Goal: Transaction & Acquisition: Download file/media

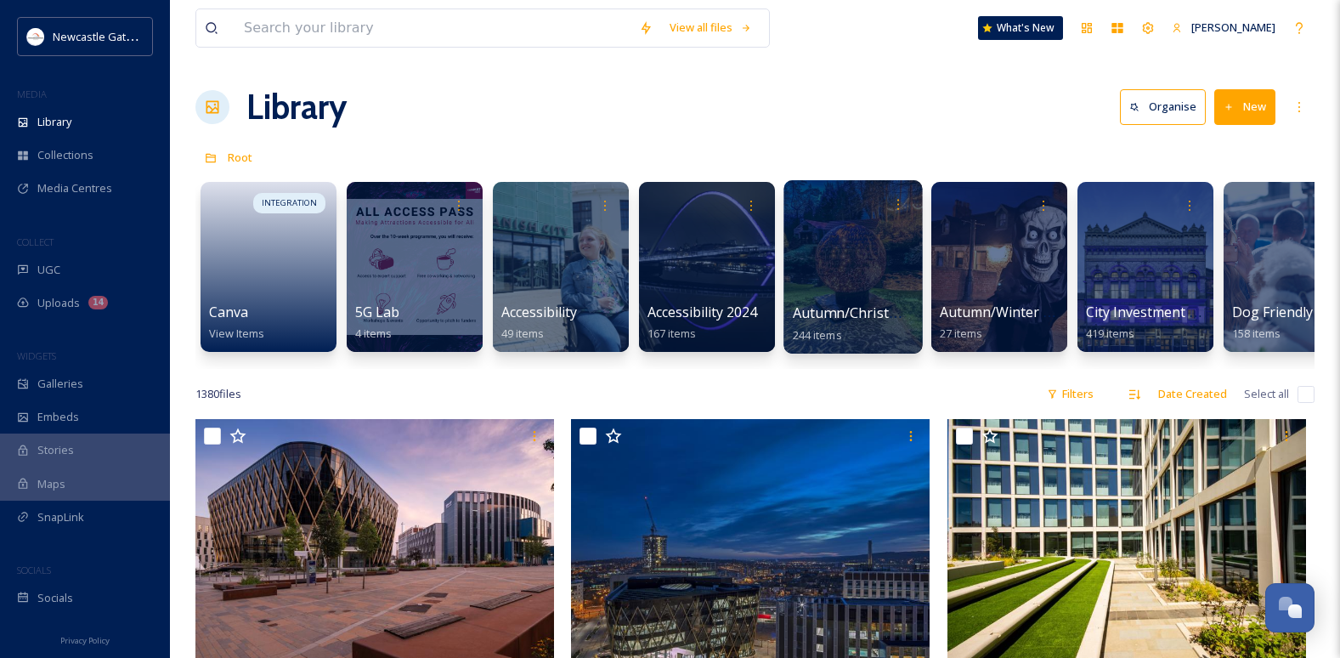
click at [861, 274] on div at bounding box center [852, 266] width 139 height 173
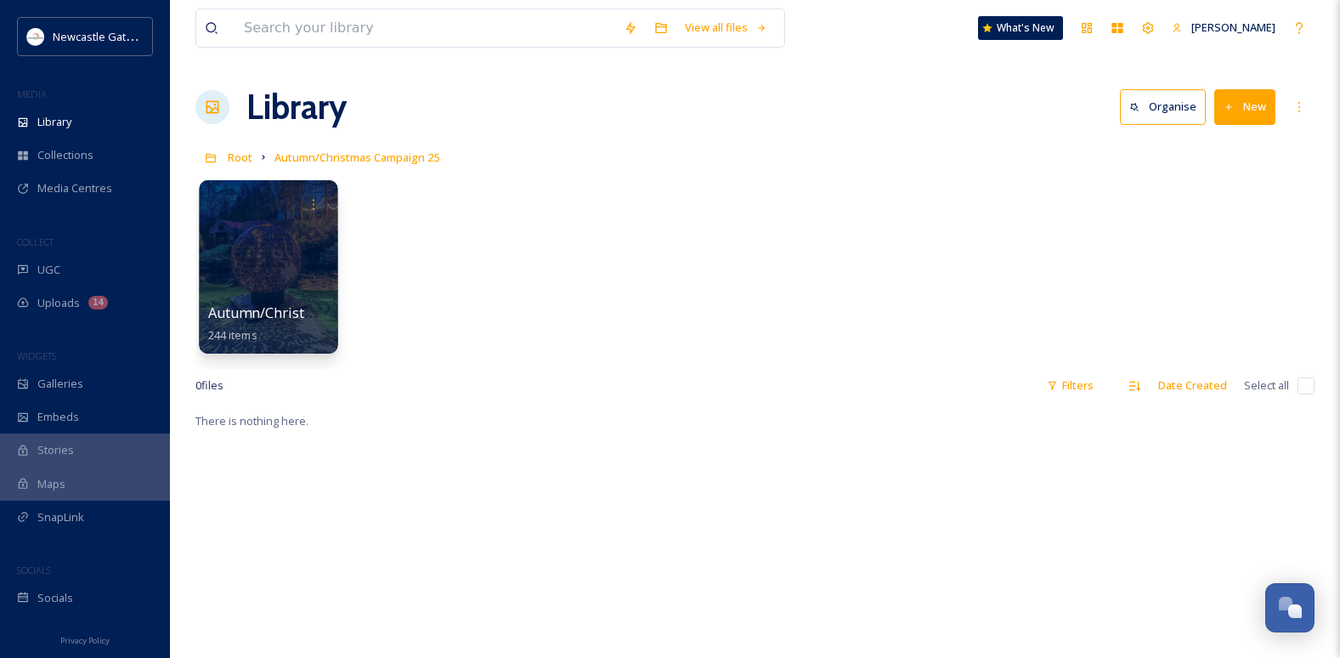
click at [263, 253] on div at bounding box center [268, 266] width 139 height 173
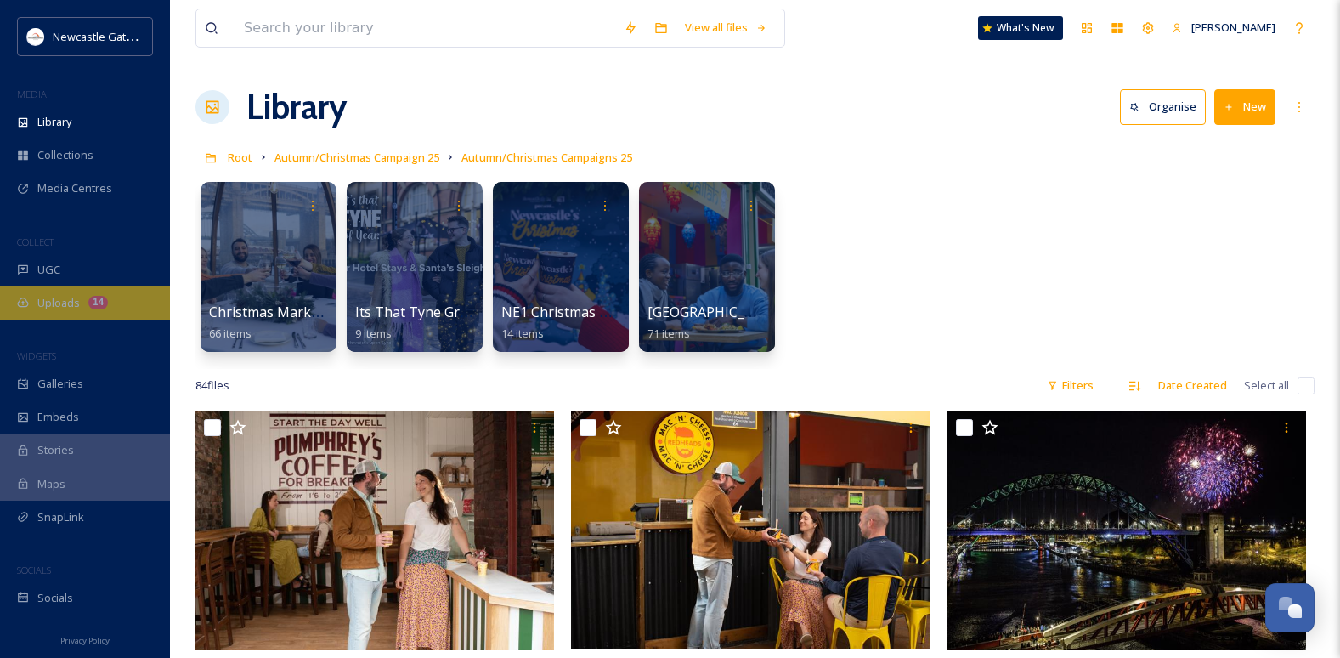
click at [61, 308] on span "Uploads" at bounding box center [58, 303] width 42 height 16
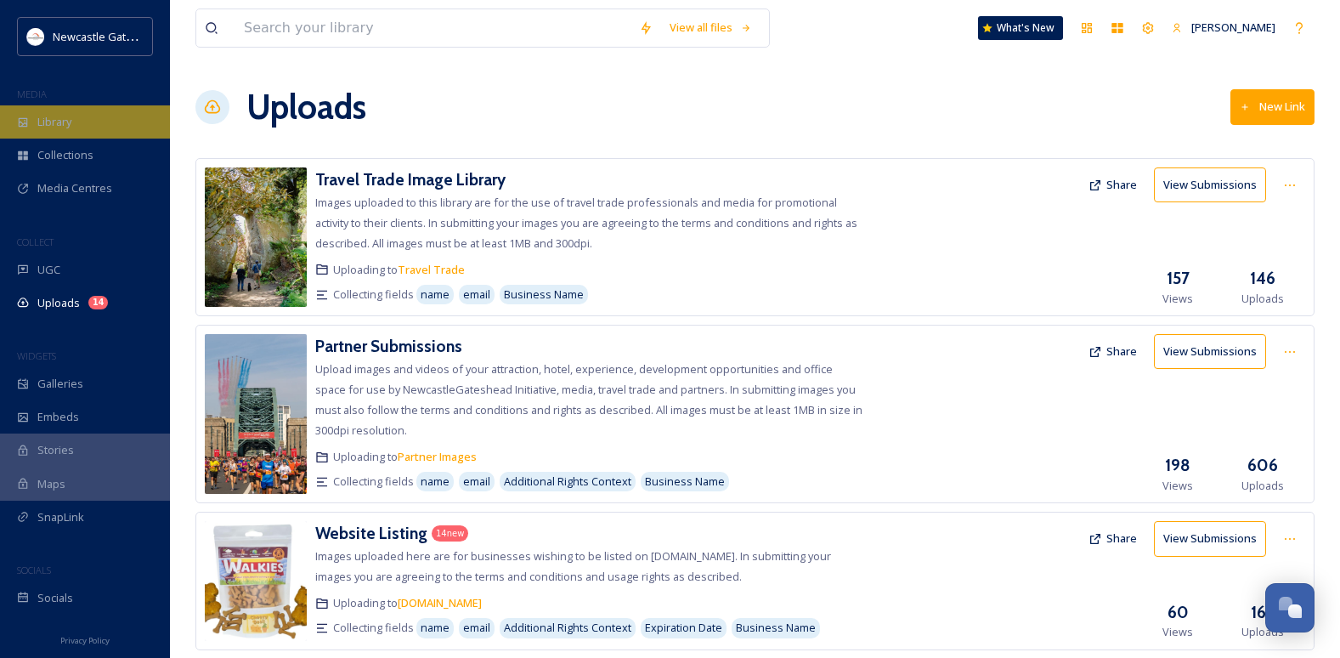
click at [55, 118] on span "Library" at bounding box center [54, 122] width 34 height 16
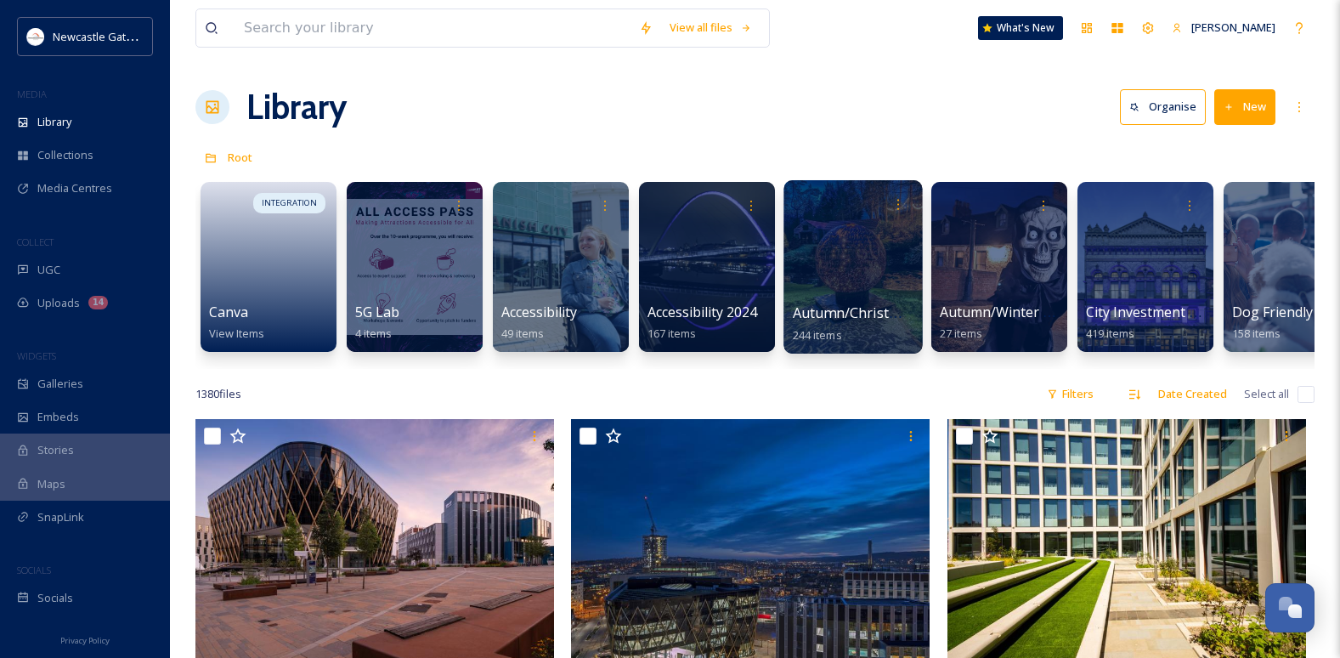
click at [844, 296] on div at bounding box center [852, 266] width 139 height 173
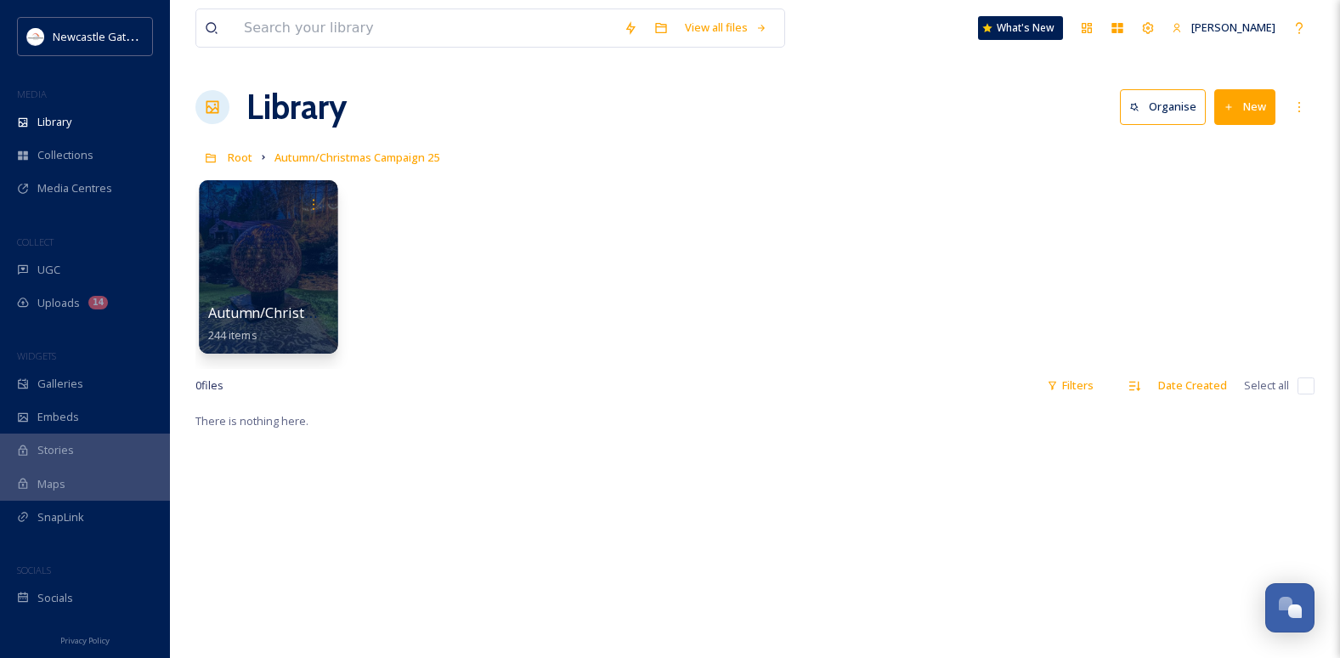
click at [276, 278] on div at bounding box center [268, 266] width 139 height 173
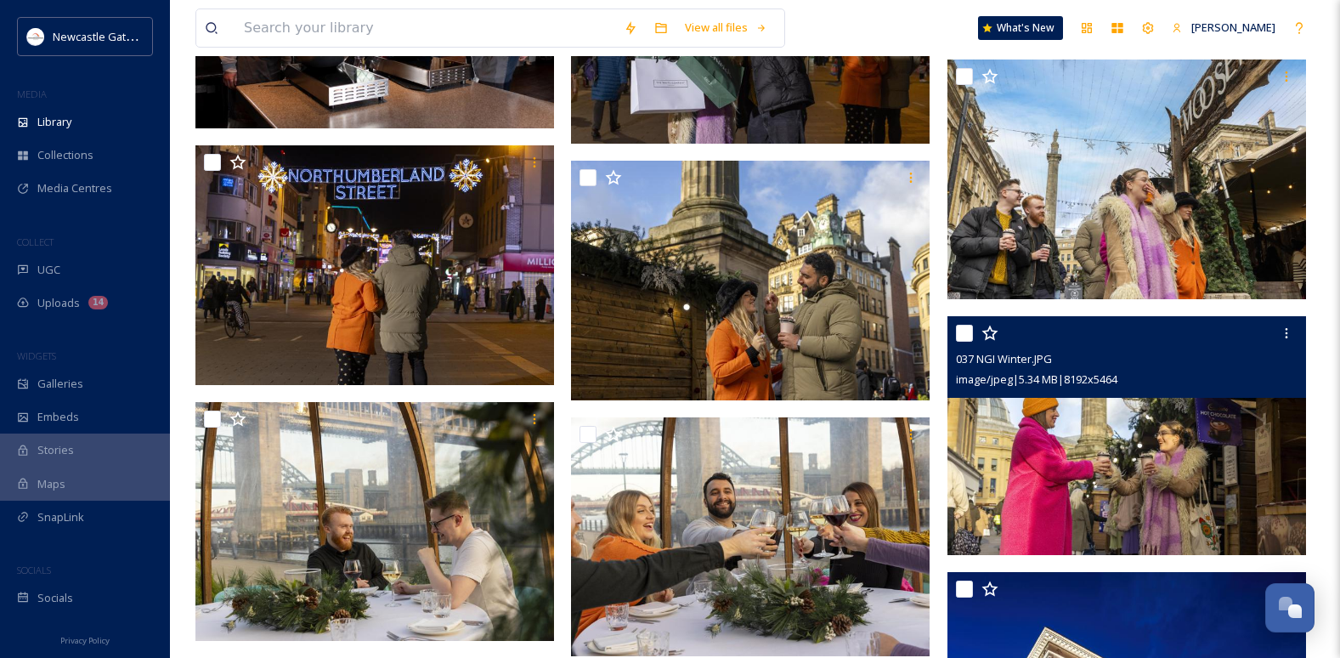
scroll to position [5099, 0]
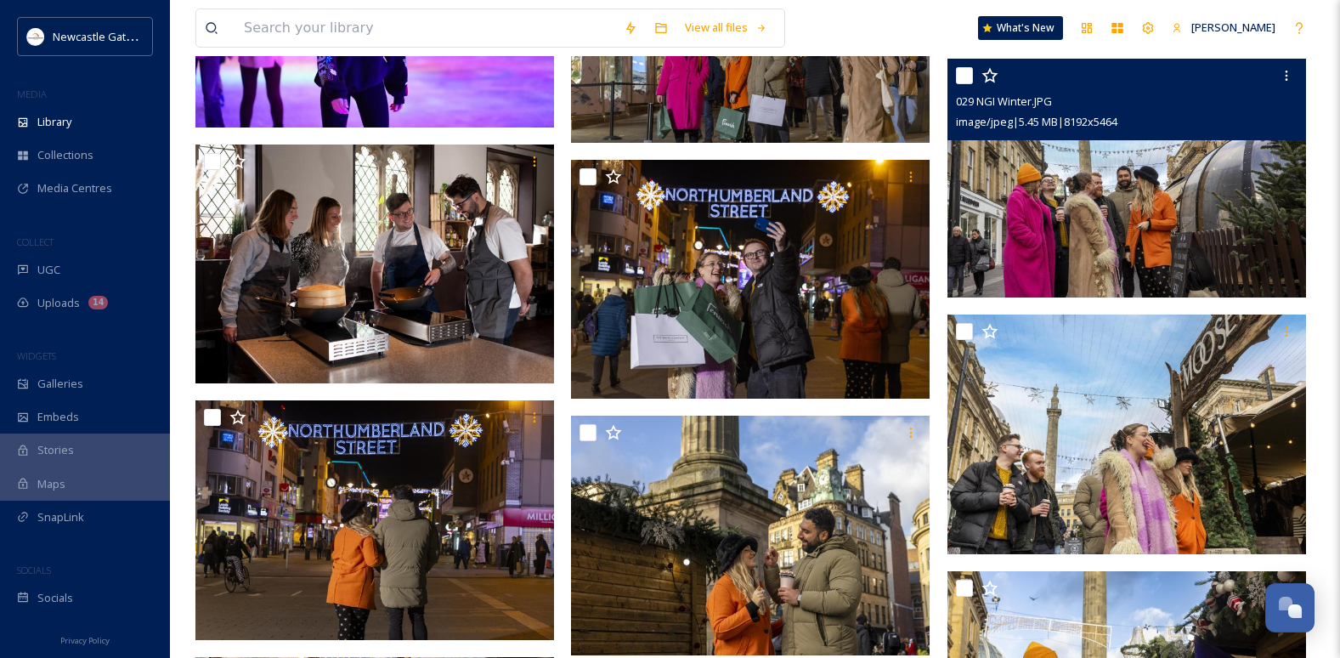
click at [1117, 210] on img at bounding box center [1126, 179] width 359 height 240
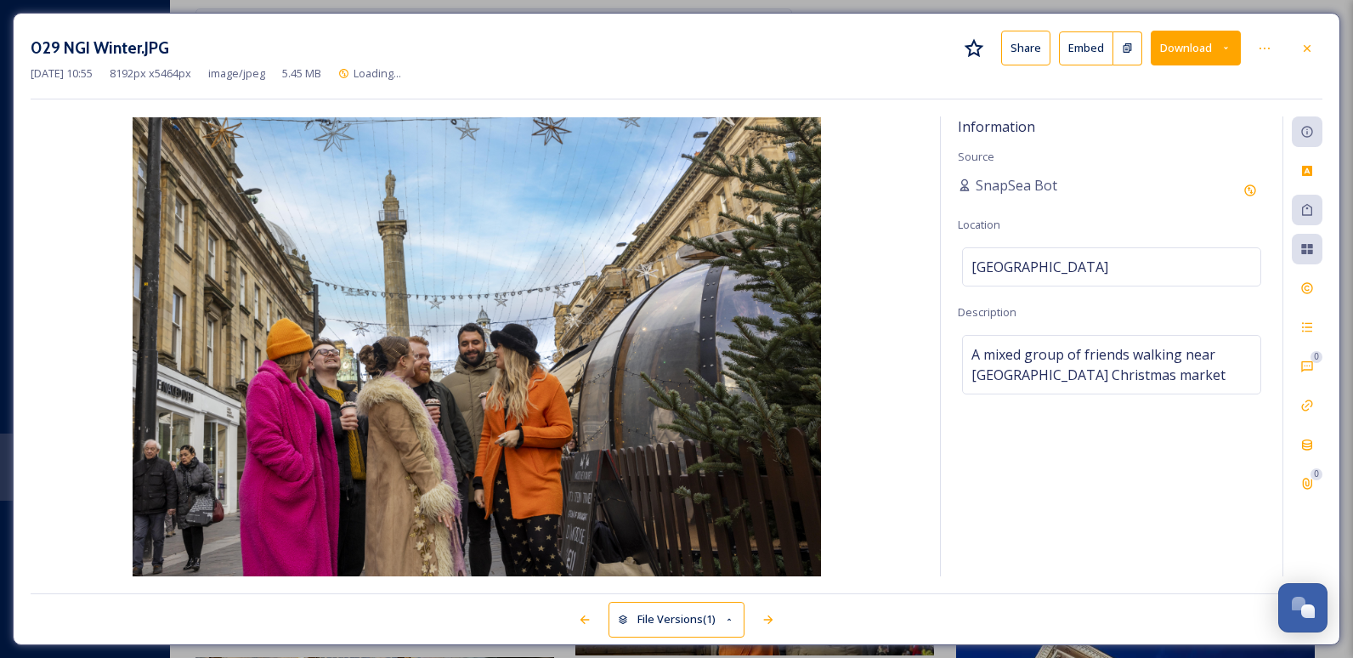
click at [1194, 36] on button "Download" at bounding box center [1196, 48] width 90 height 35
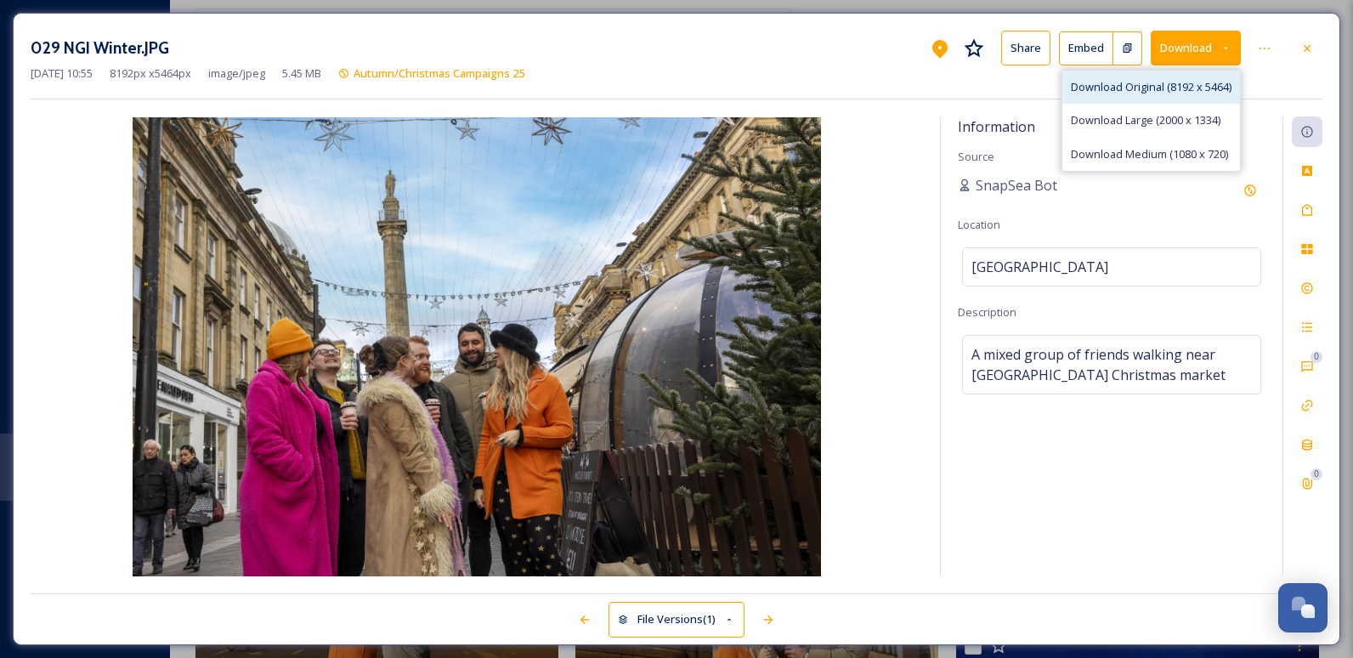
click at [1161, 93] on span "Download Original (8192 x 5464)" at bounding box center [1151, 87] width 161 height 16
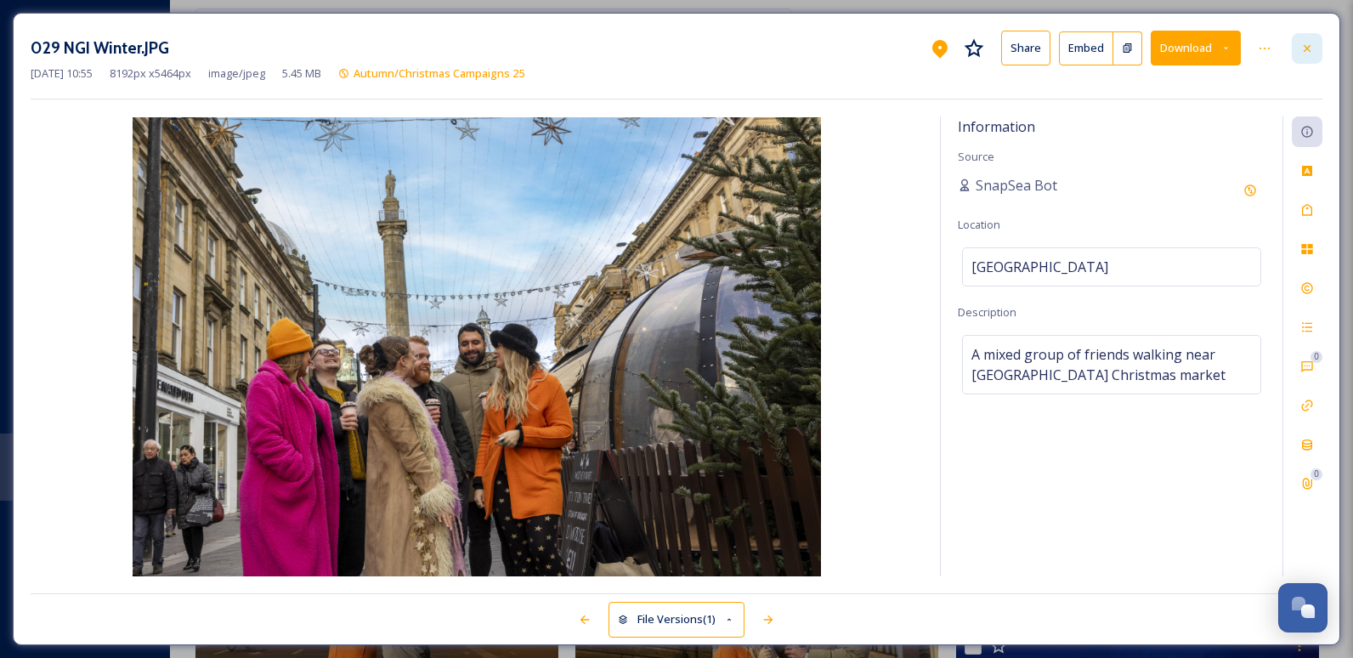
click at [1309, 49] on icon at bounding box center [1307, 47] width 7 height 7
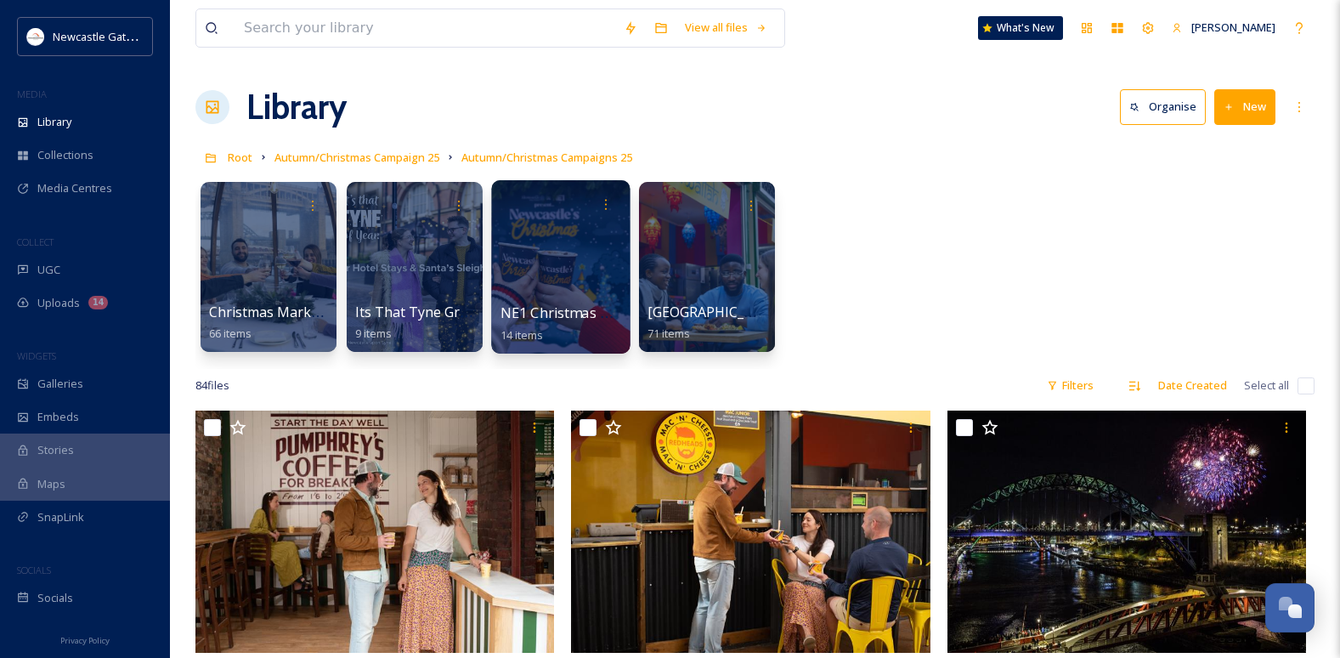
click at [568, 305] on span "NE1 Christmas Market" at bounding box center [574, 312] width 147 height 19
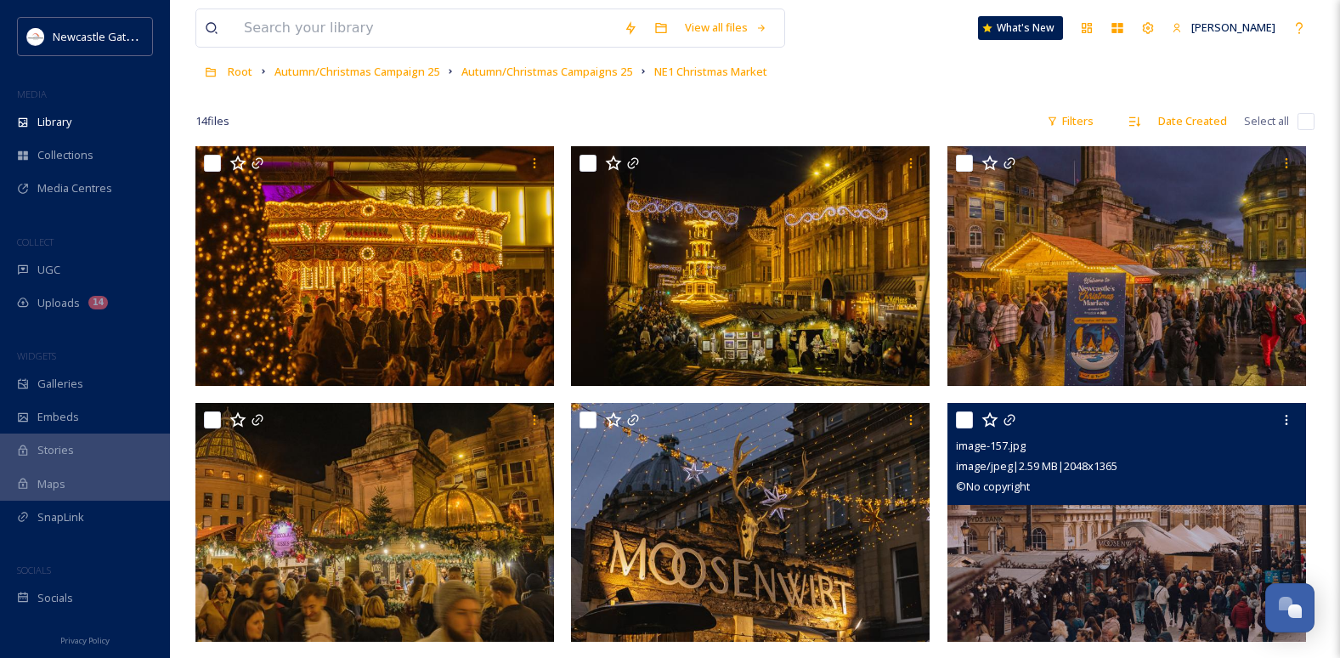
scroll to position [85, 0]
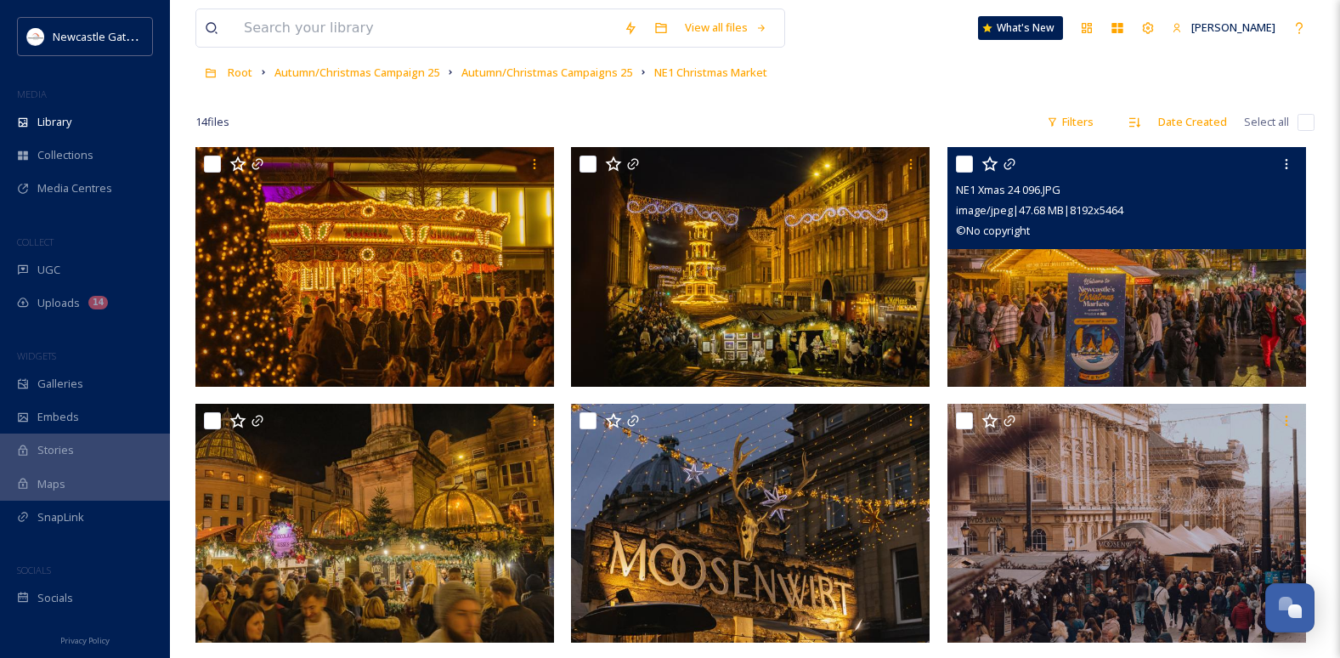
click at [1109, 311] on img at bounding box center [1126, 267] width 359 height 240
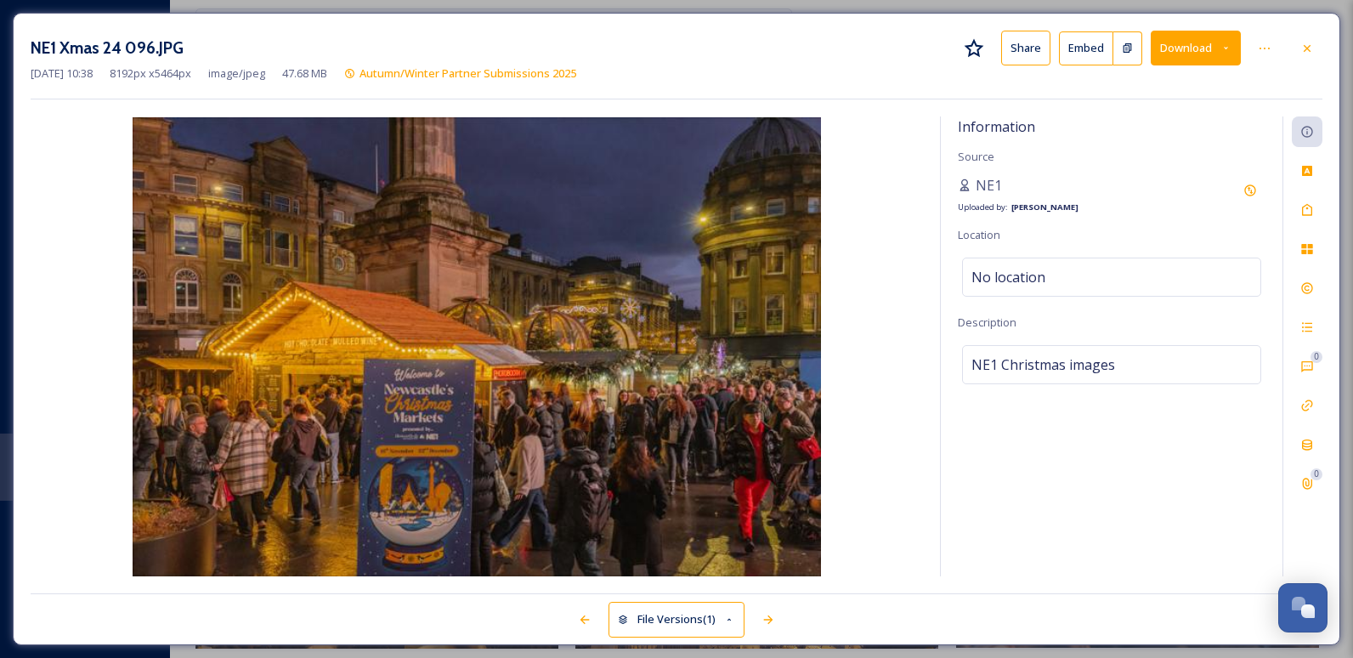
click at [1183, 46] on button "Download" at bounding box center [1196, 48] width 90 height 35
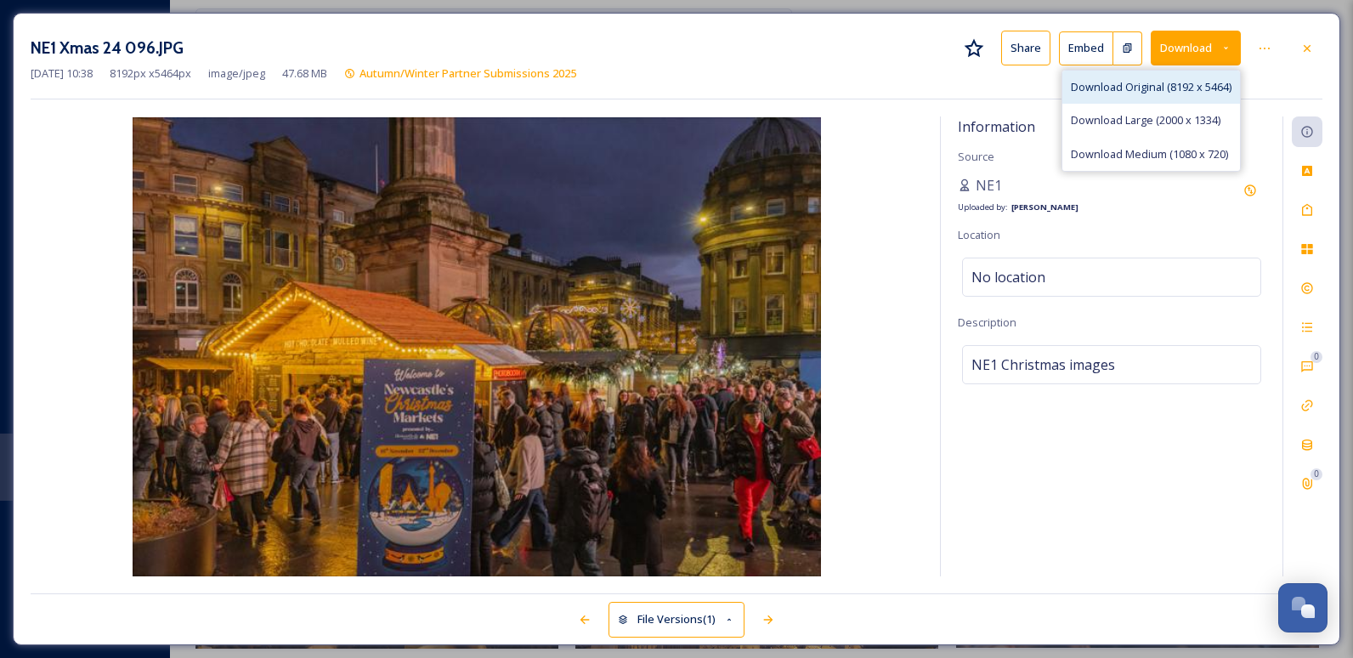
click at [1151, 84] on span "Download Original (8192 x 5464)" at bounding box center [1151, 87] width 161 height 16
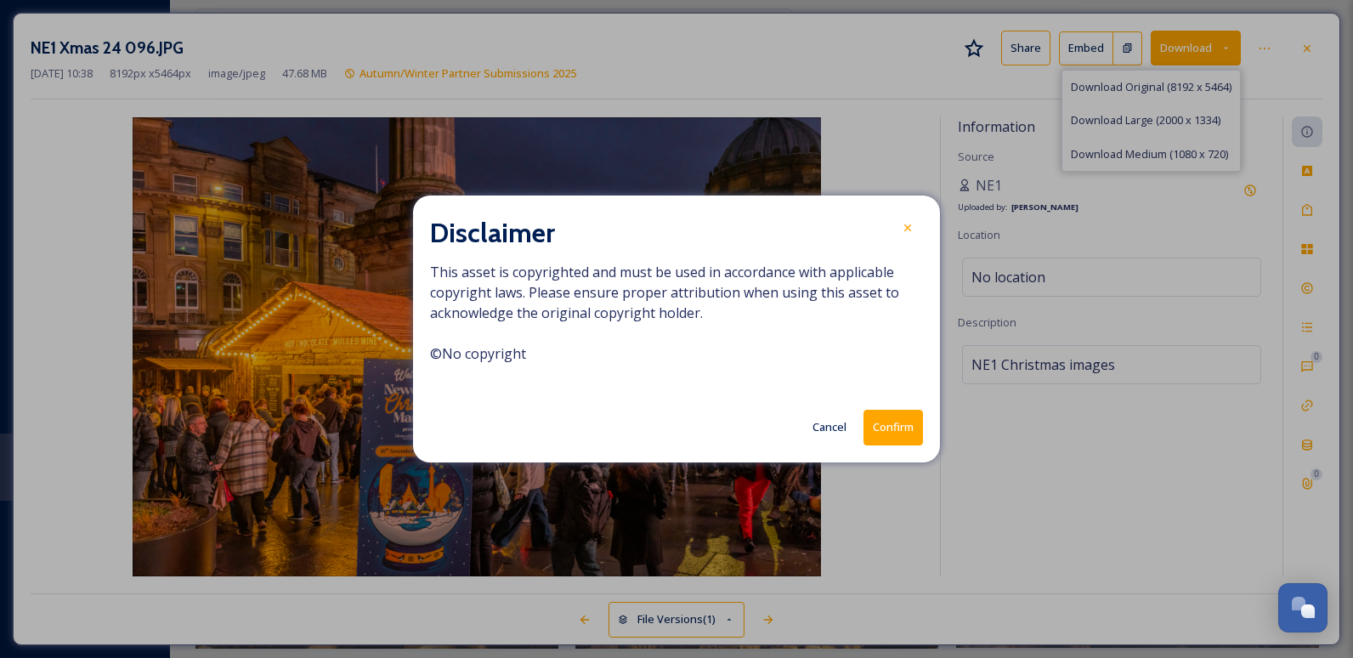
click at [899, 425] on button "Confirm" at bounding box center [892, 427] width 59 height 35
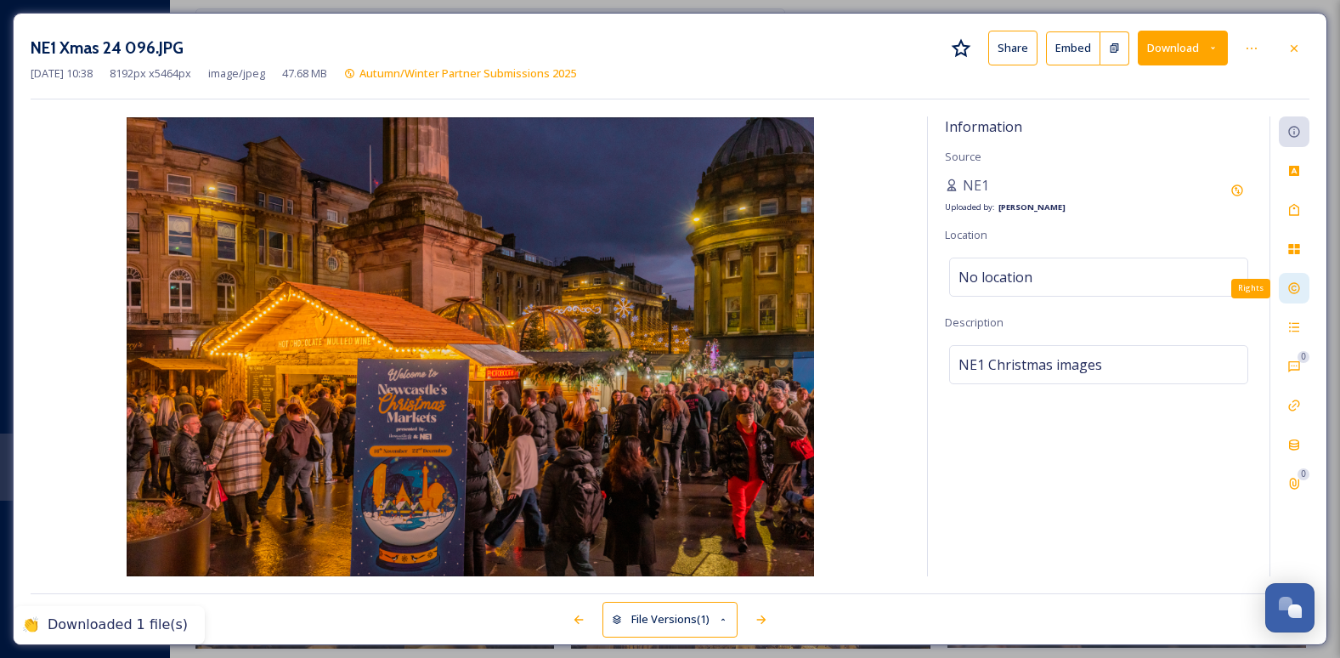
click at [1293, 290] on icon at bounding box center [1294, 288] width 14 height 14
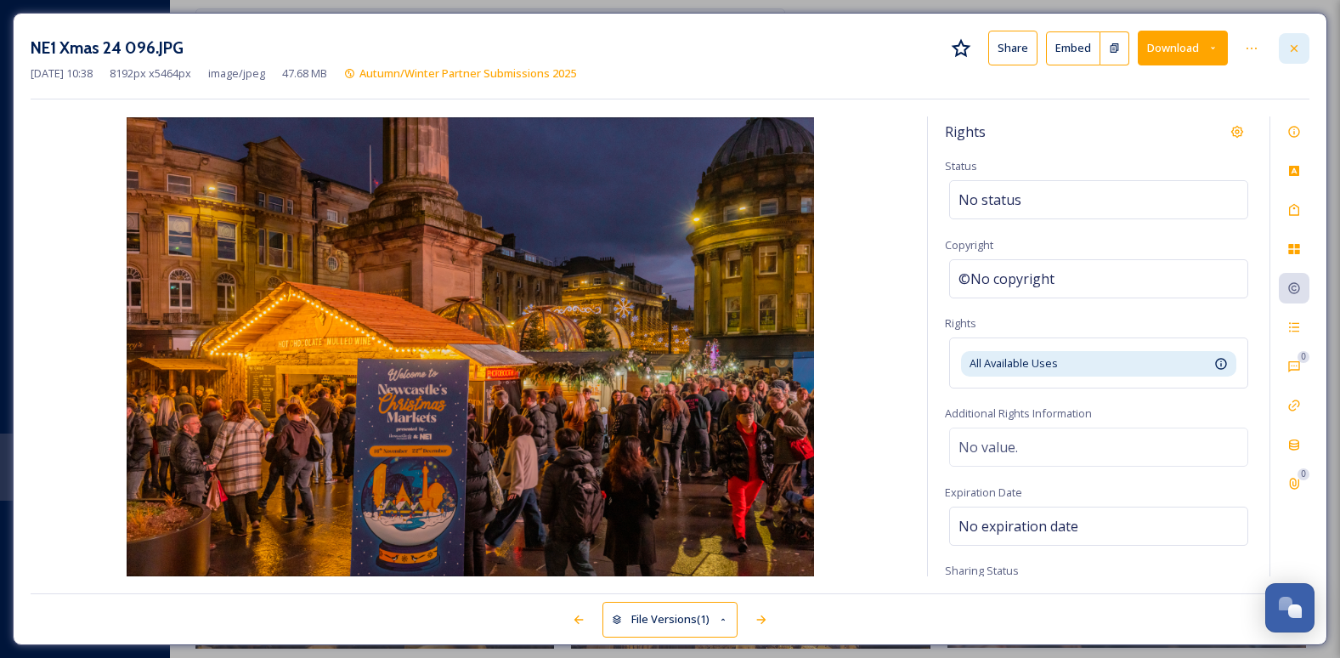
click at [1299, 46] on icon at bounding box center [1294, 49] width 14 height 14
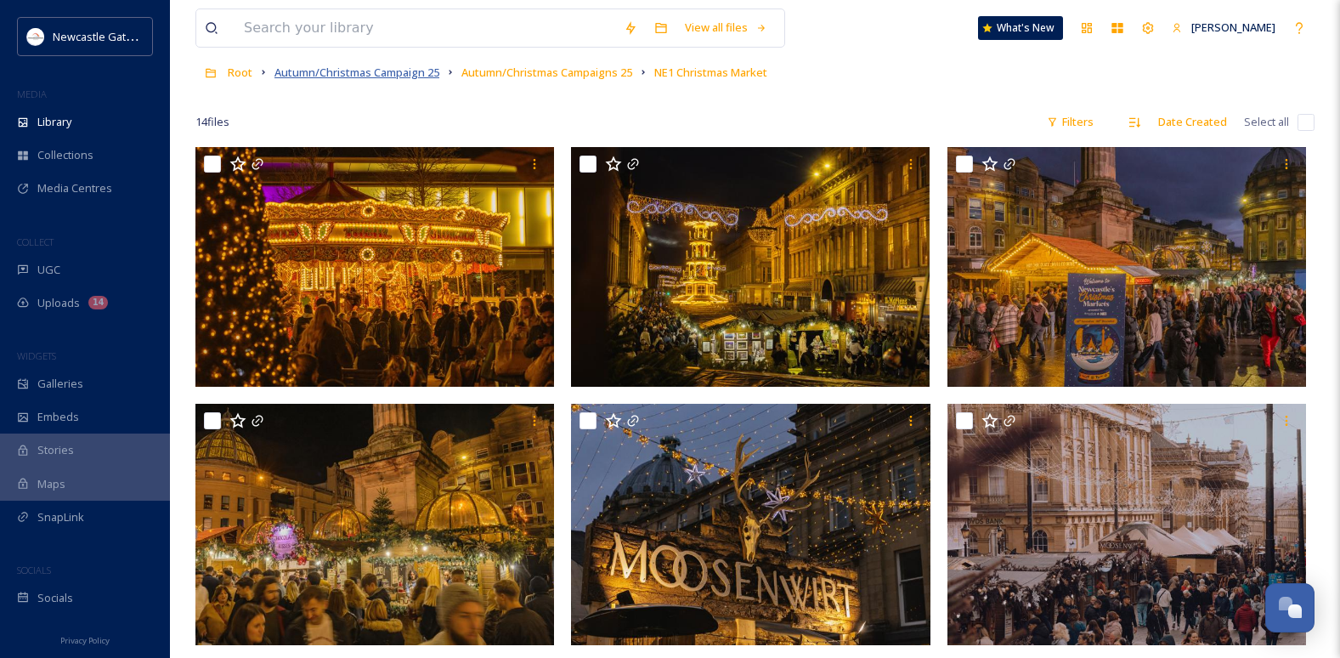
click at [360, 78] on span "Autumn/Christmas Campaign 25" at bounding box center [356, 72] width 165 height 15
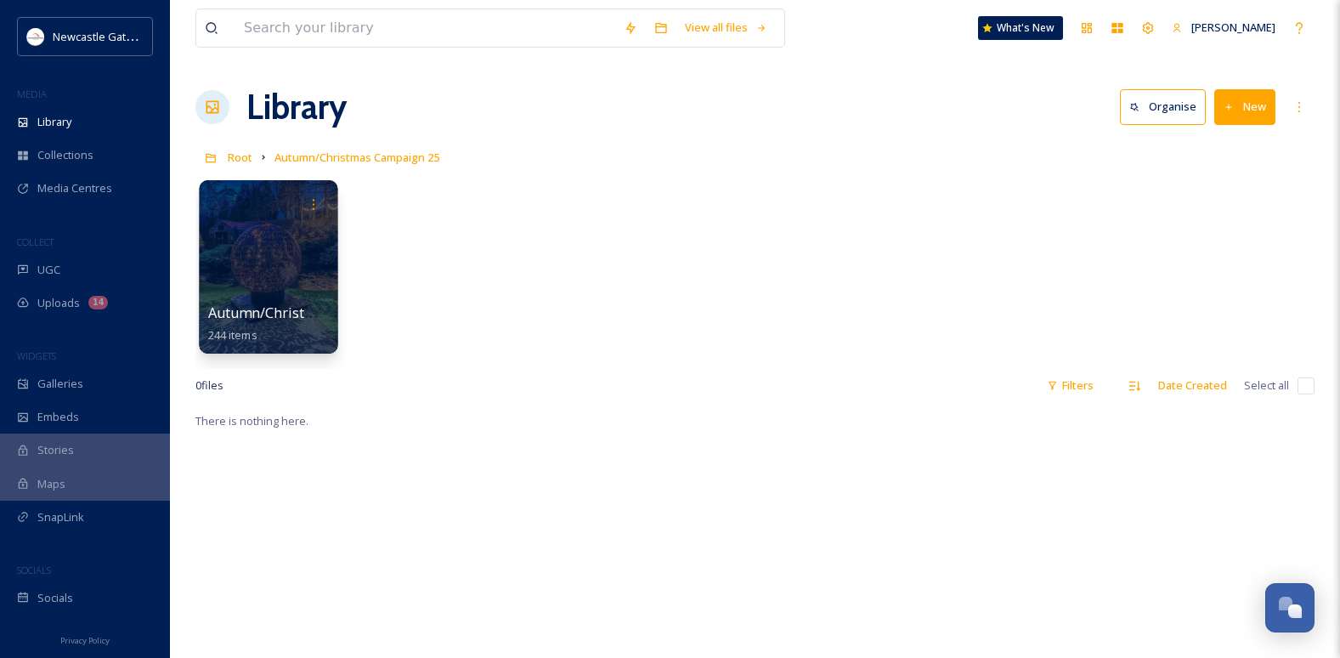
click at [260, 300] on div at bounding box center [268, 266] width 139 height 173
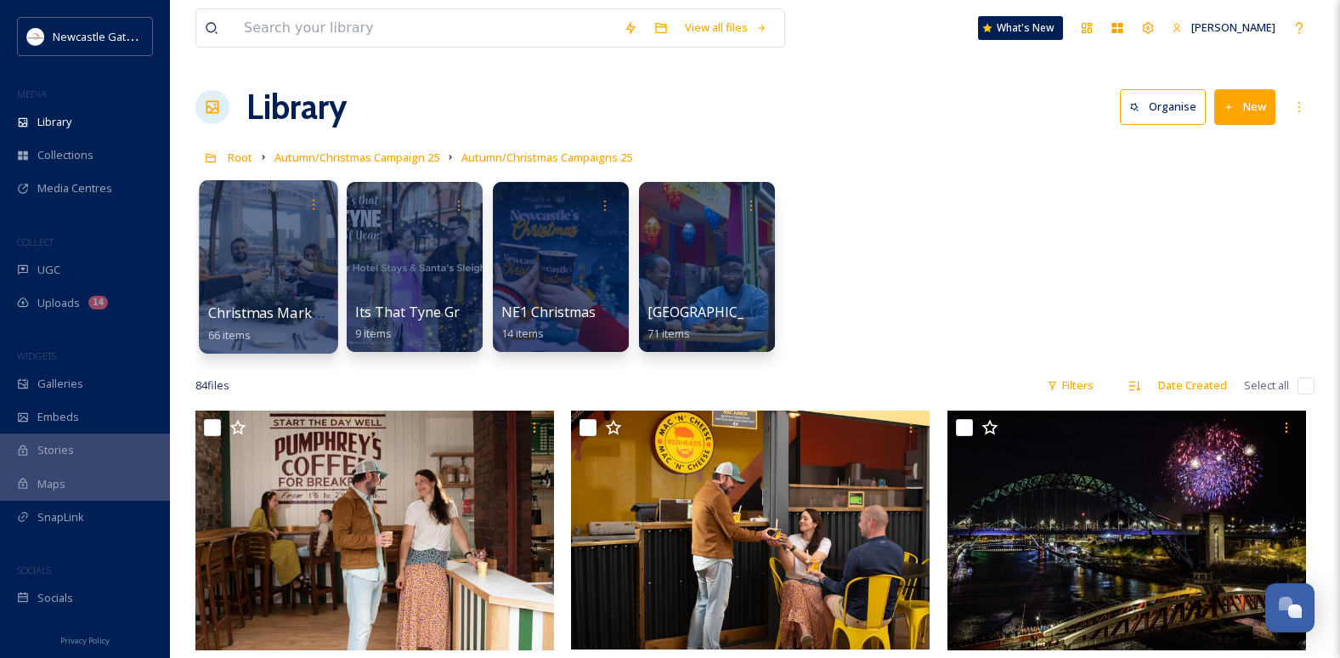
drag, startPoint x: 252, startPoint y: 290, endPoint x: 261, endPoint y: 288, distance: 8.7
click at [252, 289] on div at bounding box center [268, 266] width 139 height 173
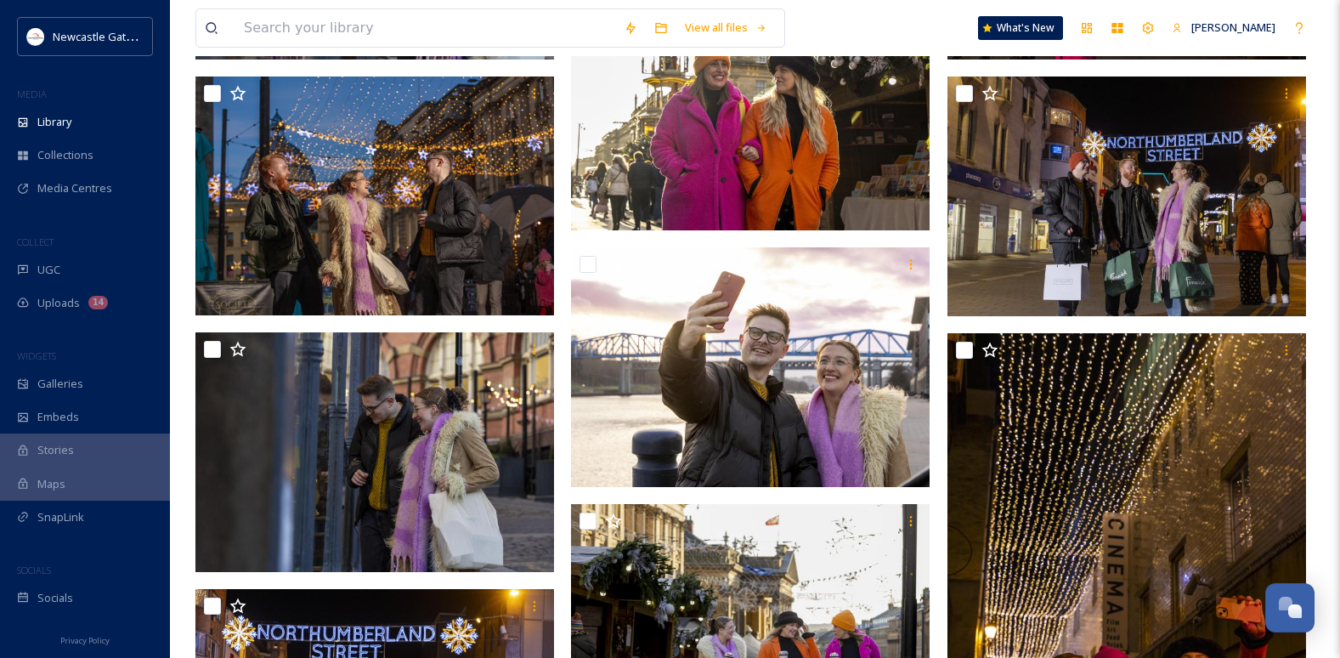
scroll to position [3059, 0]
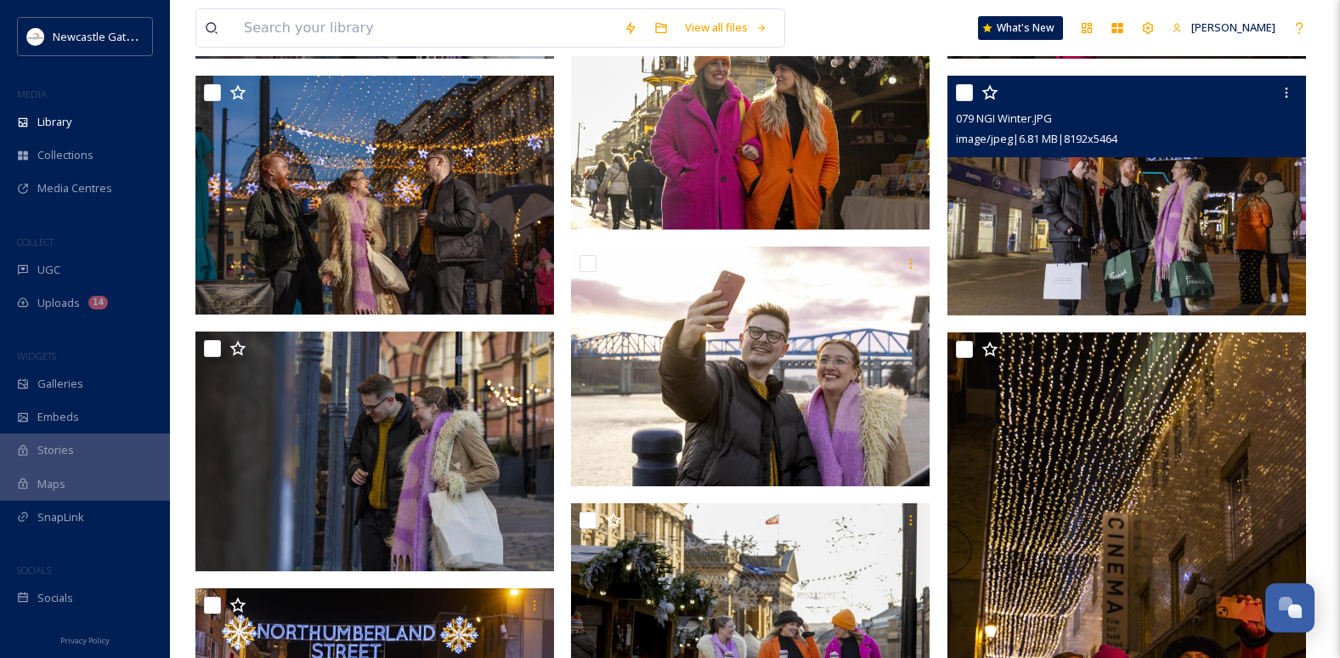
click at [1117, 271] on img at bounding box center [1126, 196] width 359 height 240
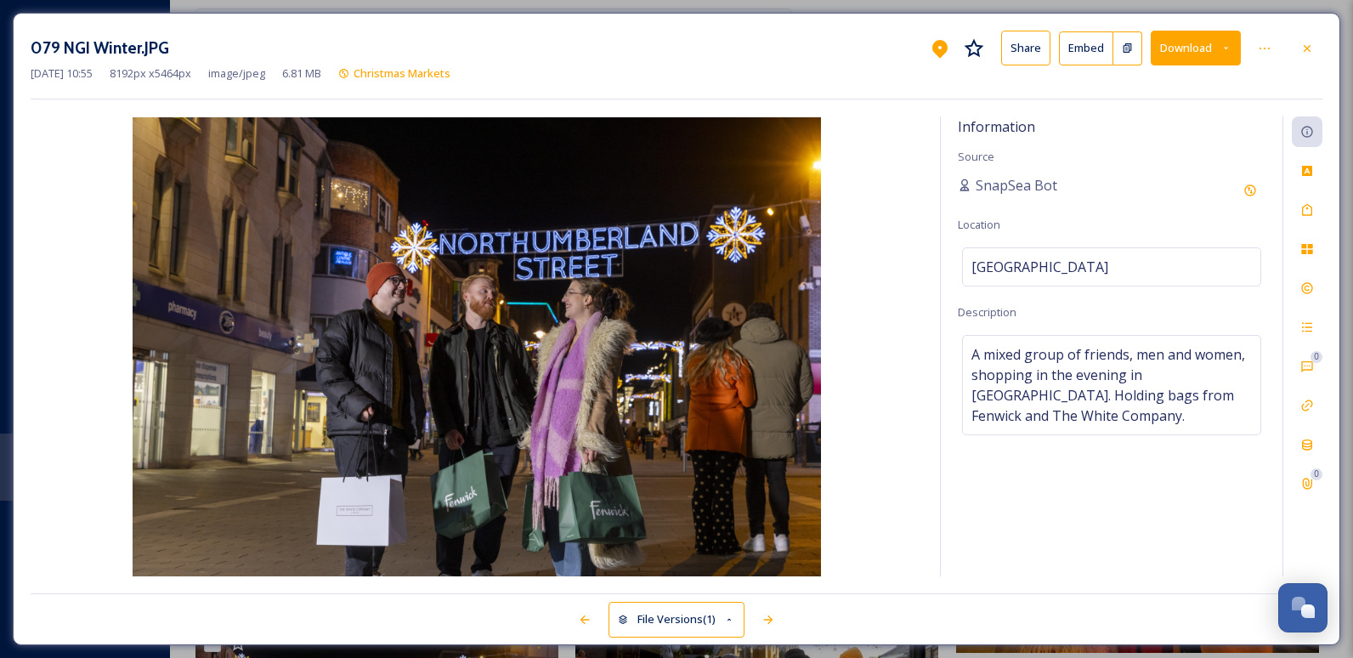
click at [1190, 56] on button "Download" at bounding box center [1196, 48] width 90 height 35
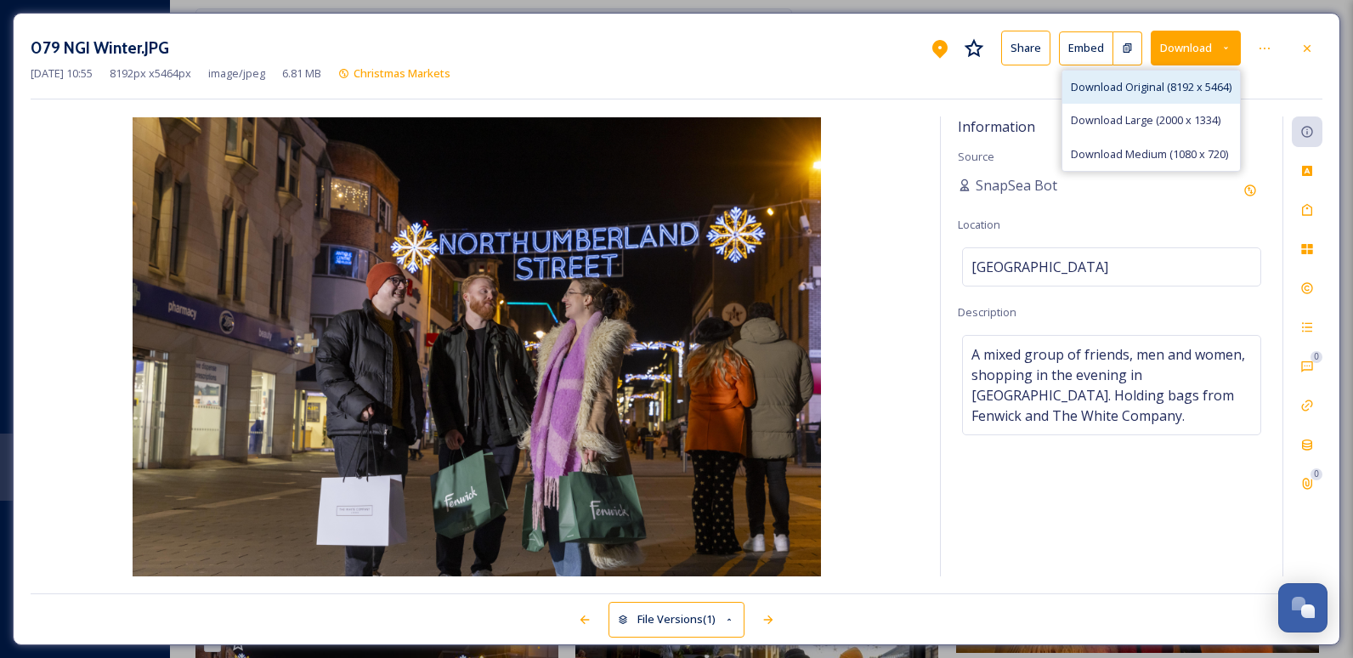
click at [1170, 95] on span "Download Original (8192 x 5464)" at bounding box center [1151, 87] width 161 height 16
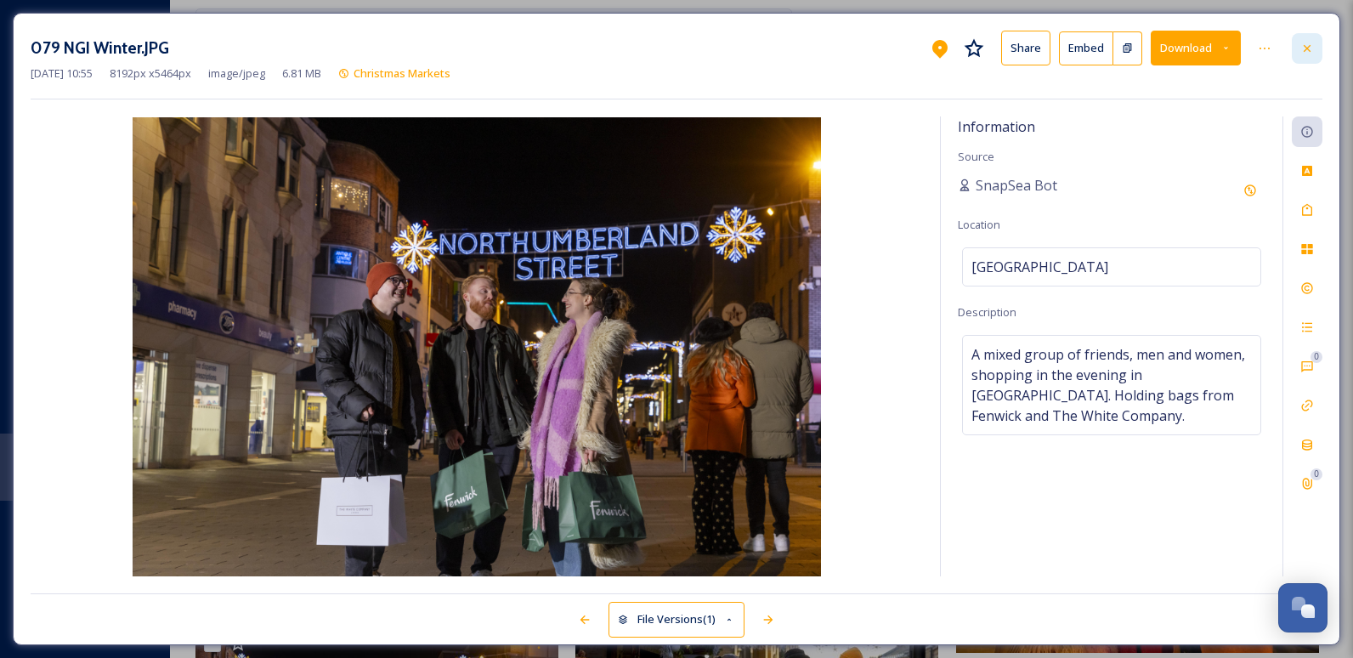
click at [1303, 48] on icon at bounding box center [1307, 49] width 14 height 14
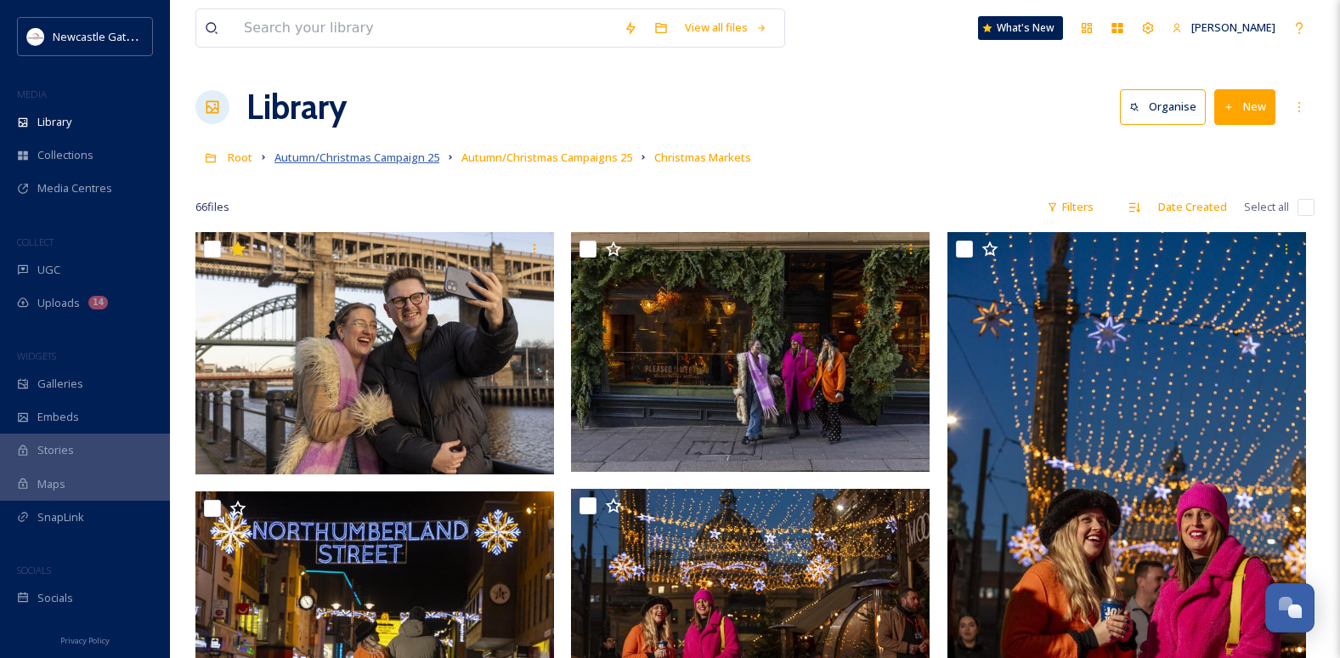
click at [365, 158] on span "Autumn/Christmas Campaign 25" at bounding box center [356, 157] width 165 height 15
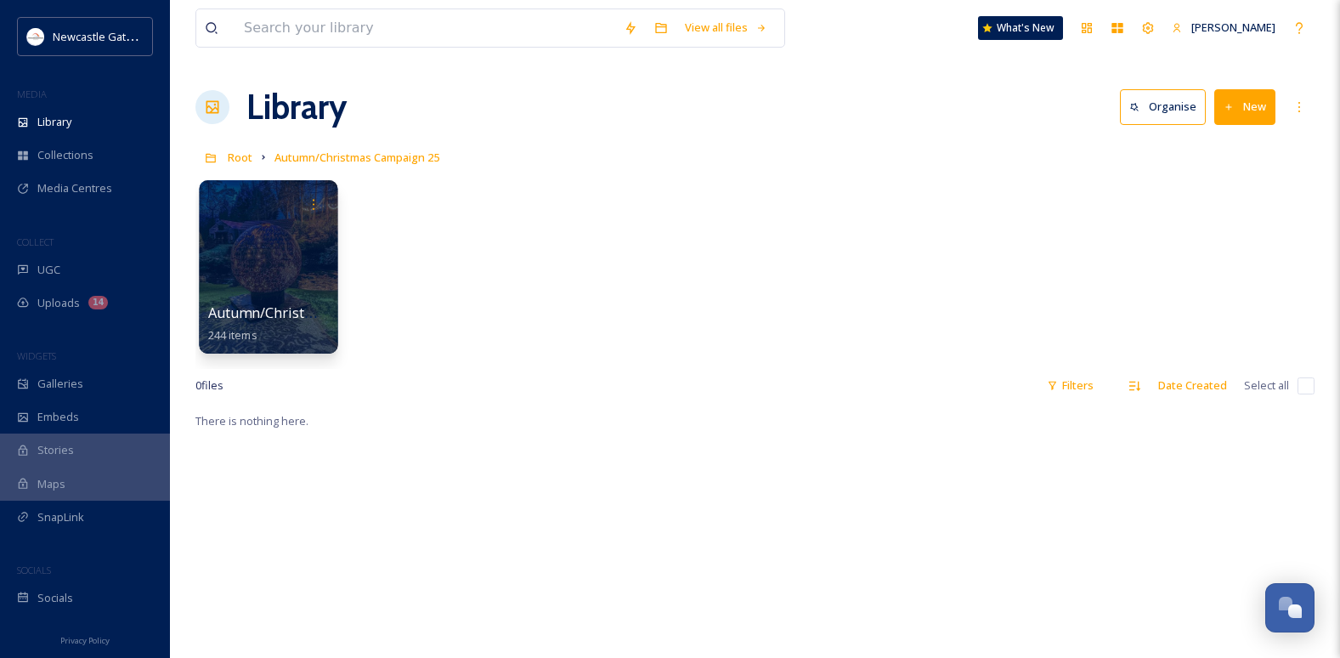
click at [333, 293] on div at bounding box center [268, 266] width 139 height 173
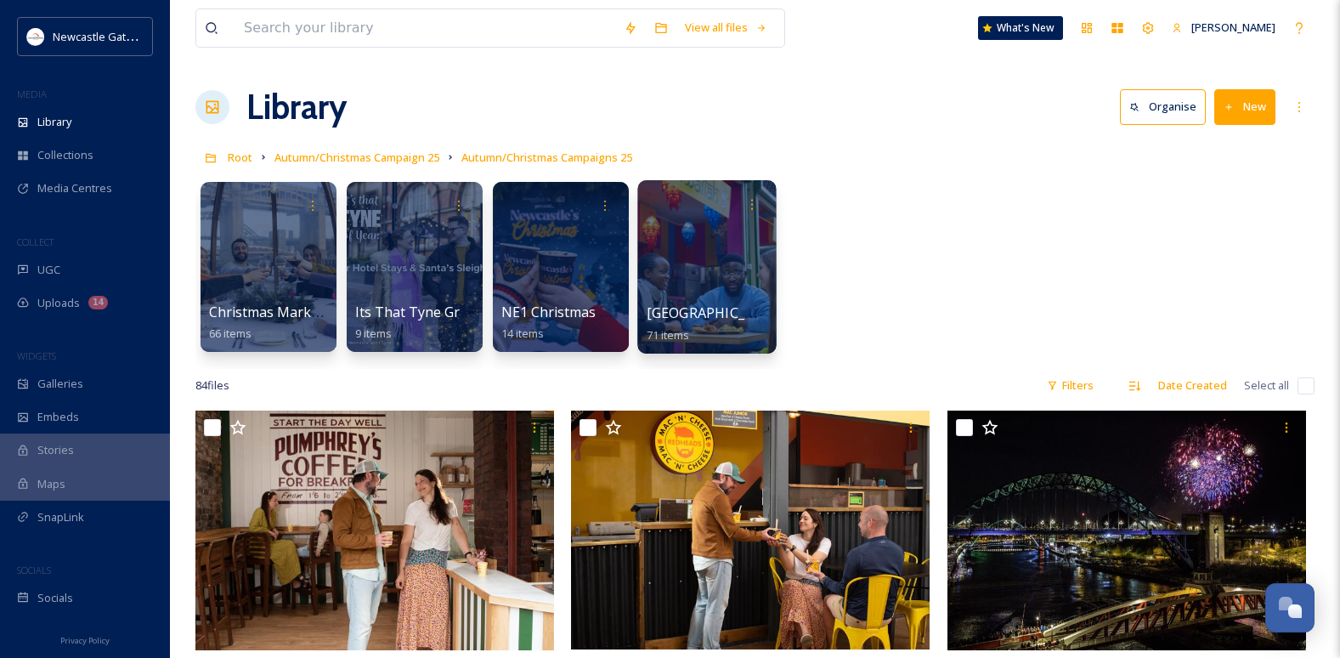
click at [737, 299] on div at bounding box center [706, 266] width 139 height 173
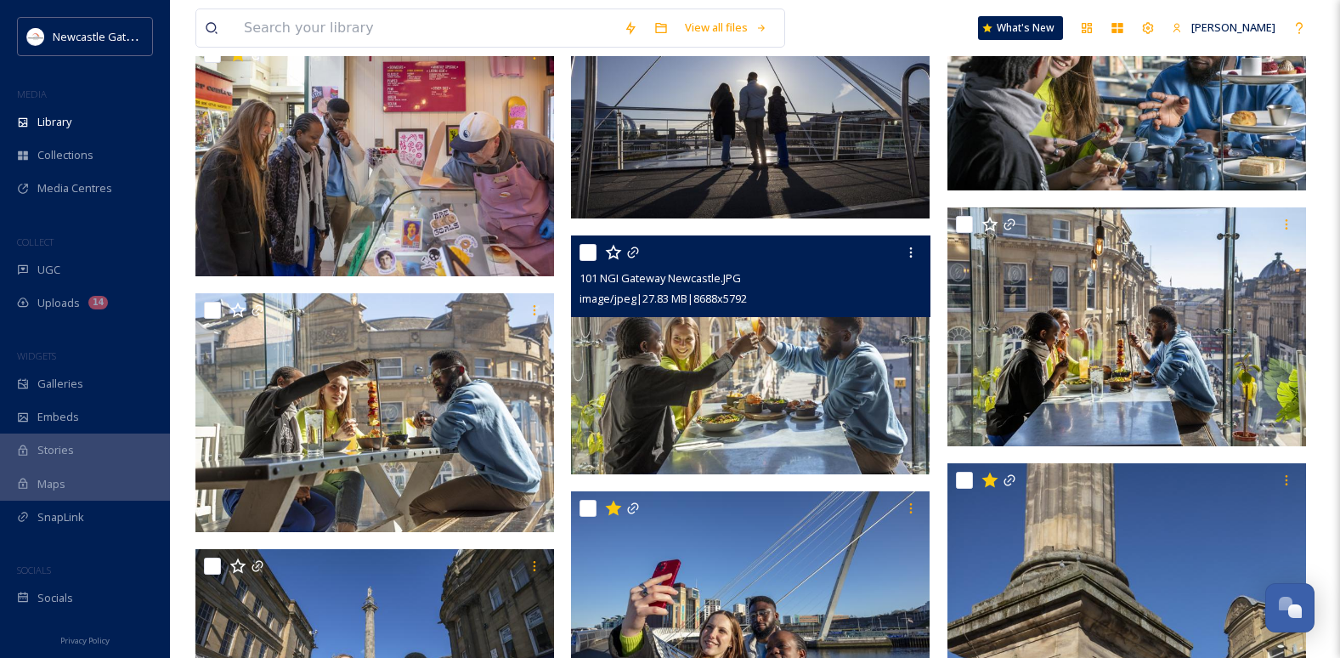
scroll to position [4164, 0]
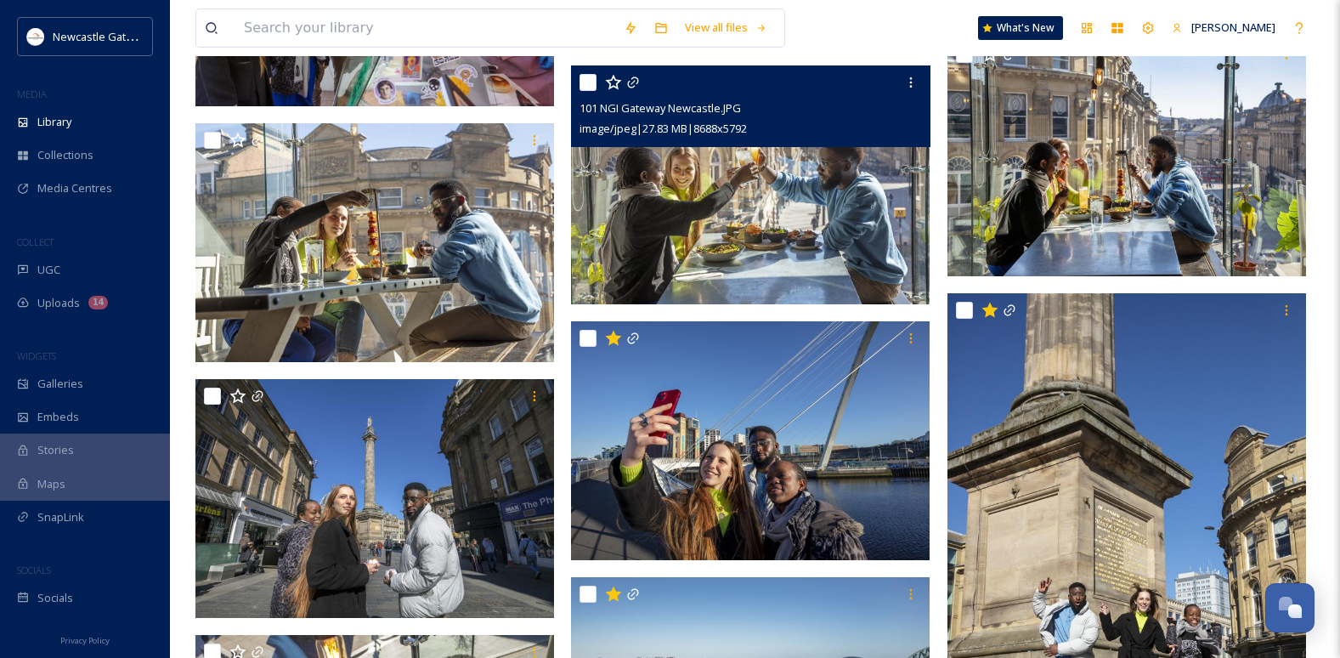
click at [684, 241] on img at bounding box center [750, 185] width 359 height 240
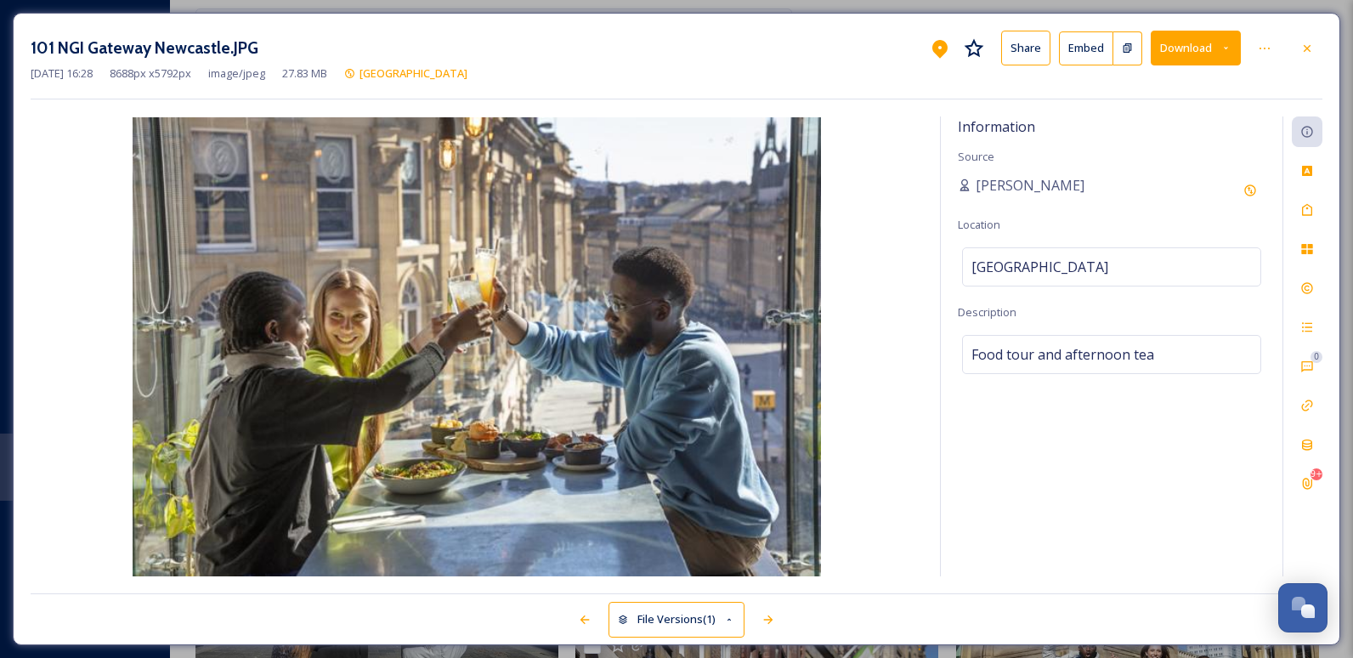
click at [1199, 46] on button "Download" at bounding box center [1196, 48] width 90 height 35
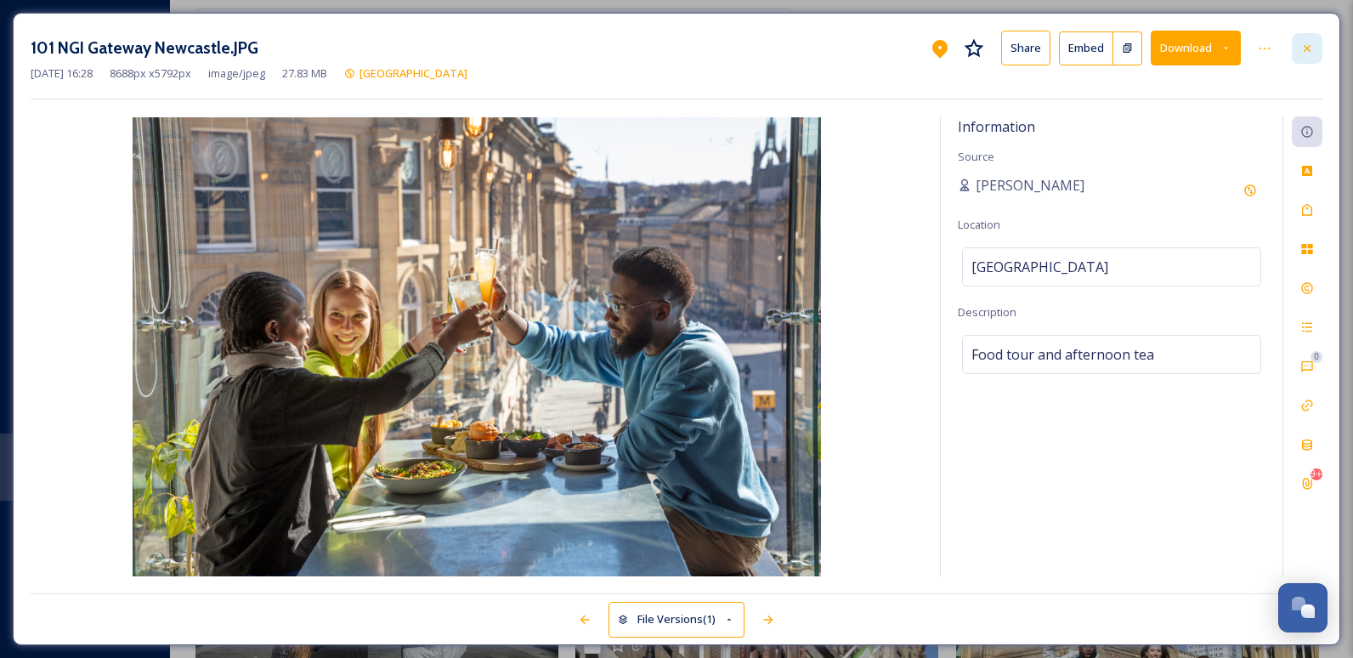
click at [1311, 52] on icon at bounding box center [1307, 49] width 14 height 14
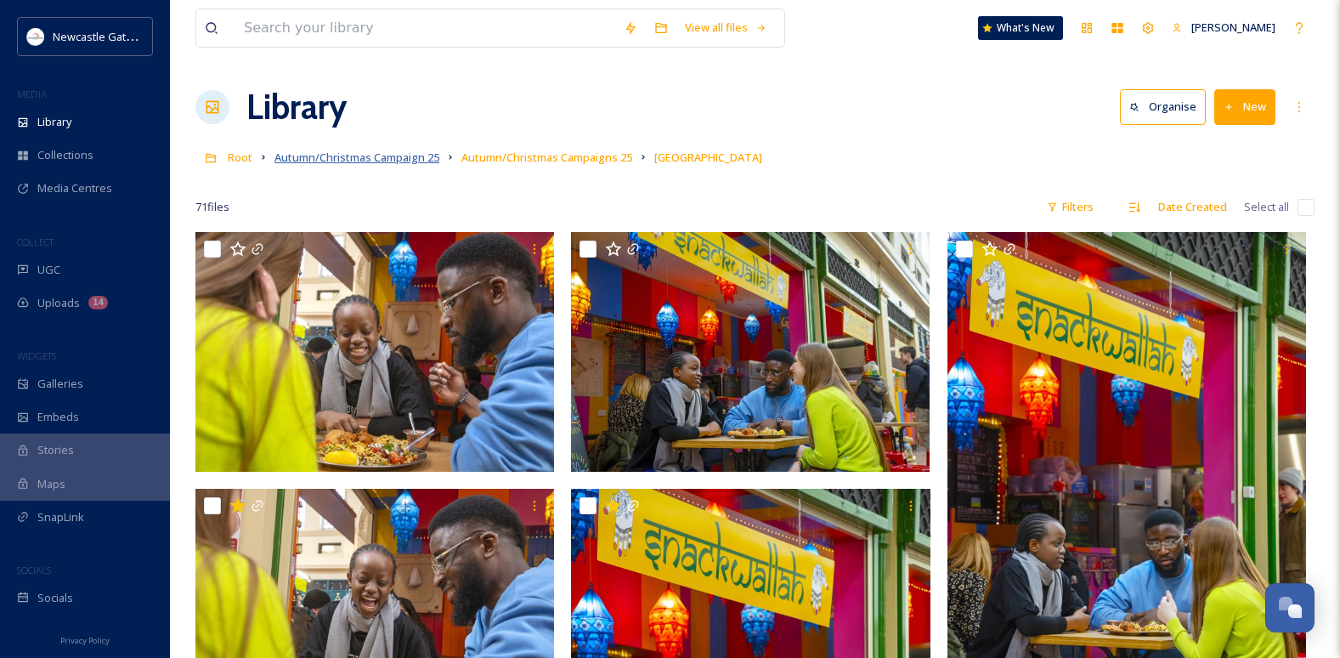
click at [396, 156] on span "Autumn/Christmas Campaign 25" at bounding box center [356, 157] width 165 height 15
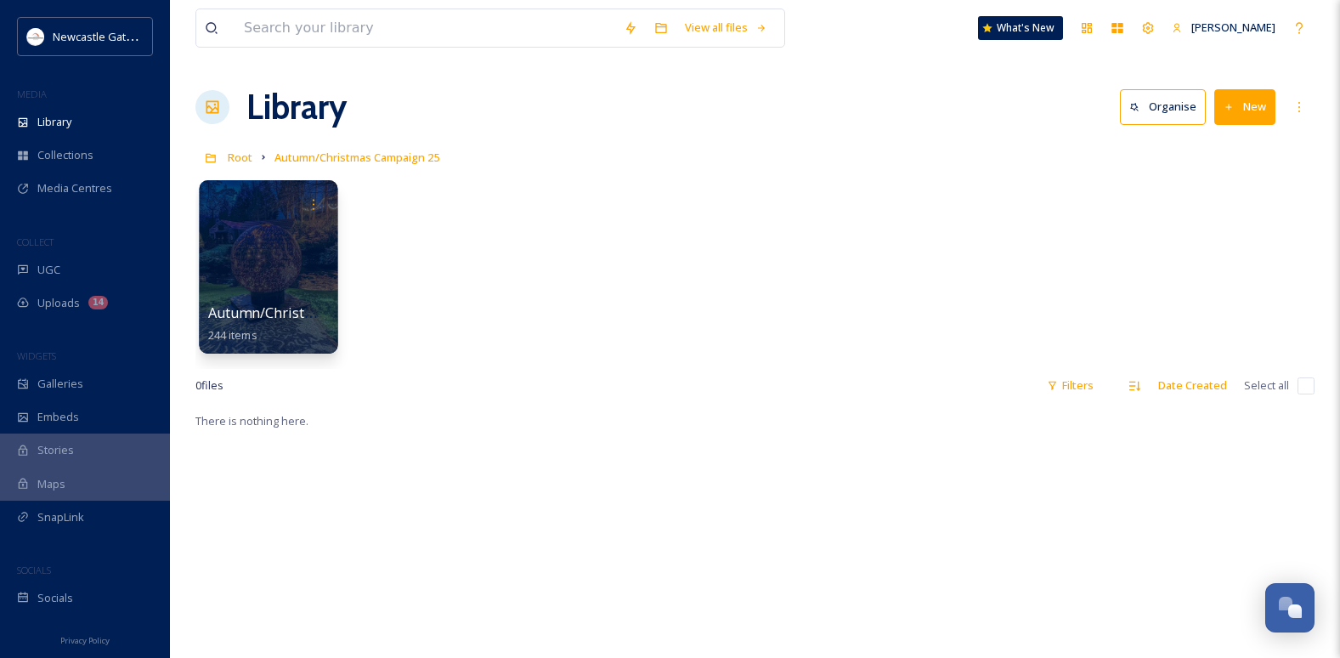
click at [259, 266] on div at bounding box center [268, 266] width 139 height 173
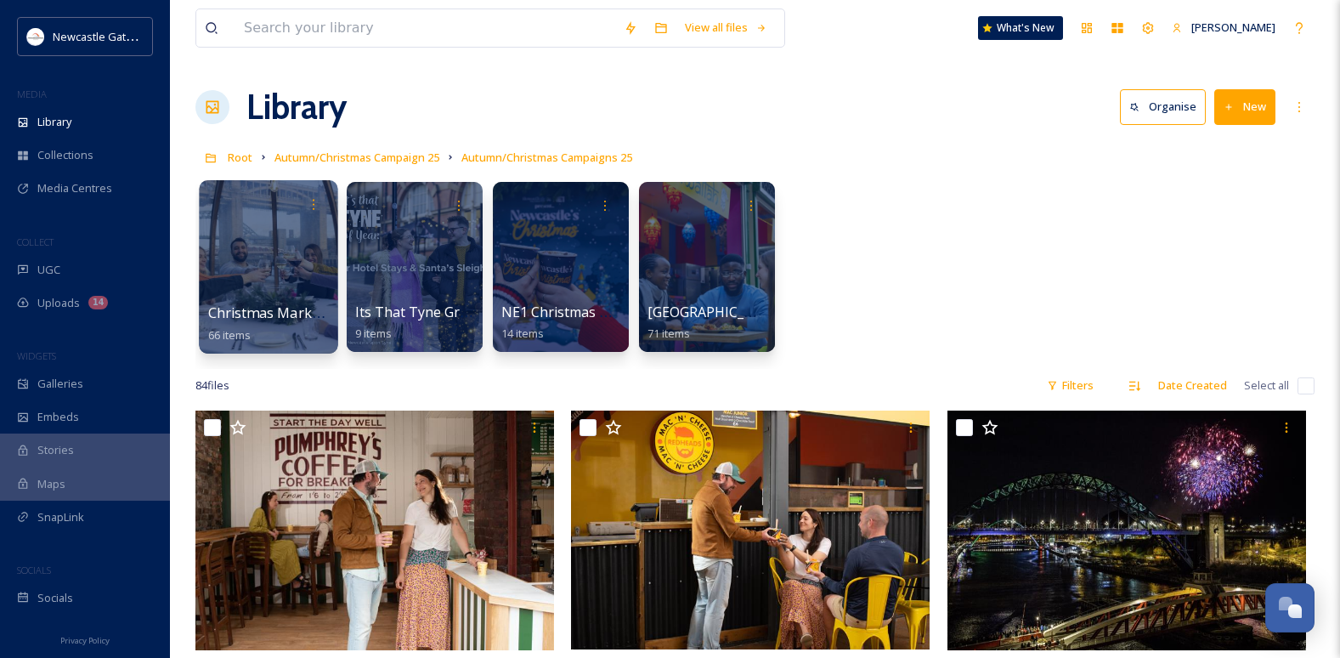
click at [297, 302] on div at bounding box center [268, 266] width 139 height 173
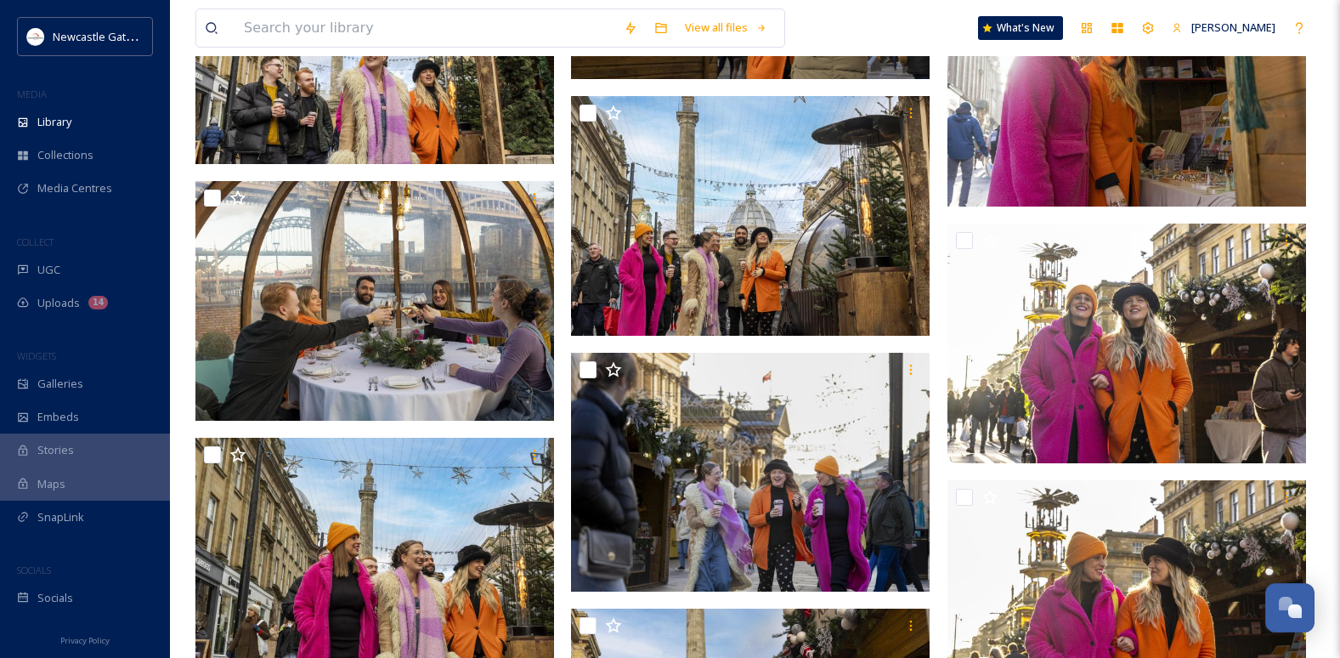
scroll to position [4419, 0]
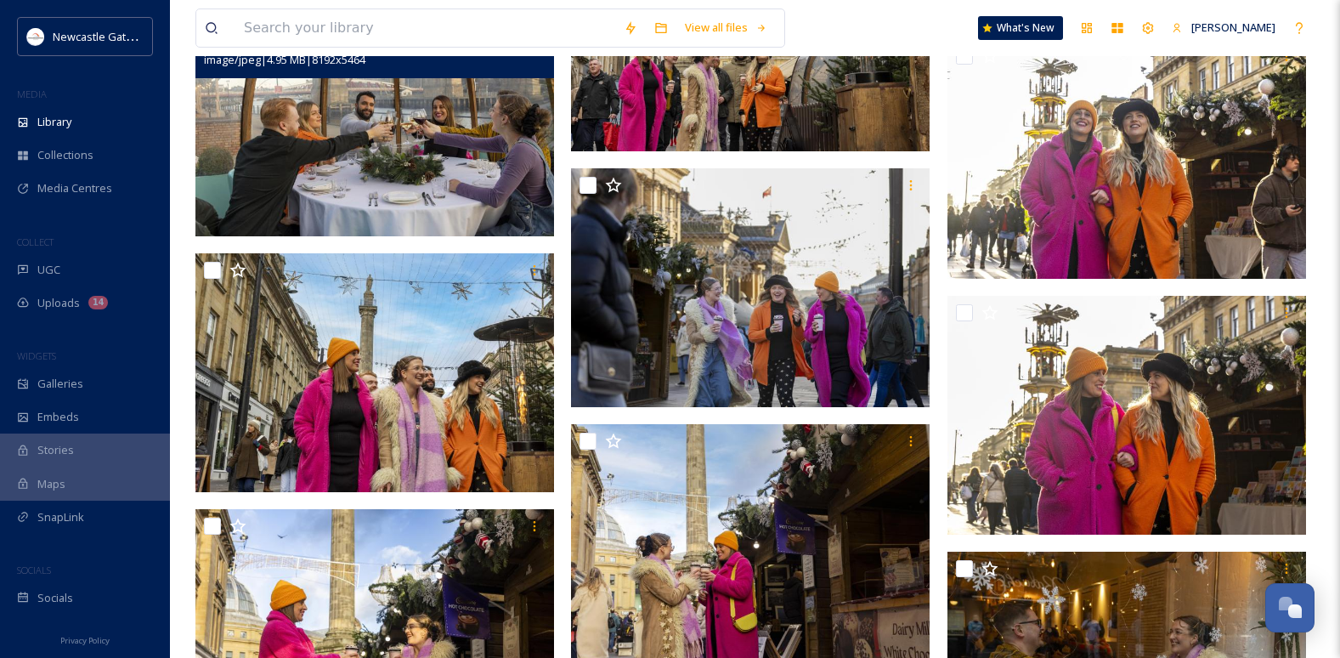
click at [361, 205] on img at bounding box center [374, 117] width 359 height 240
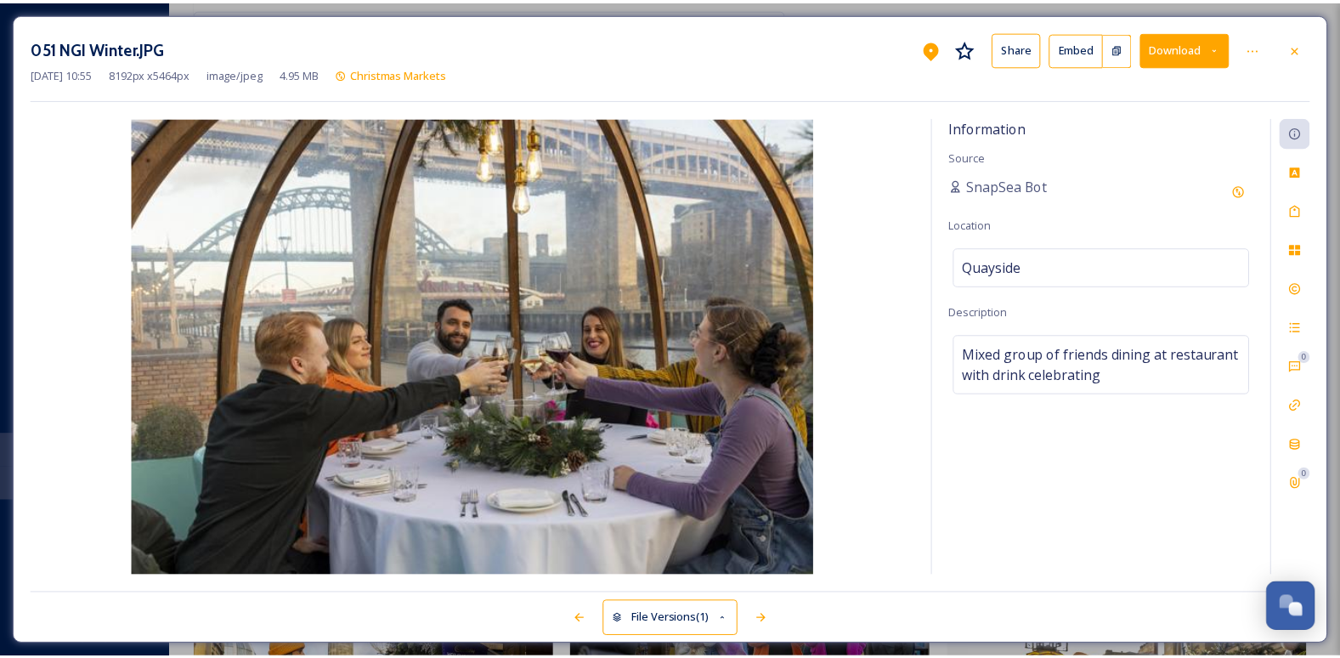
scroll to position [4209, 0]
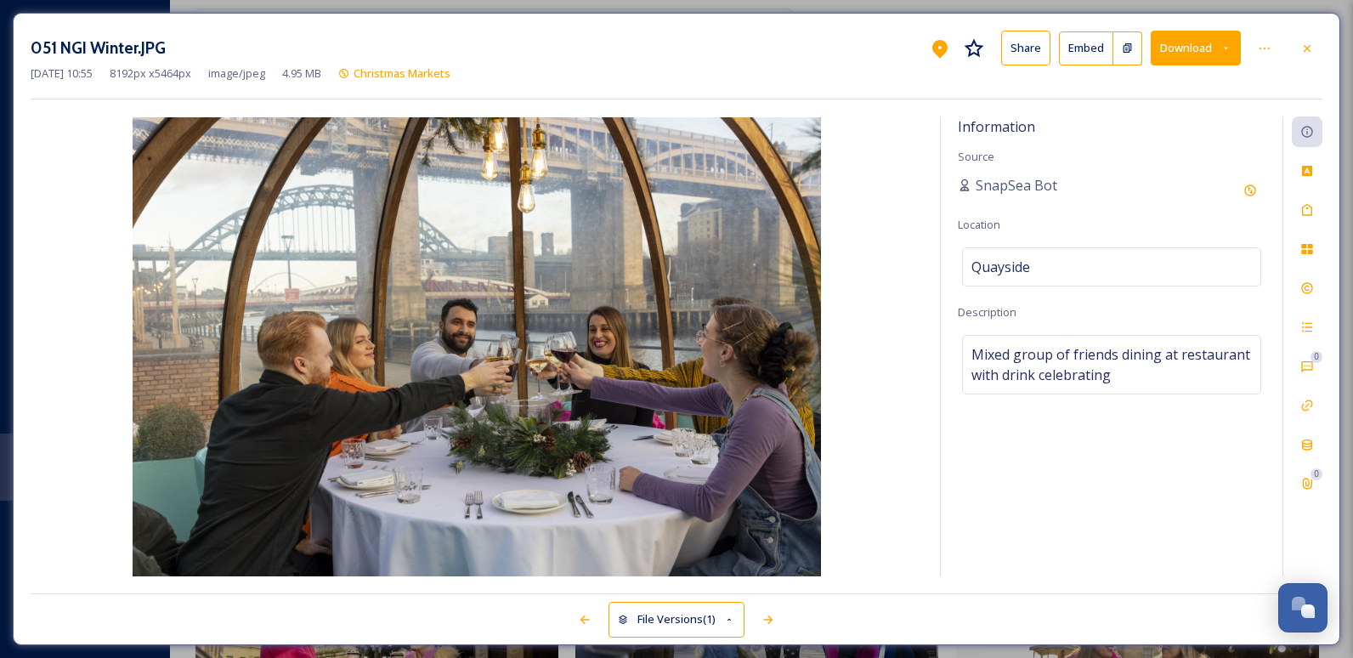
click at [1185, 60] on button "Download" at bounding box center [1196, 48] width 90 height 35
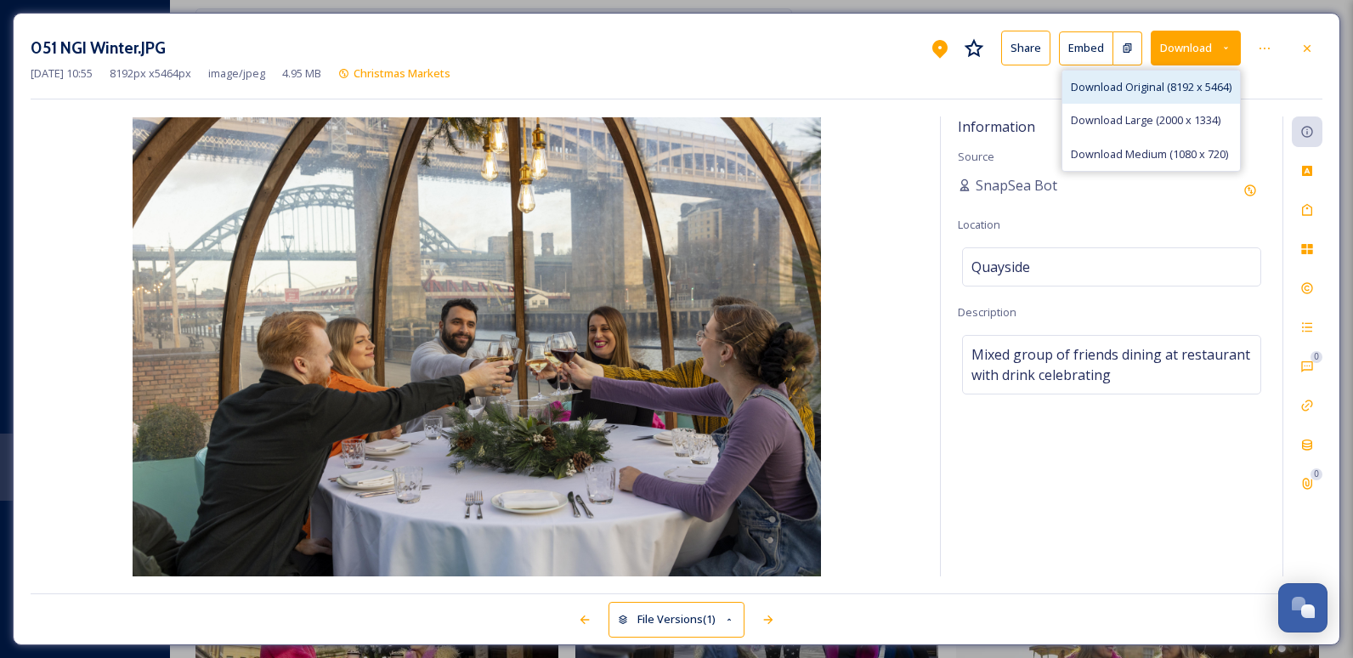
click at [1184, 88] on span "Download Original (8192 x 5464)" at bounding box center [1151, 87] width 161 height 16
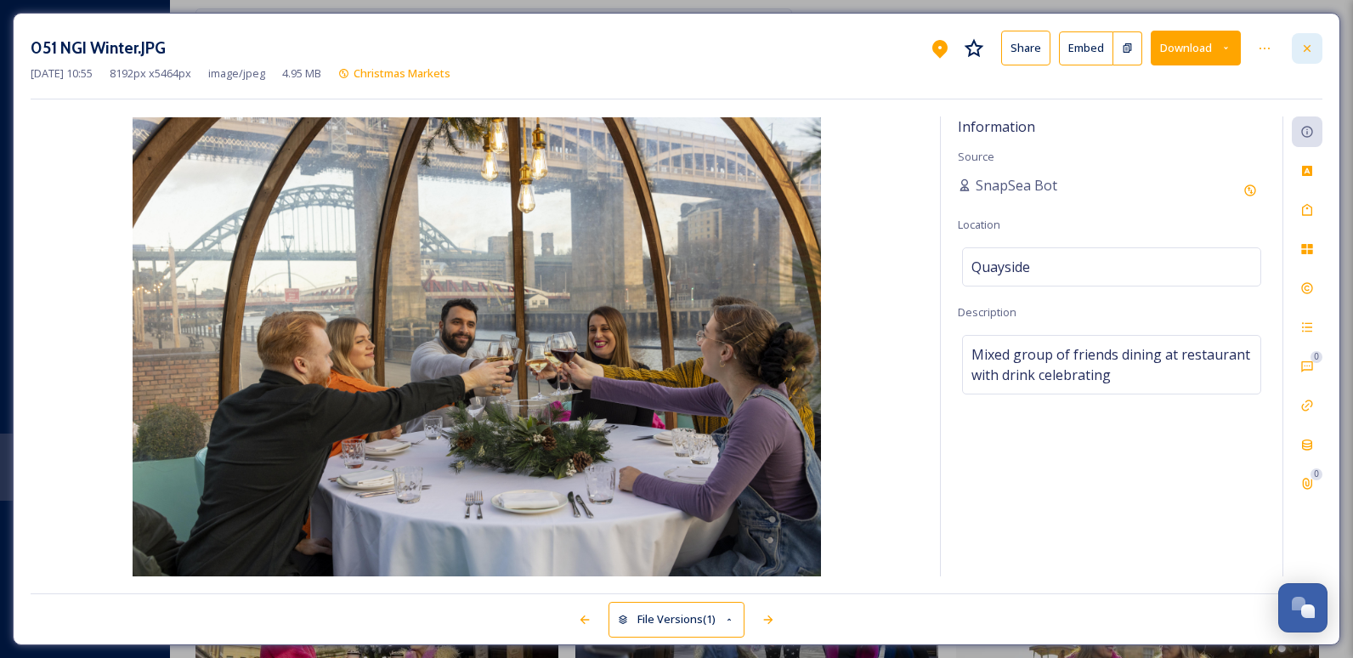
click at [1298, 43] on div at bounding box center [1307, 48] width 31 height 31
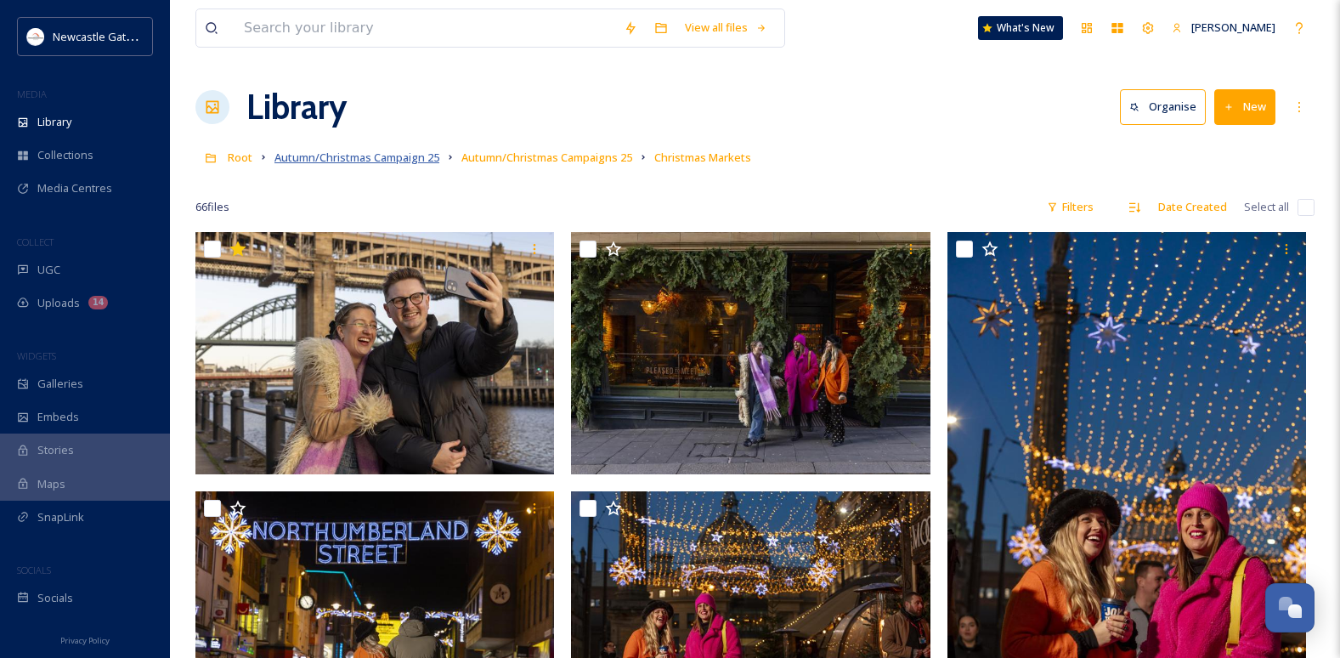
click at [337, 163] on span "Autumn/Christmas Campaign 25" at bounding box center [356, 157] width 165 height 15
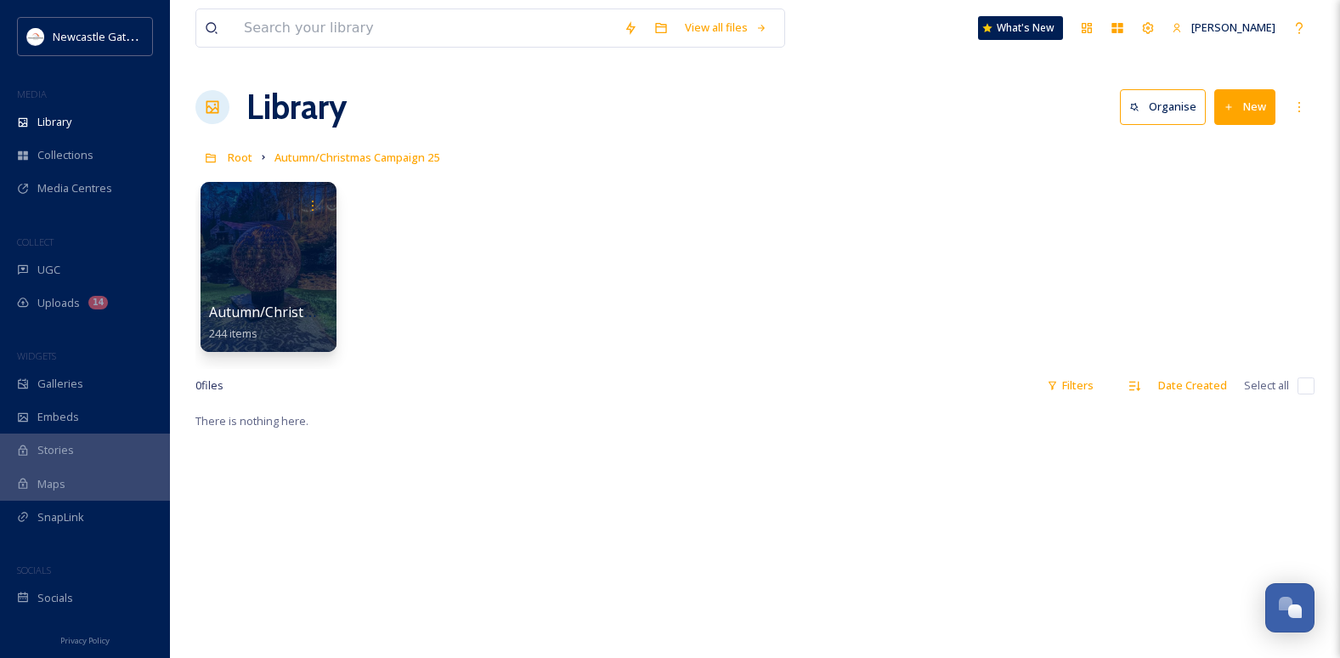
click at [341, 235] on div "Autumn/Christmas Campaigns 25 244 items" at bounding box center [754, 270] width 1119 height 195
click at [305, 264] on div at bounding box center [268, 266] width 139 height 173
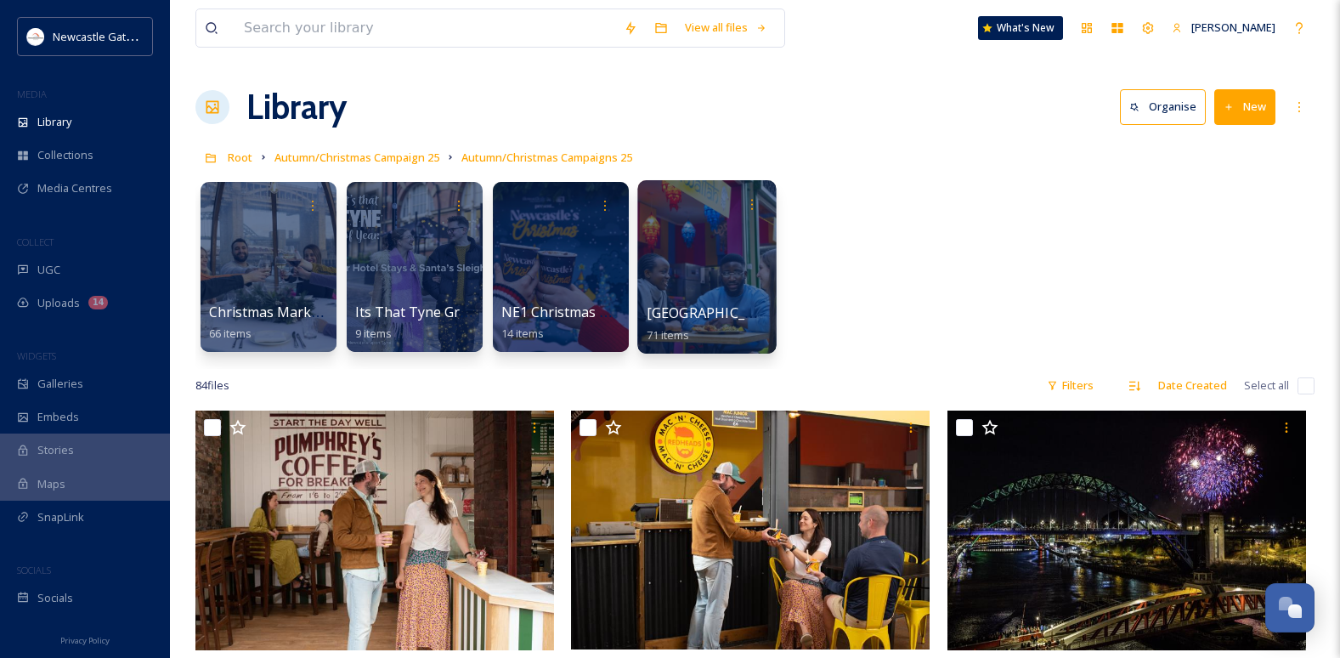
click at [687, 270] on div at bounding box center [706, 266] width 139 height 173
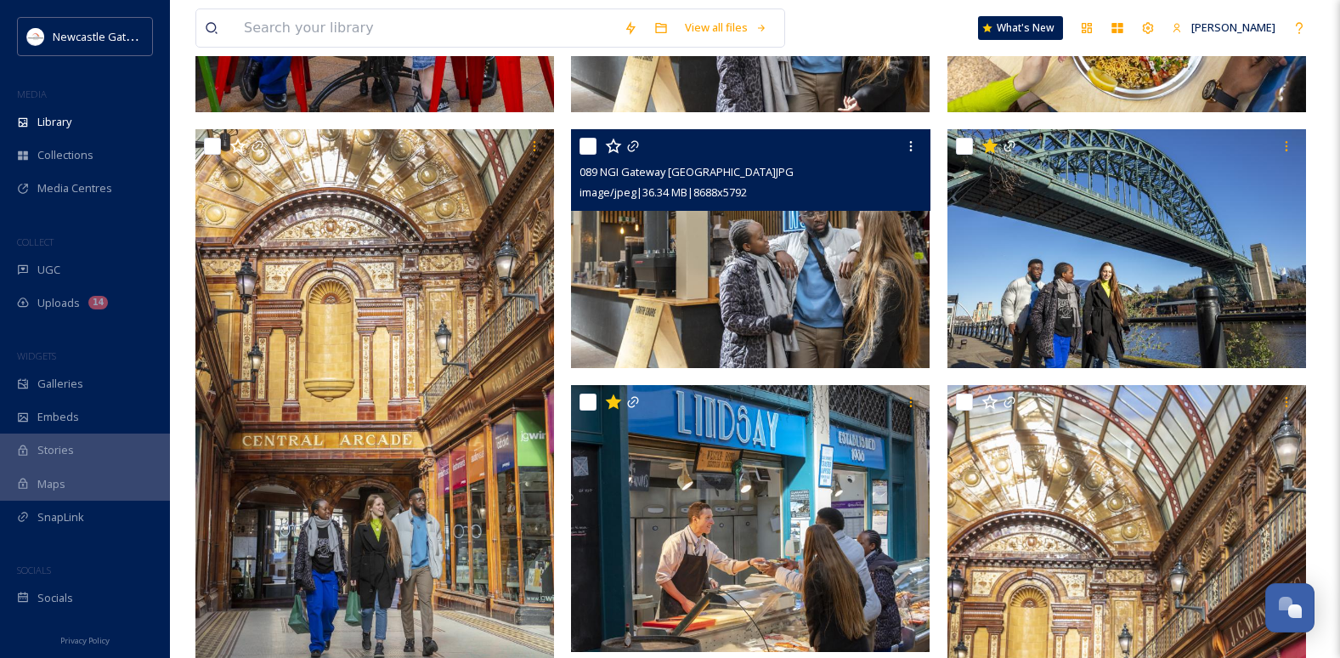
scroll to position [1190, 0]
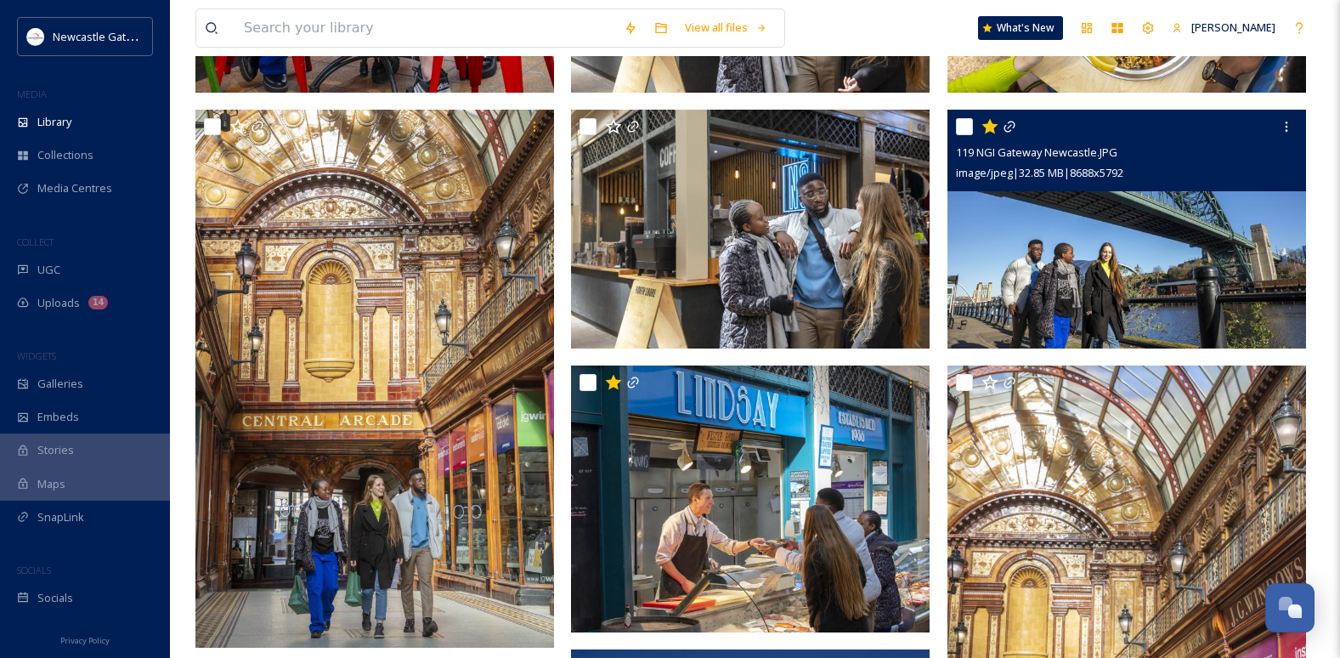
click at [1060, 226] on img at bounding box center [1126, 230] width 359 height 240
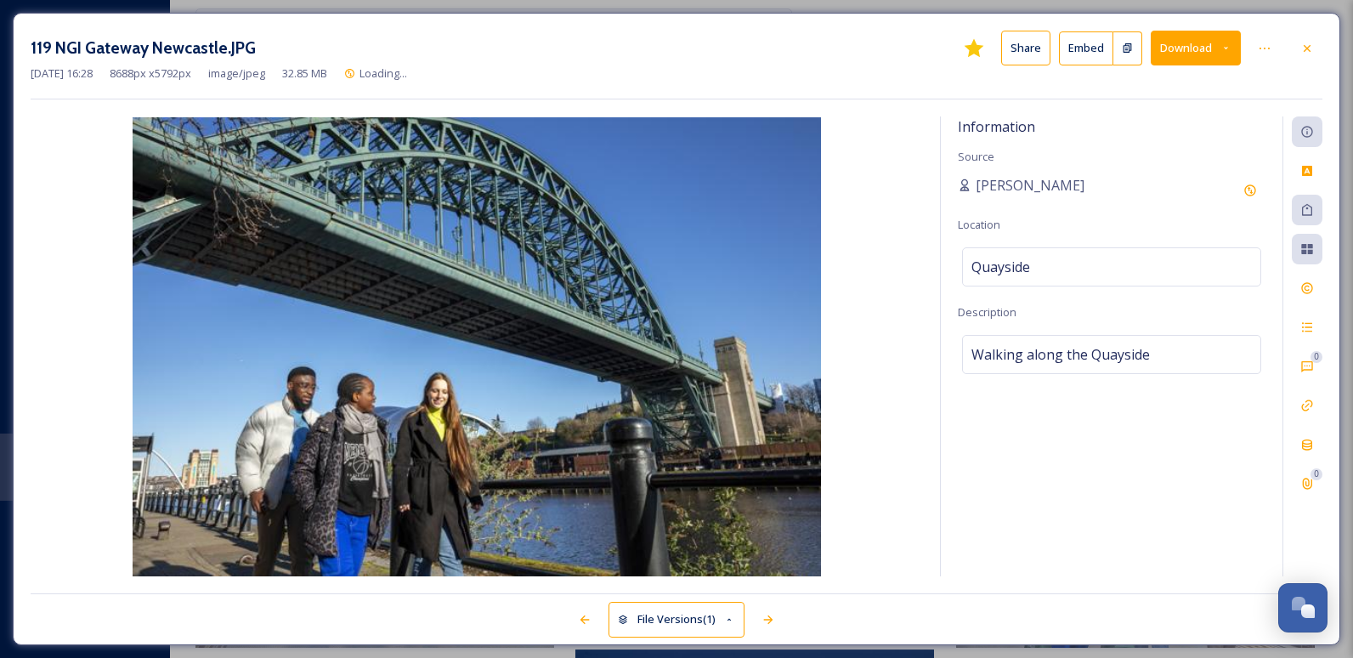
click at [1175, 58] on button "Download" at bounding box center [1196, 48] width 90 height 35
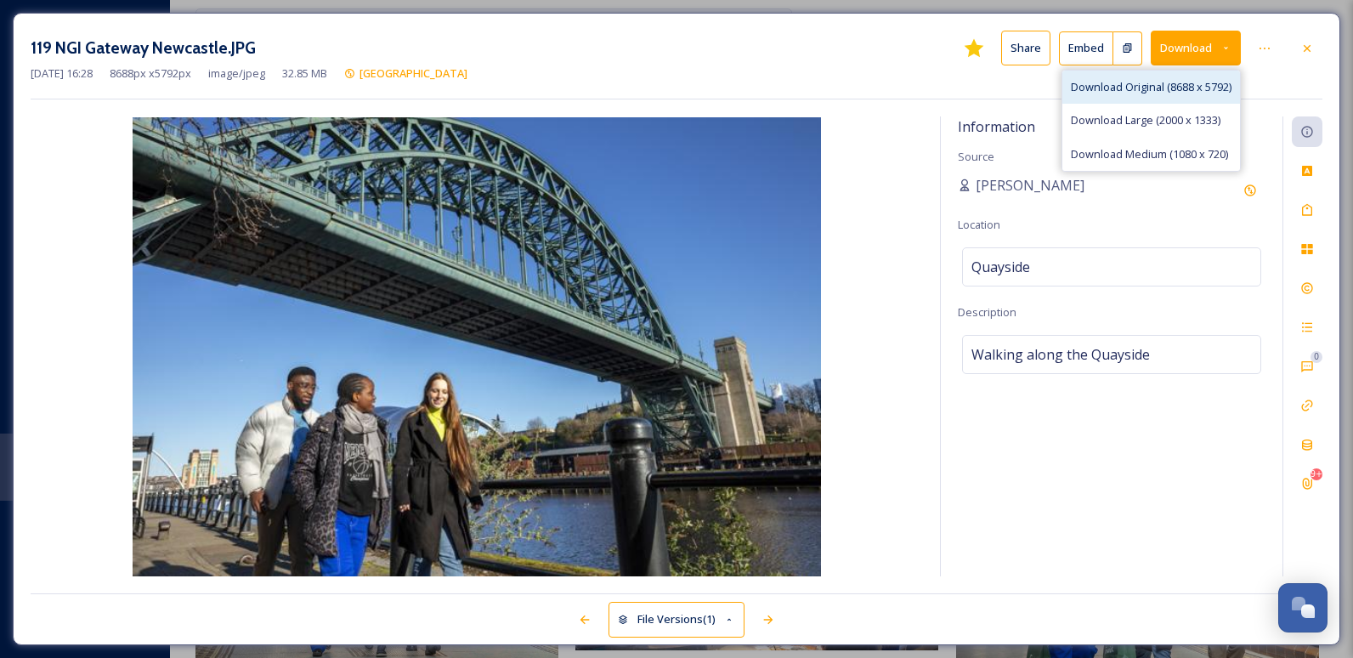
click at [1169, 87] on span "Download Original (8688 x 5792)" at bounding box center [1151, 87] width 161 height 16
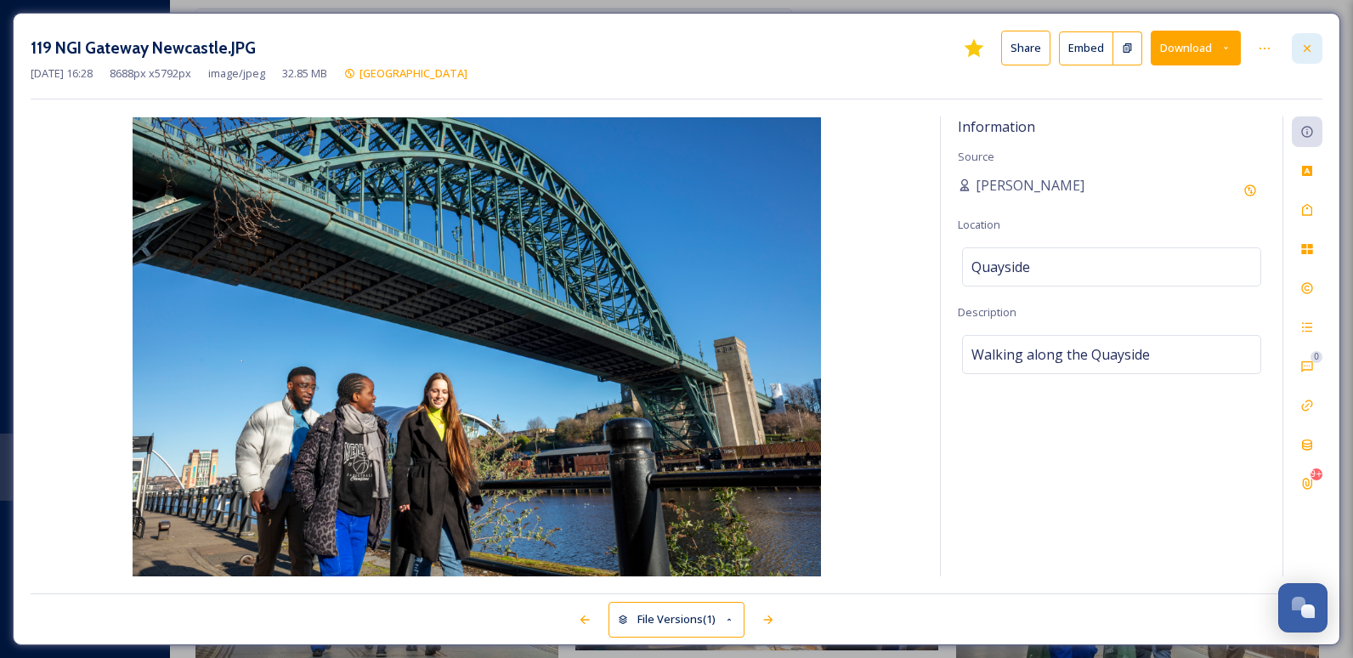
click at [1315, 53] on div at bounding box center [1307, 48] width 31 height 31
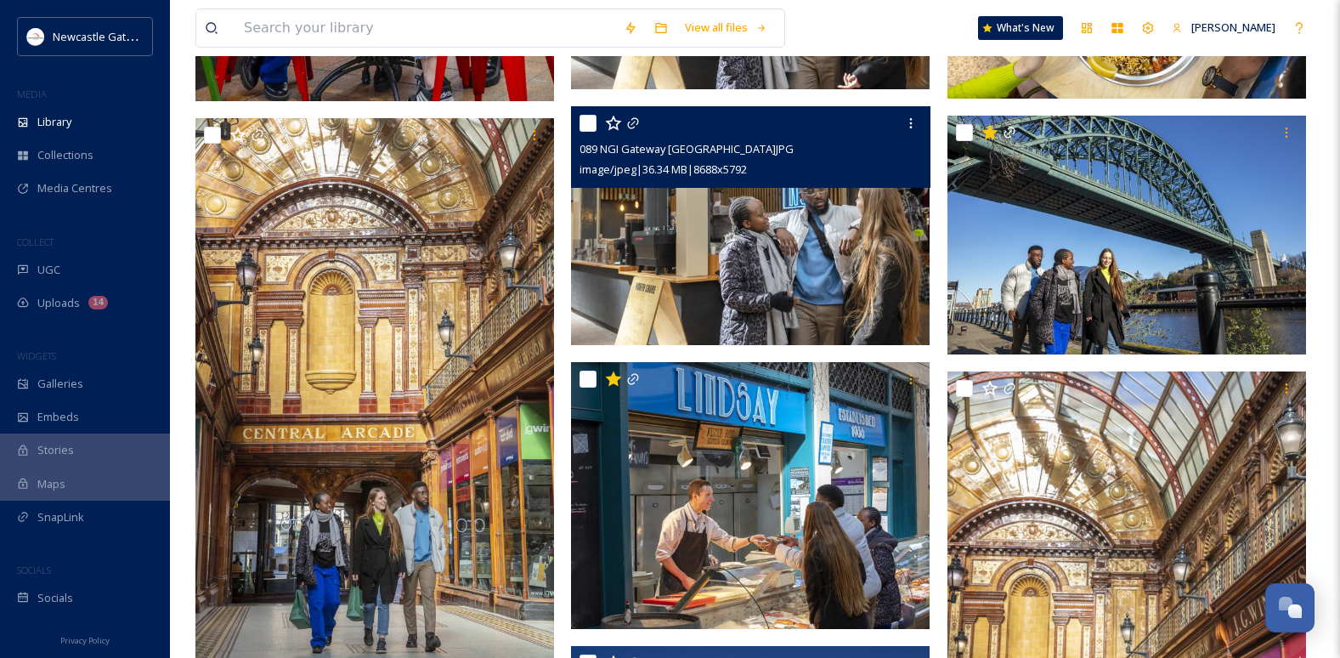
scroll to position [1275, 0]
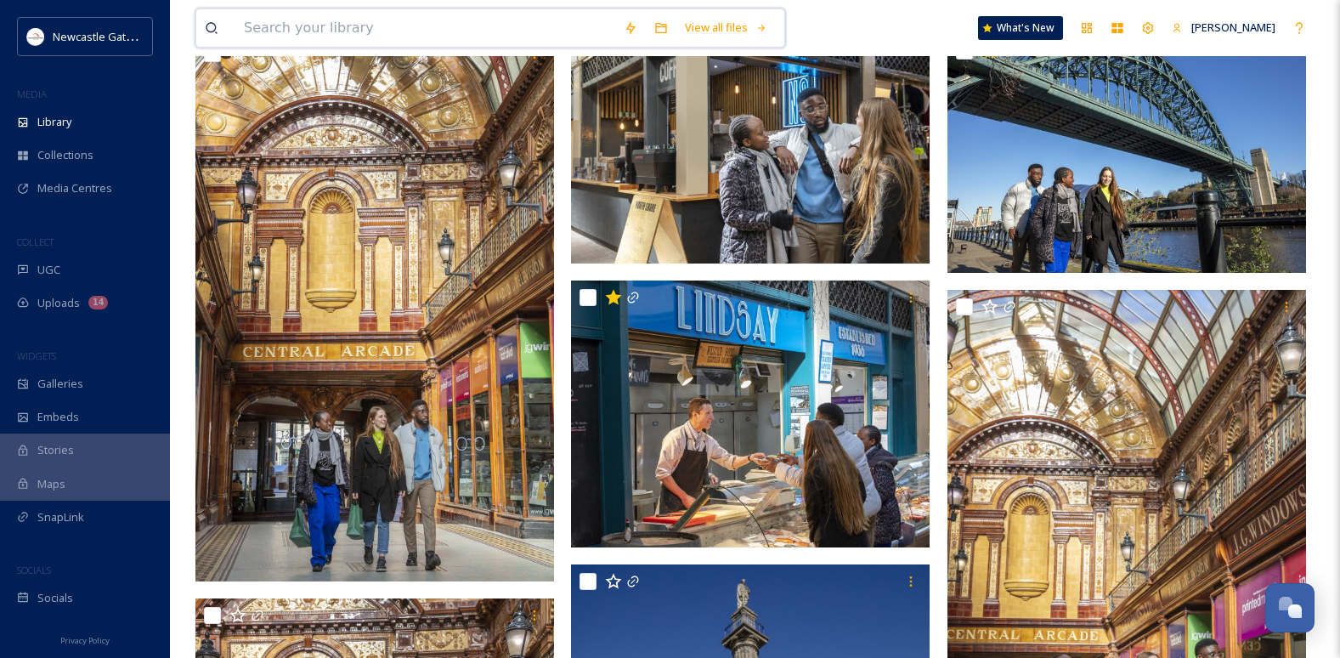
click at [317, 31] on input at bounding box center [425, 27] width 380 height 37
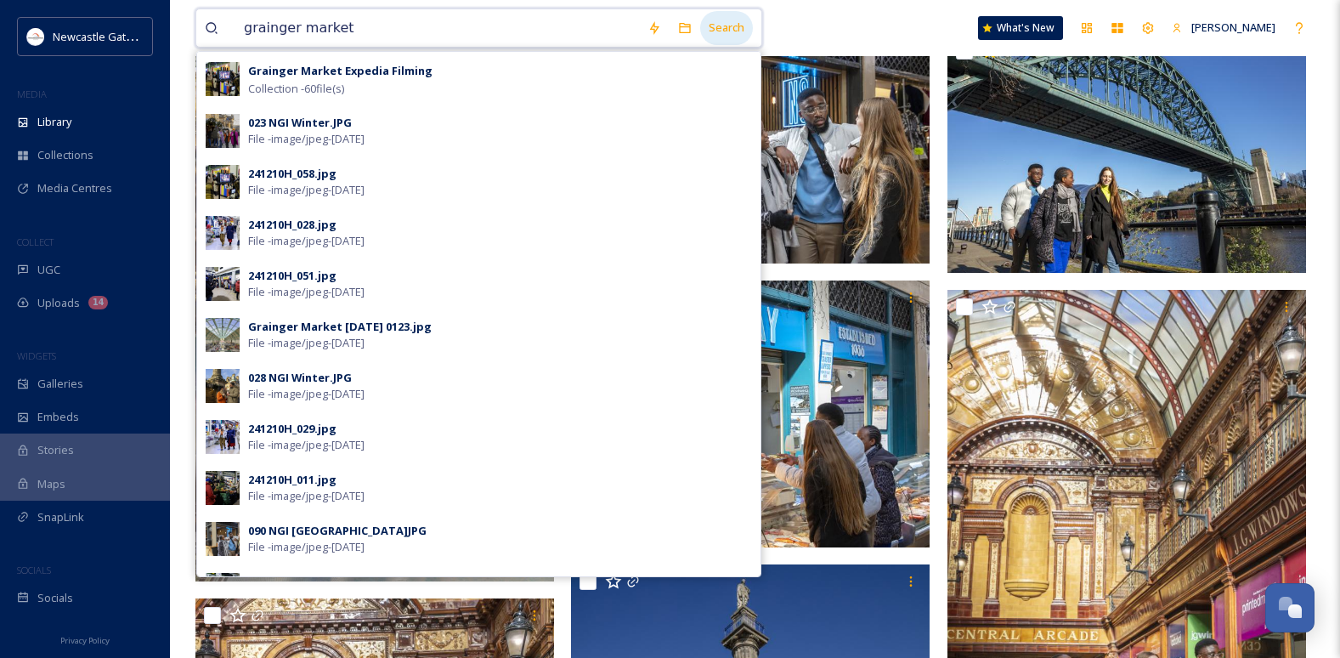
type input "grainger market"
click at [742, 36] on div "Search" at bounding box center [726, 27] width 53 height 33
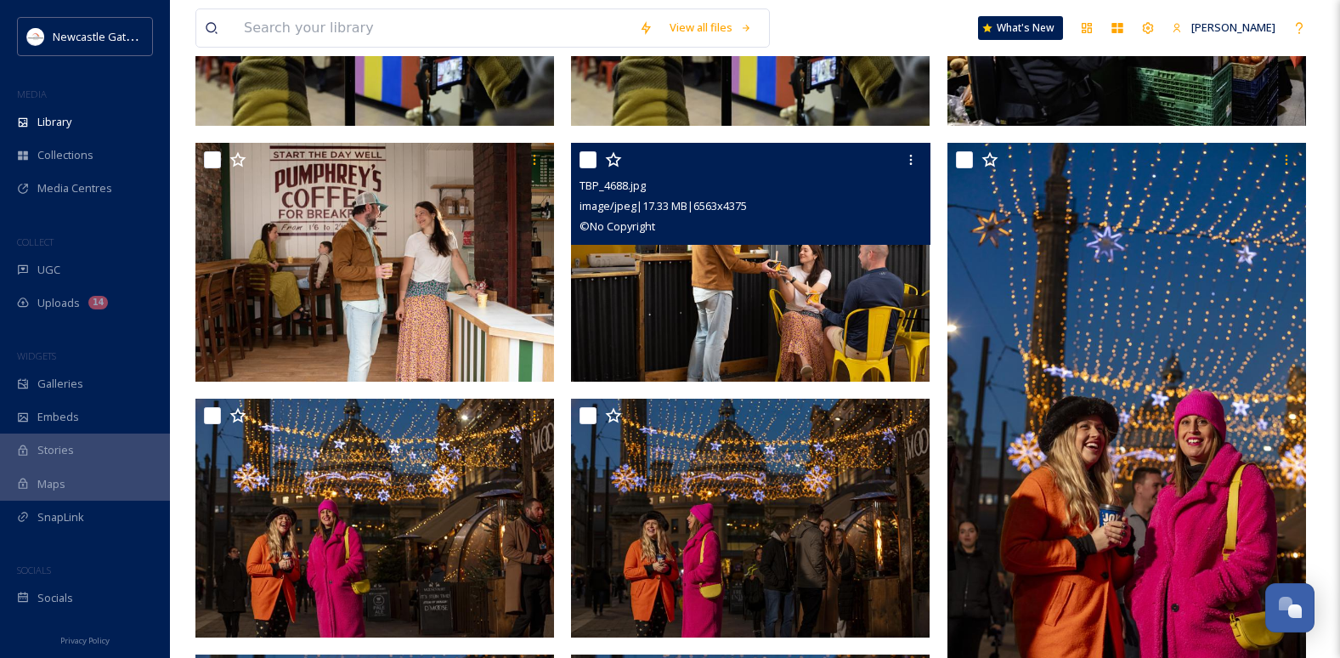
scroll to position [5184, 0]
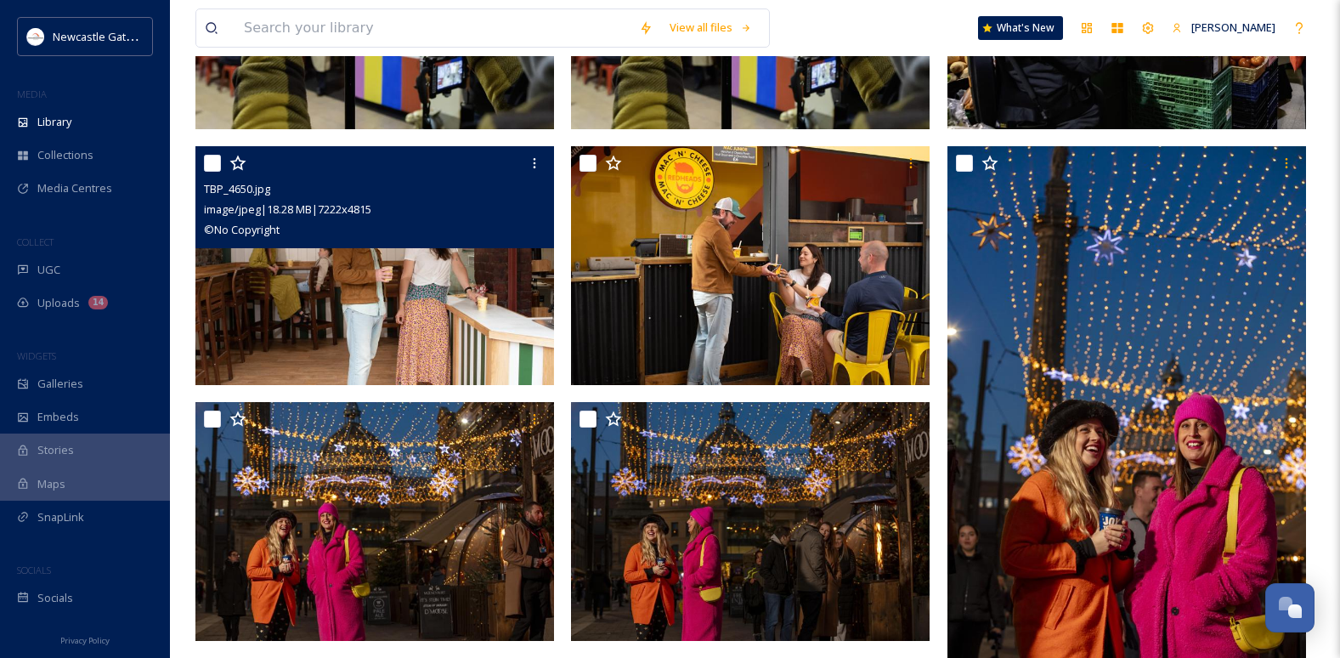
click at [450, 303] on img at bounding box center [374, 266] width 359 height 240
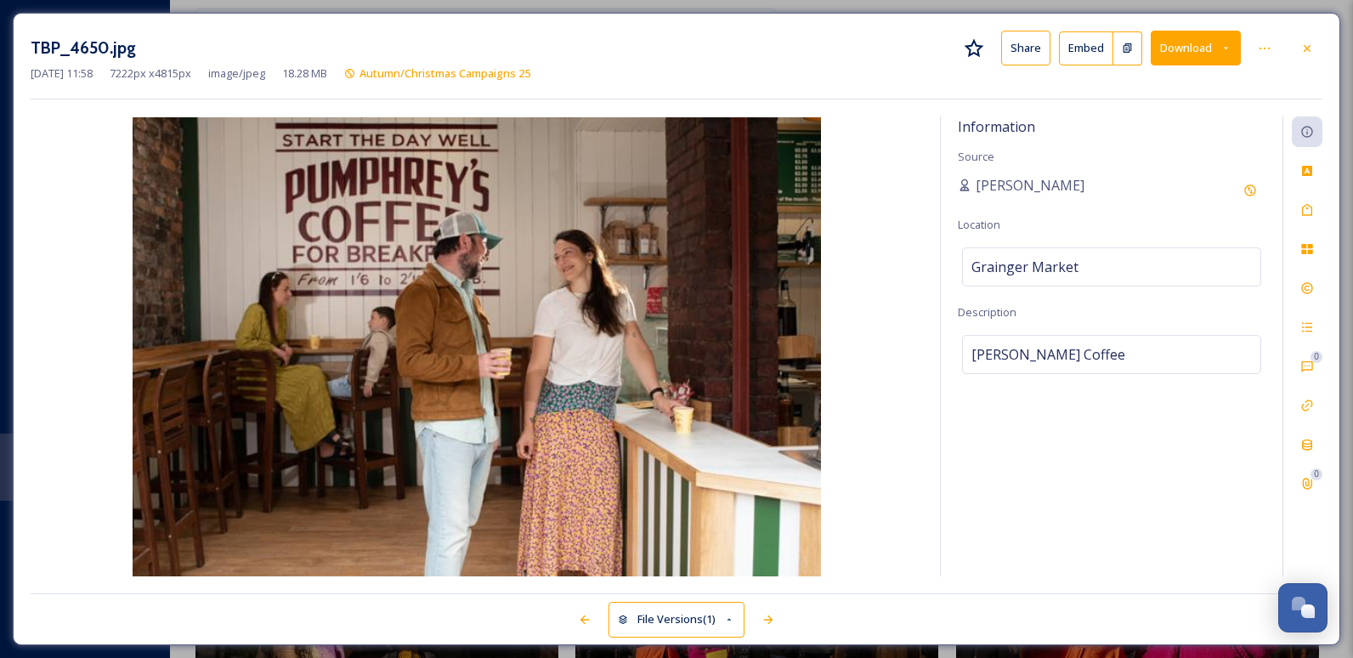
click at [1171, 49] on button "Download" at bounding box center [1196, 48] width 90 height 35
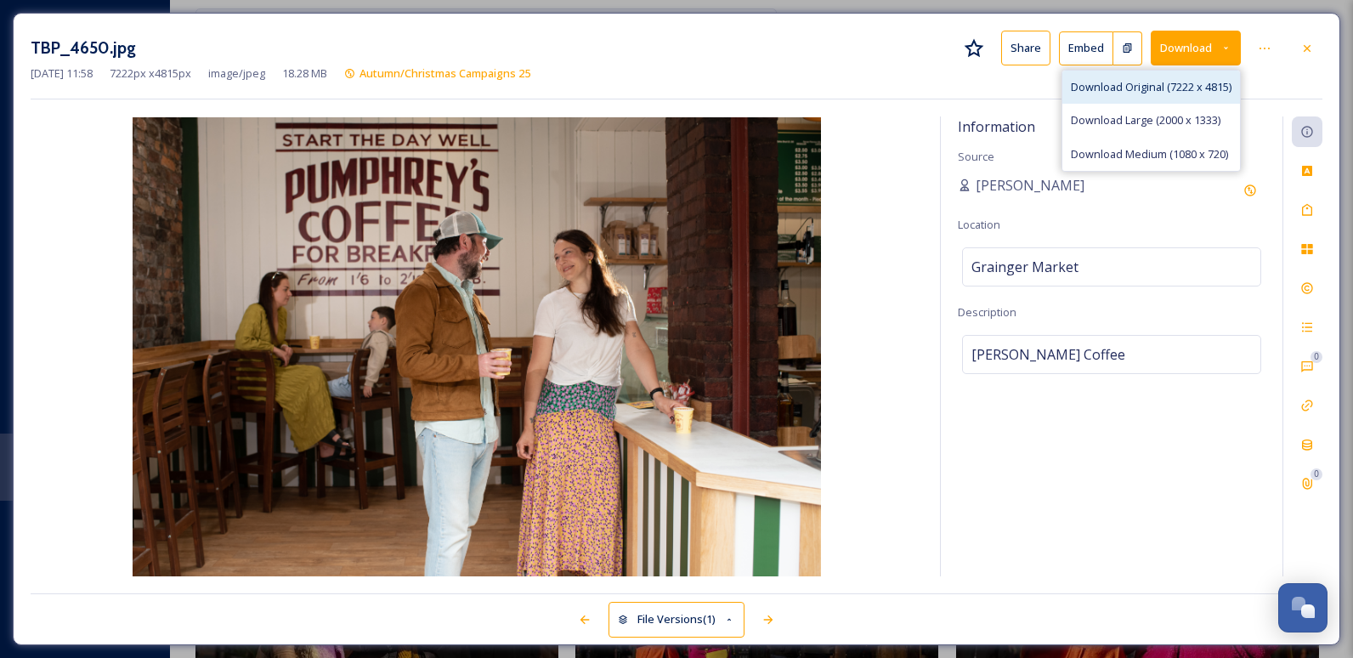
click at [1133, 86] on span "Download Original (7222 x 4815)" at bounding box center [1151, 87] width 161 height 16
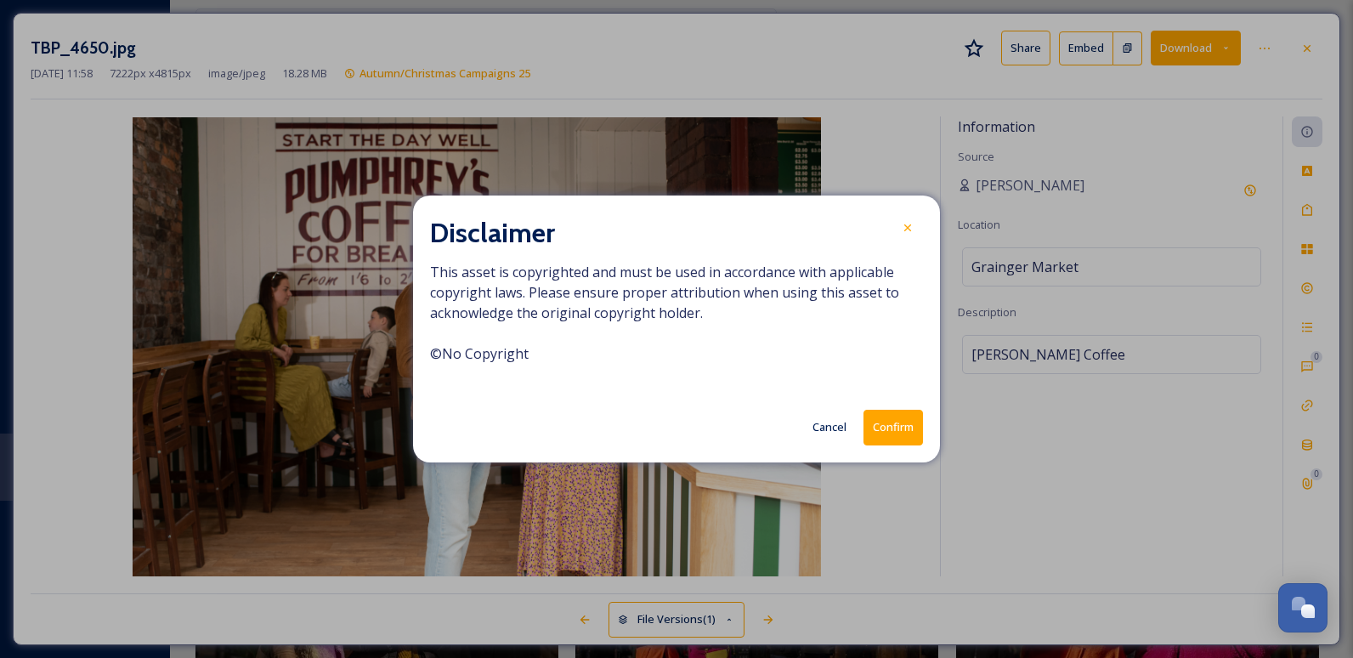
click at [890, 425] on button "Confirm" at bounding box center [892, 427] width 59 height 35
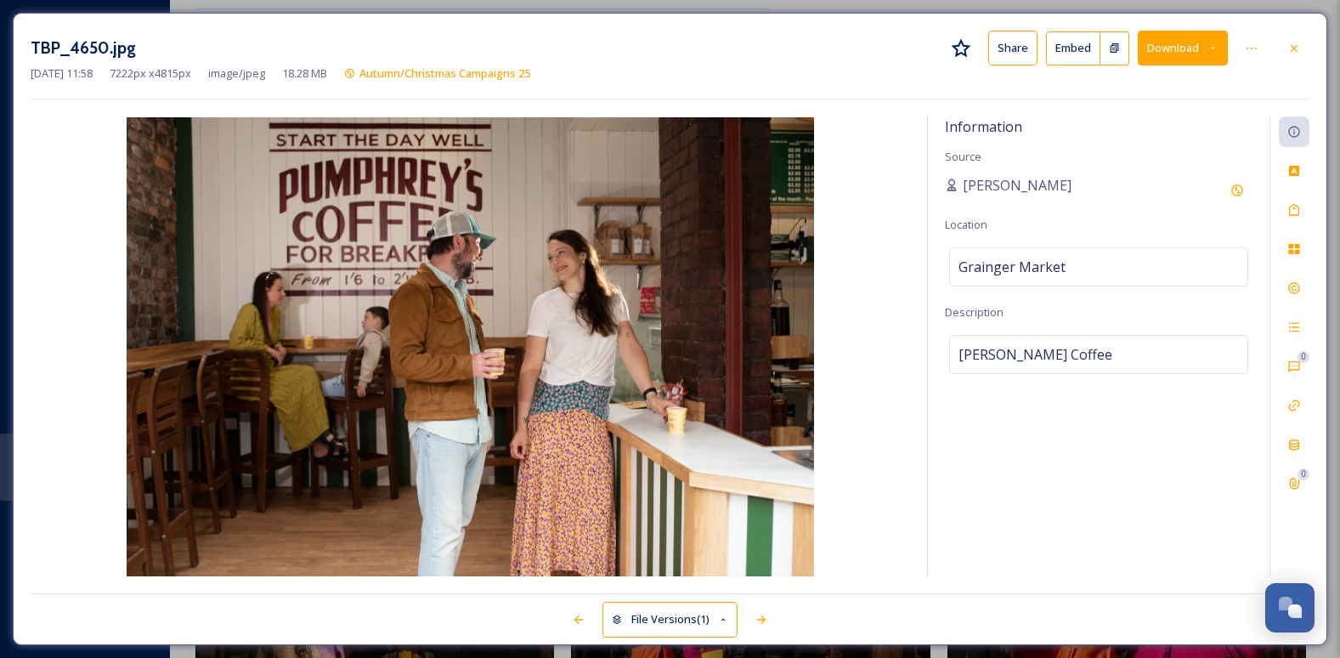
click at [1290, 49] on icon at bounding box center [1294, 49] width 14 height 14
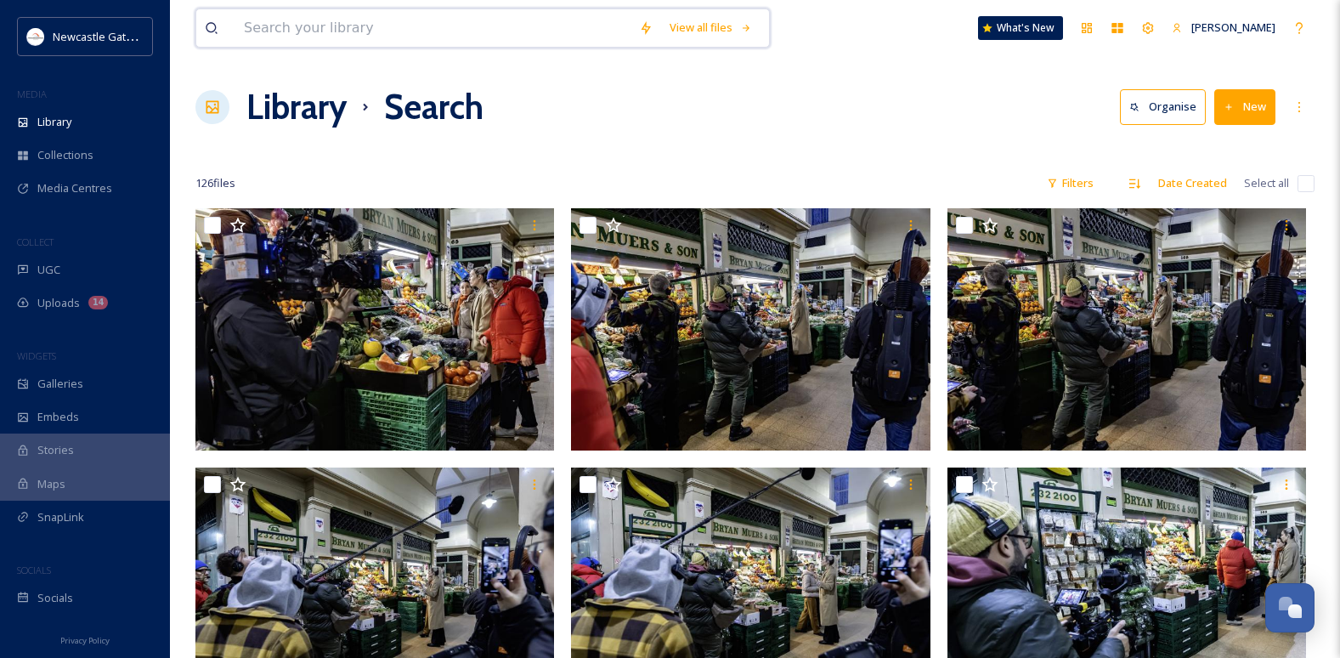
click at [265, 34] on input at bounding box center [432, 27] width 395 height 37
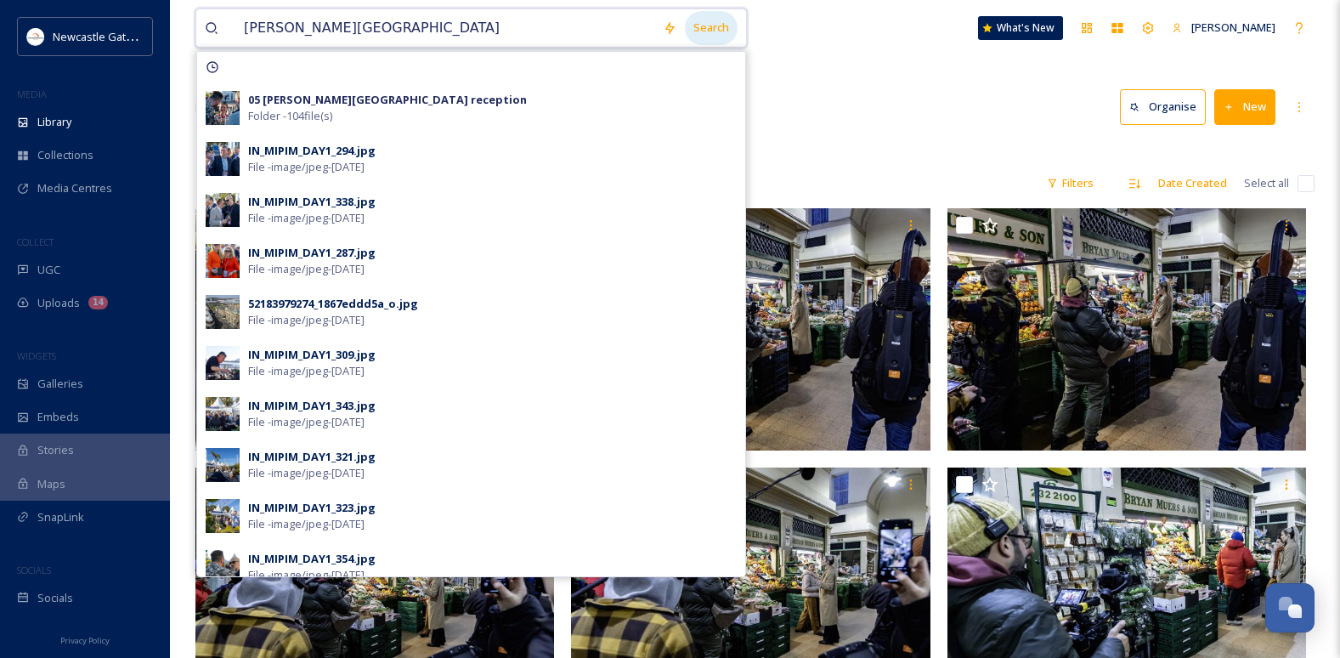
type input "[PERSON_NAME][GEOGRAPHIC_DATA]"
click at [725, 23] on div "Search" at bounding box center [711, 27] width 53 height 33
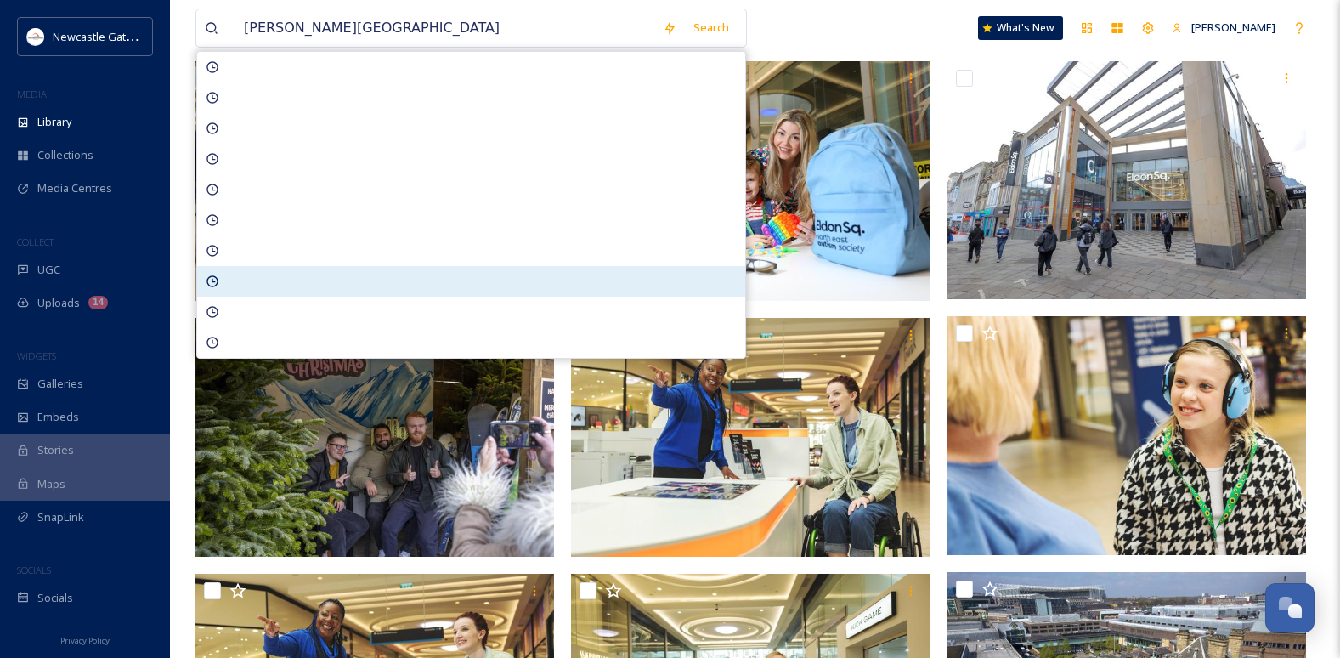
scroll to position [340, 0]
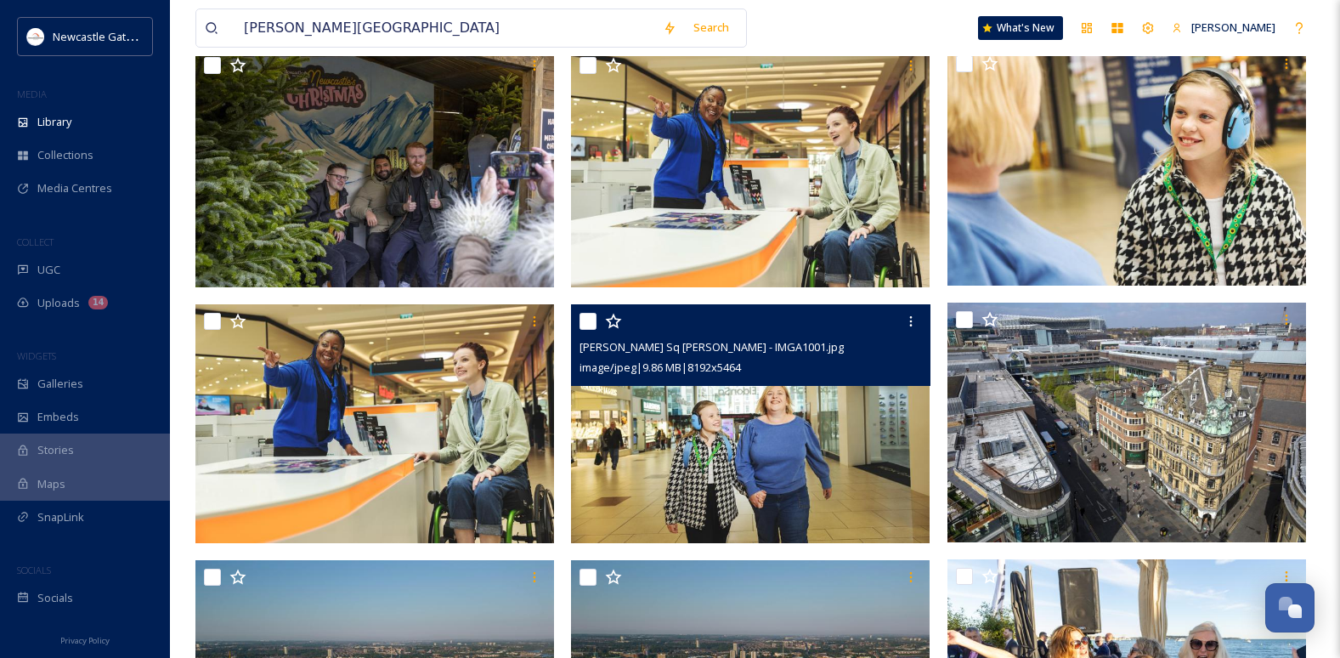
scroll to position [850, 0]
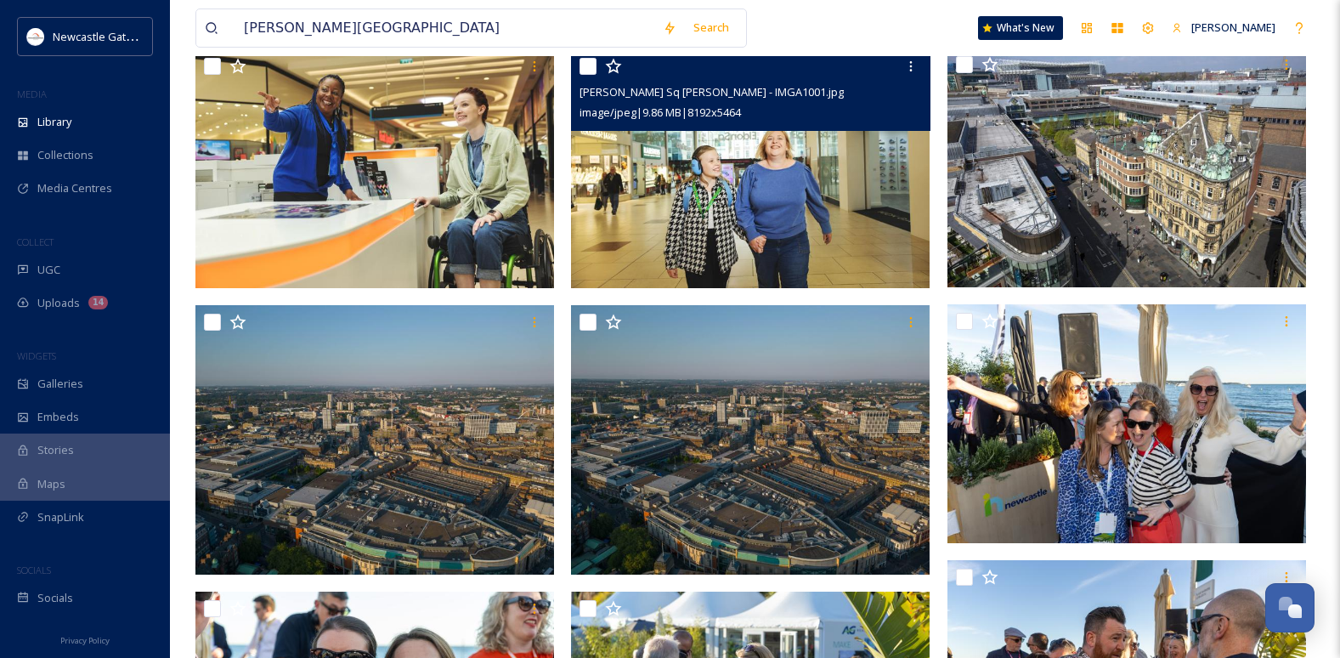
click at [788, 224] on img at bounding box center [750, 169] width 359 height 240
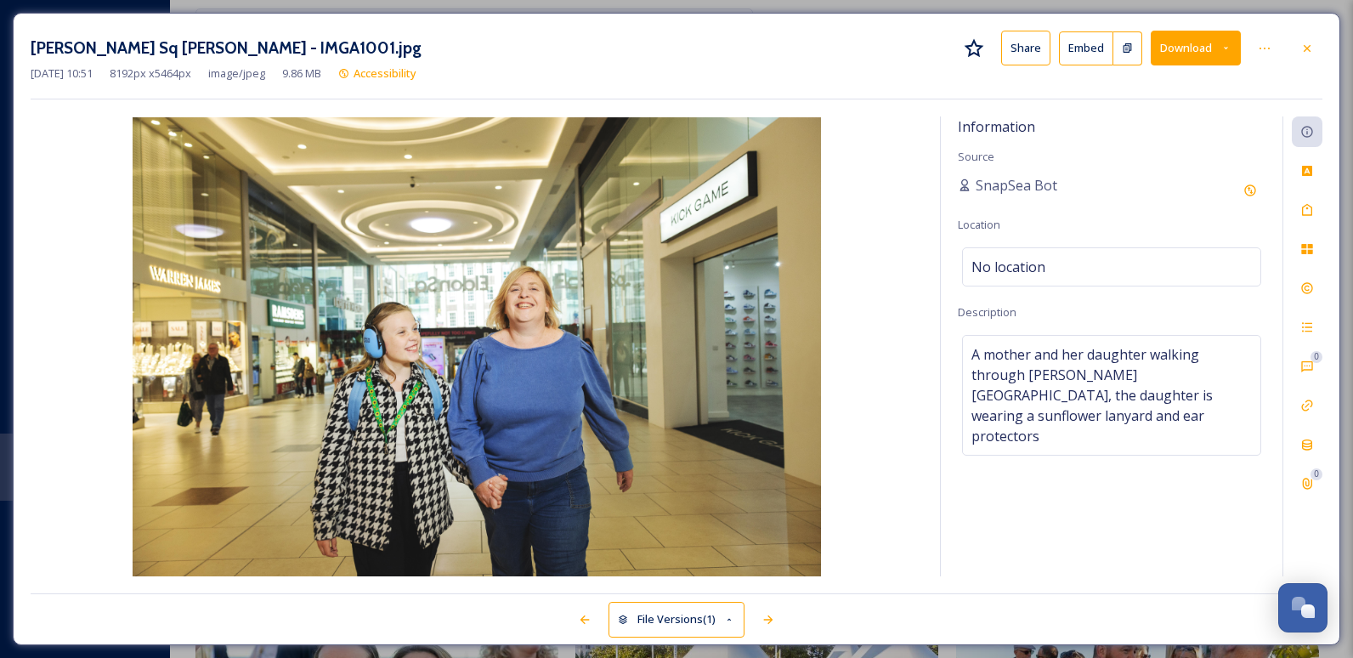
click at [1183, 54] on button "Download" at bounding box center [1196, 48] width 90 height 35
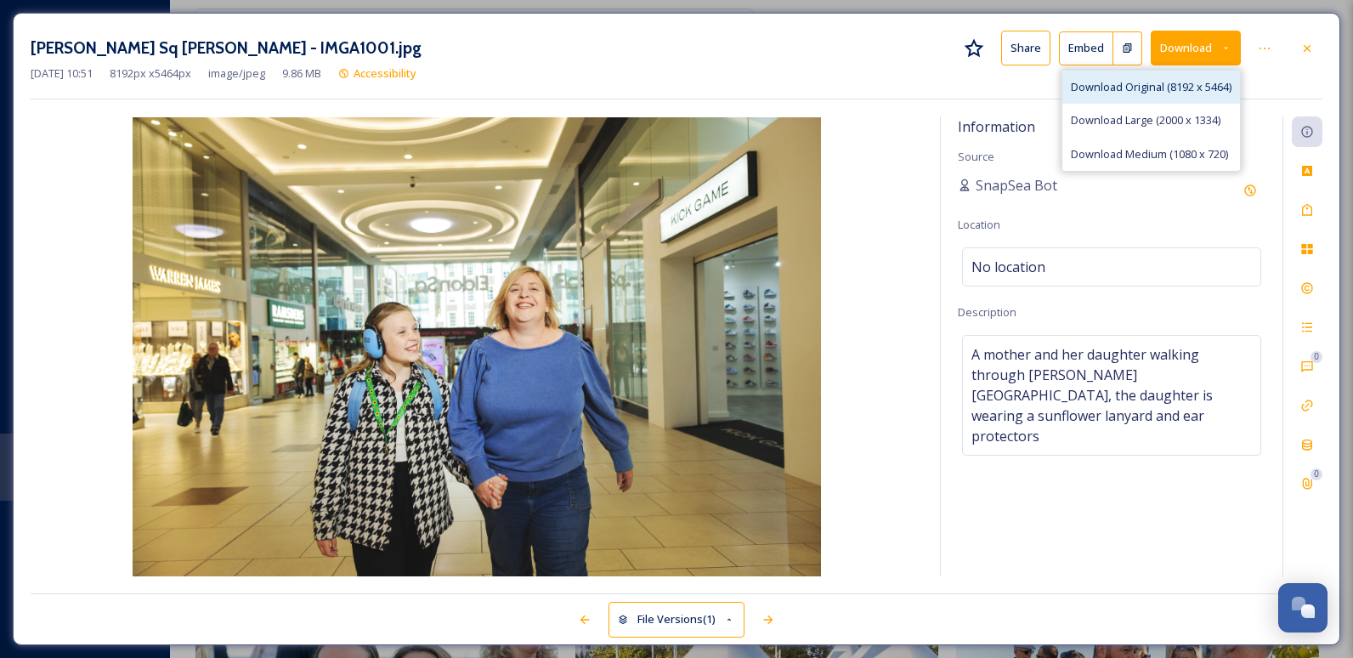
click at [1110, 92] on span "Download Original (8192 x 5464)" at bounding box center [1151, 87] width 161 height 16
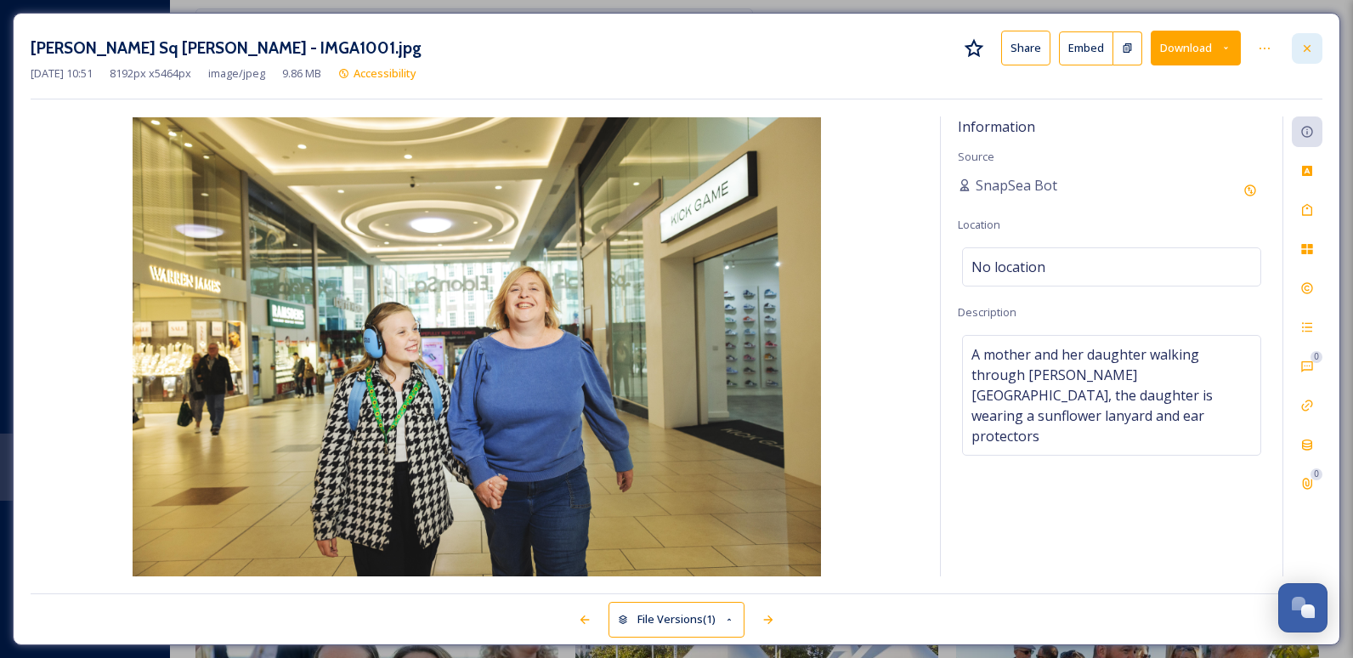
click at [1302, 46] on icon at bounding box center [1307, 49] width 14 height 14
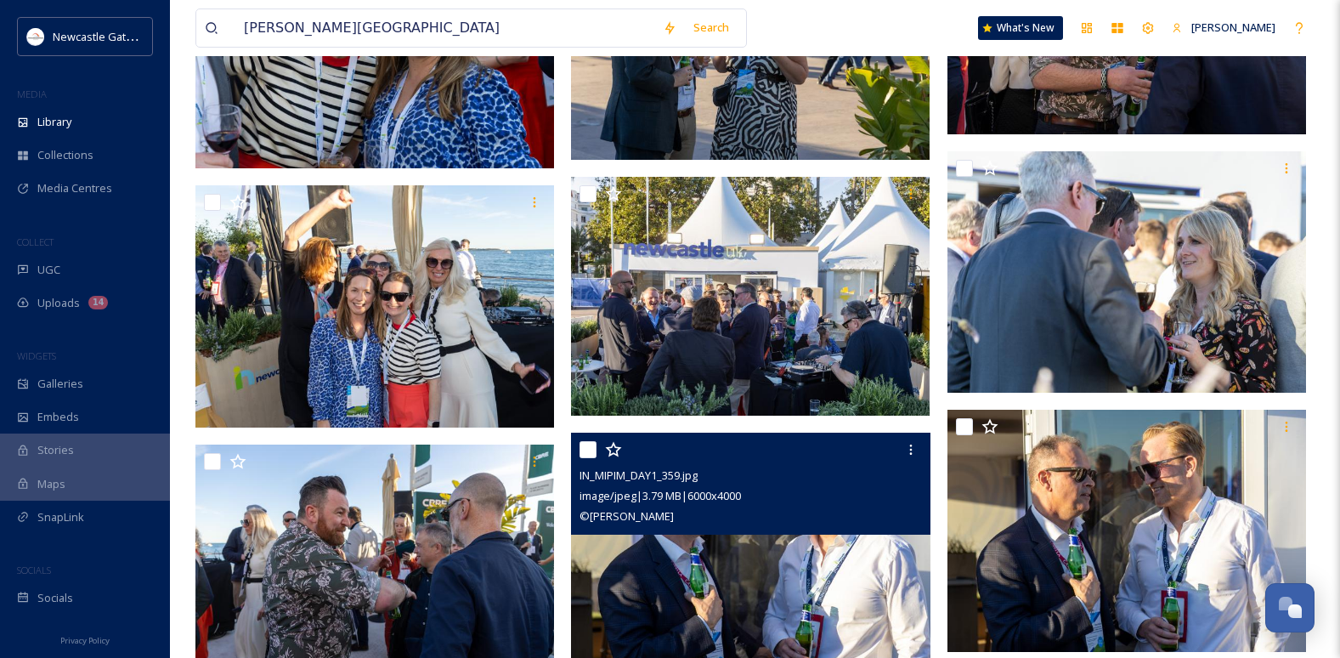
scroll to position [1784, 0]
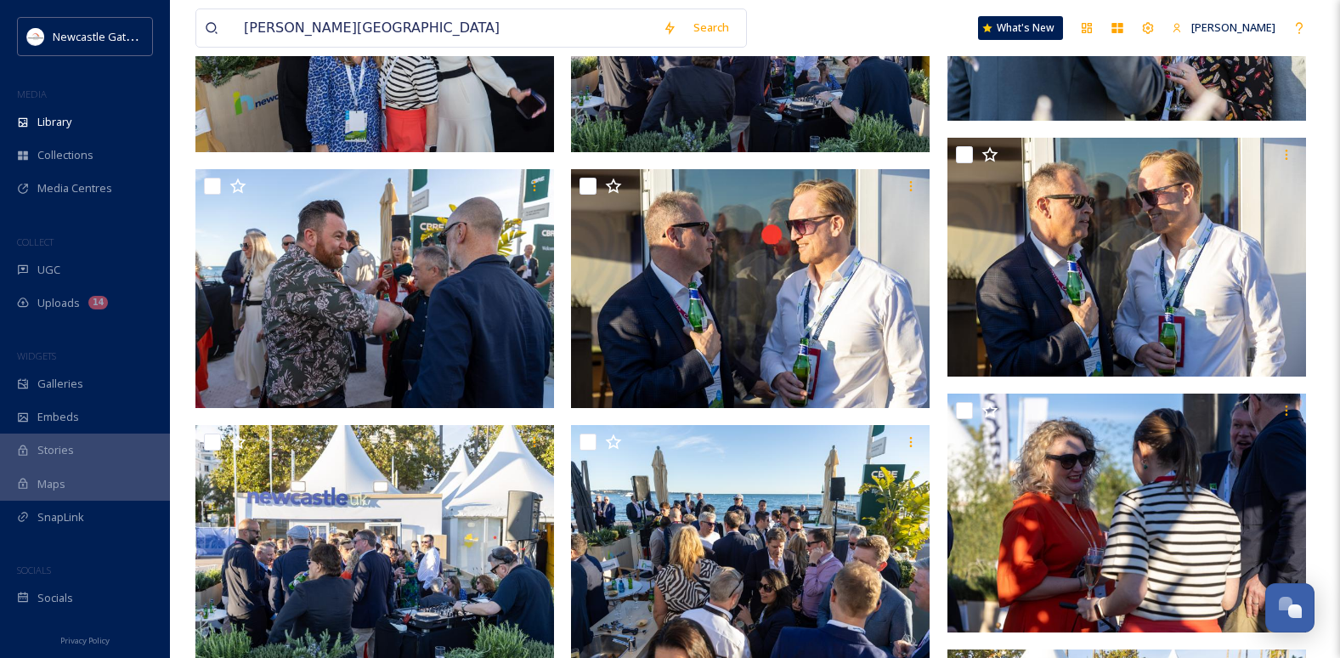
drag, startPoint x: 1338, startPoint y: 160, endPoint x: 1342, endPoint y: 150, distance: 10.7
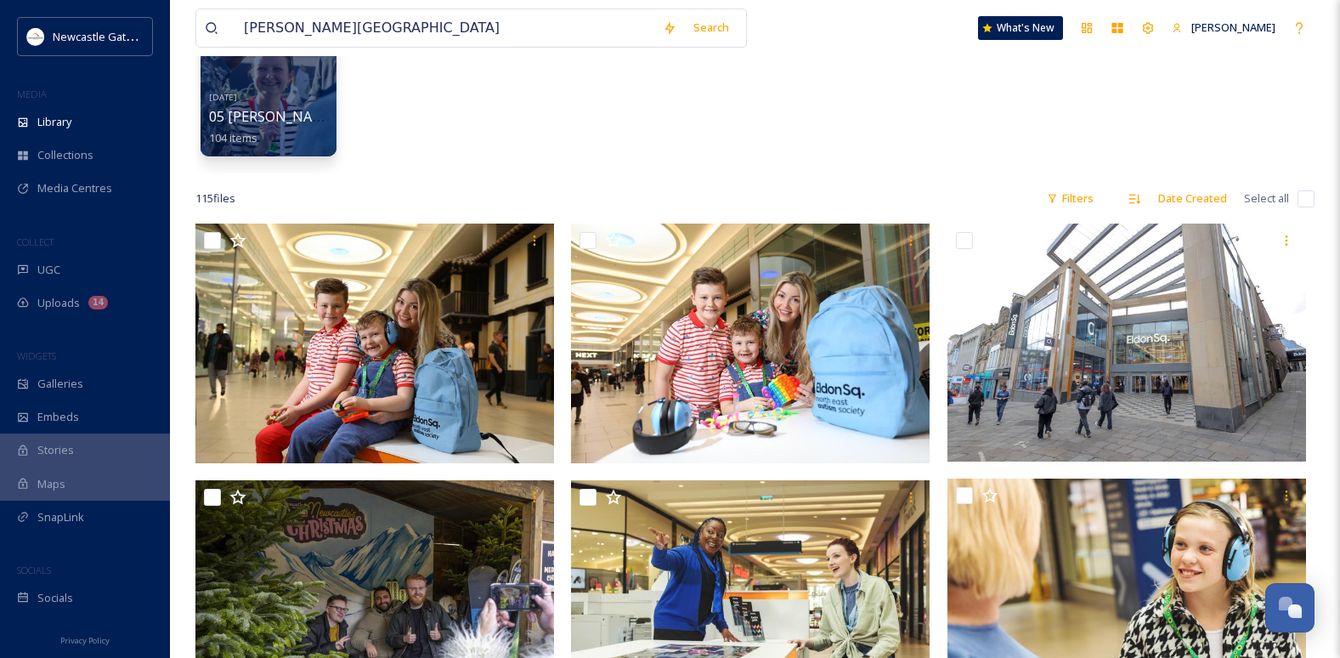
scroll to position [0, 0]
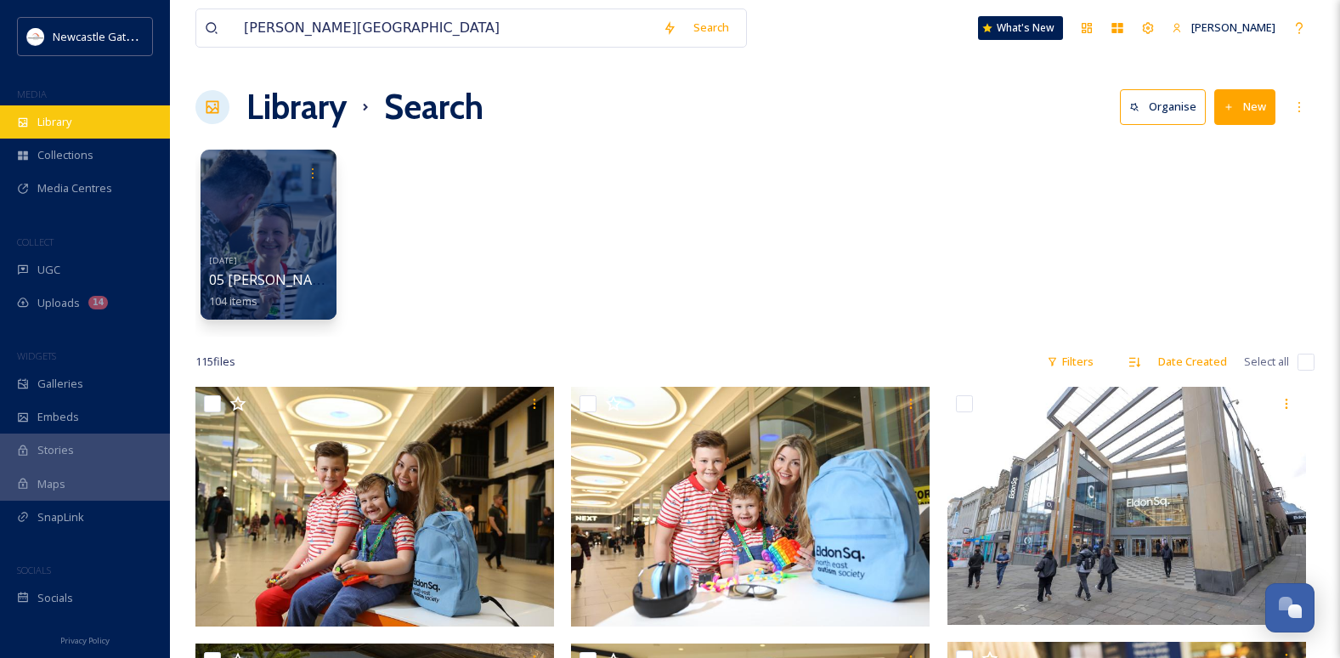
click at [49, 116] on span "Library" at bounding box center [54, 122] width 34 height 16
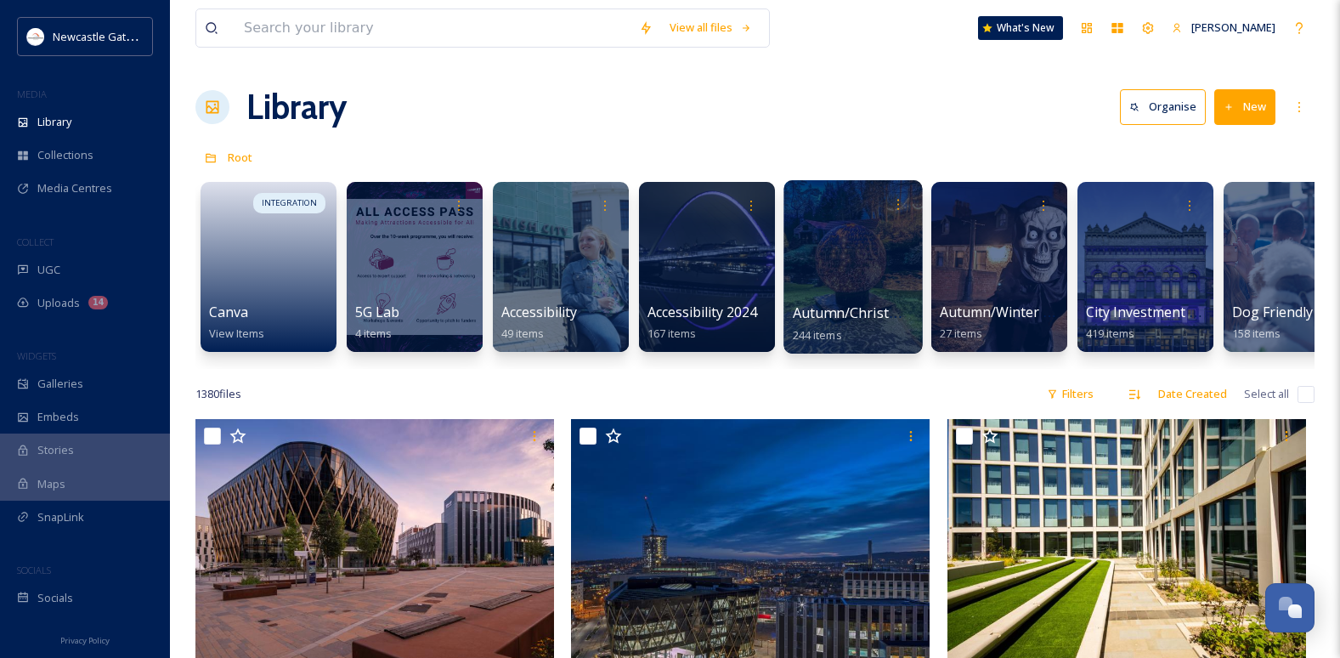
click at [837, 282] on div at bounding box center [852, 266] width 139 height 173
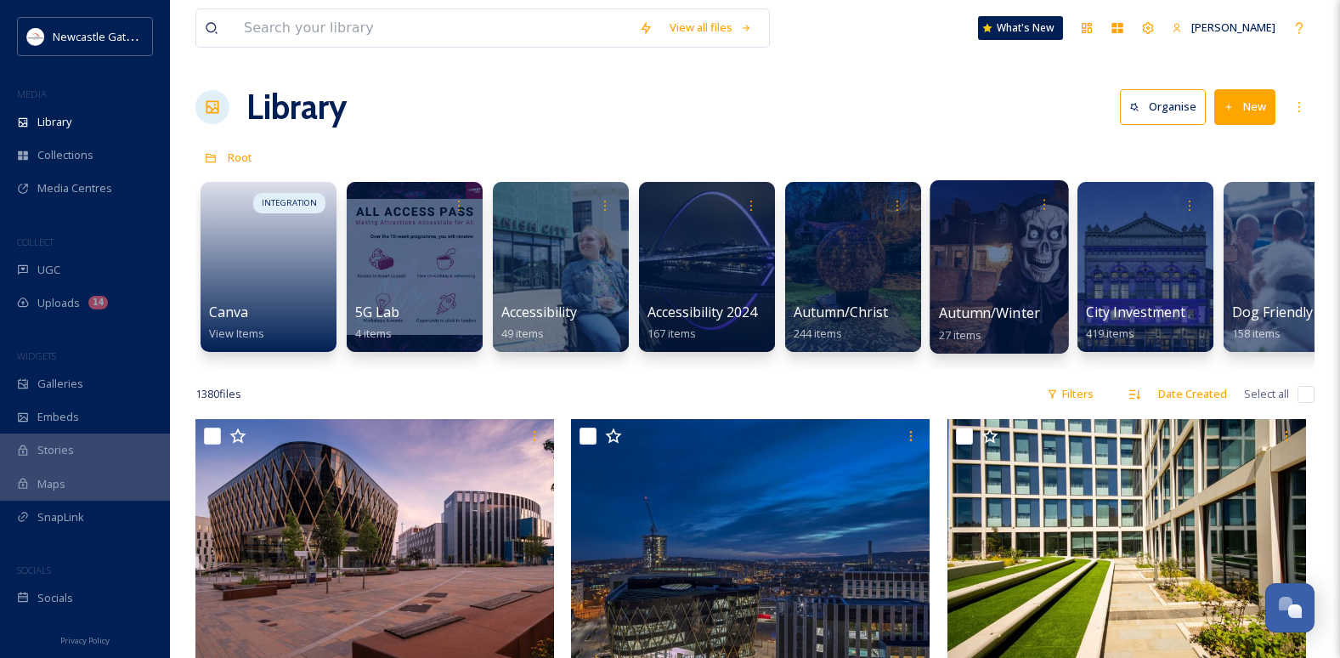
click at [993, 248] on div at bounding box center [999, 266] width 139 height 173
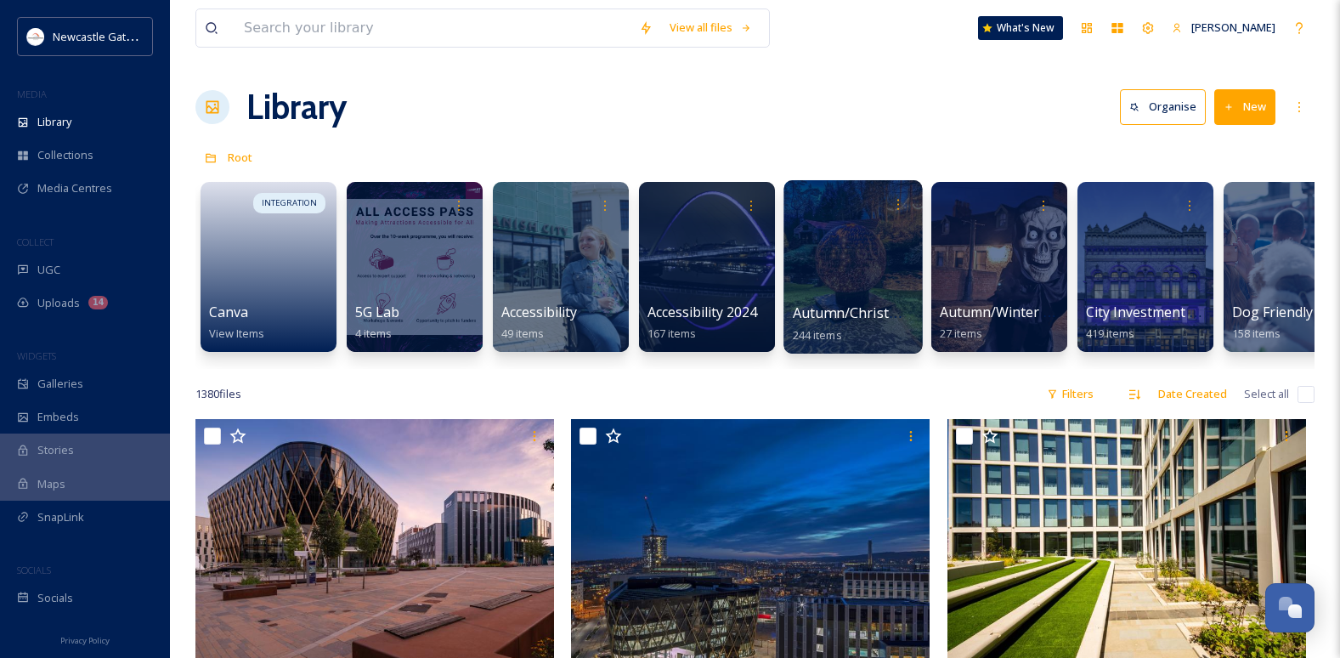
click at [862, 275] on div at bounding box center [852, 266] width 139 height 173
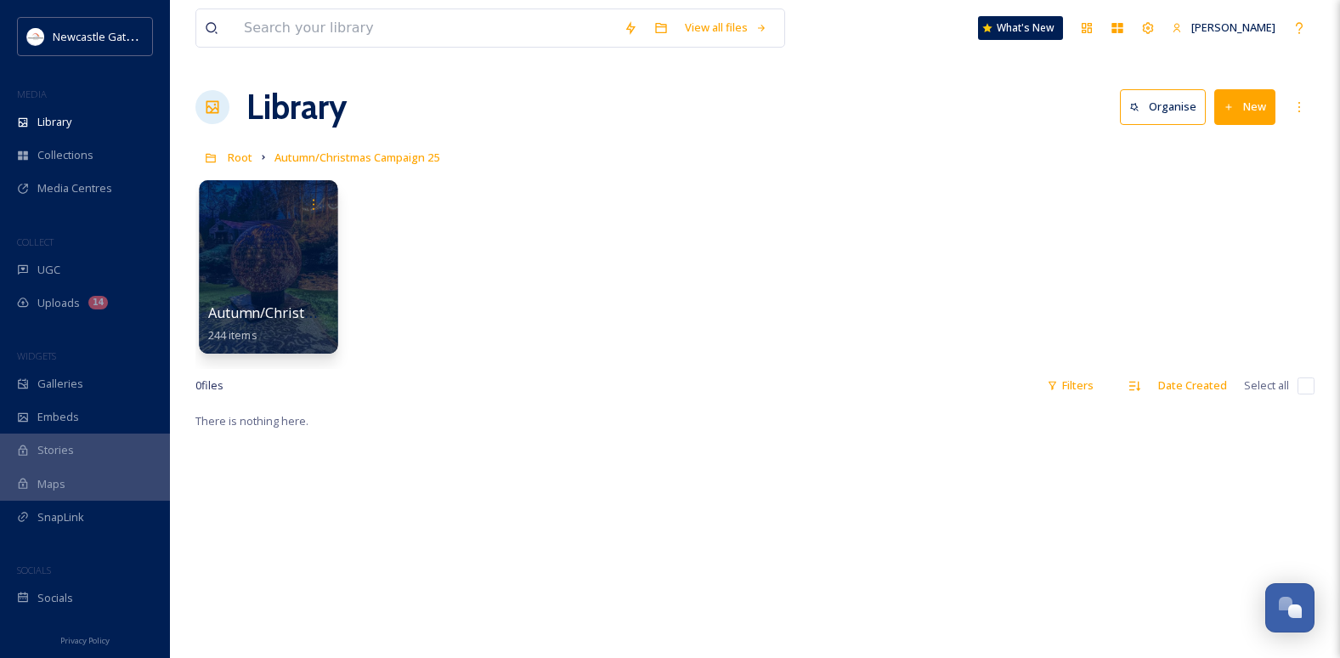
click at [302, 255] on div at bounding box center [268, 266] width 139 height 173
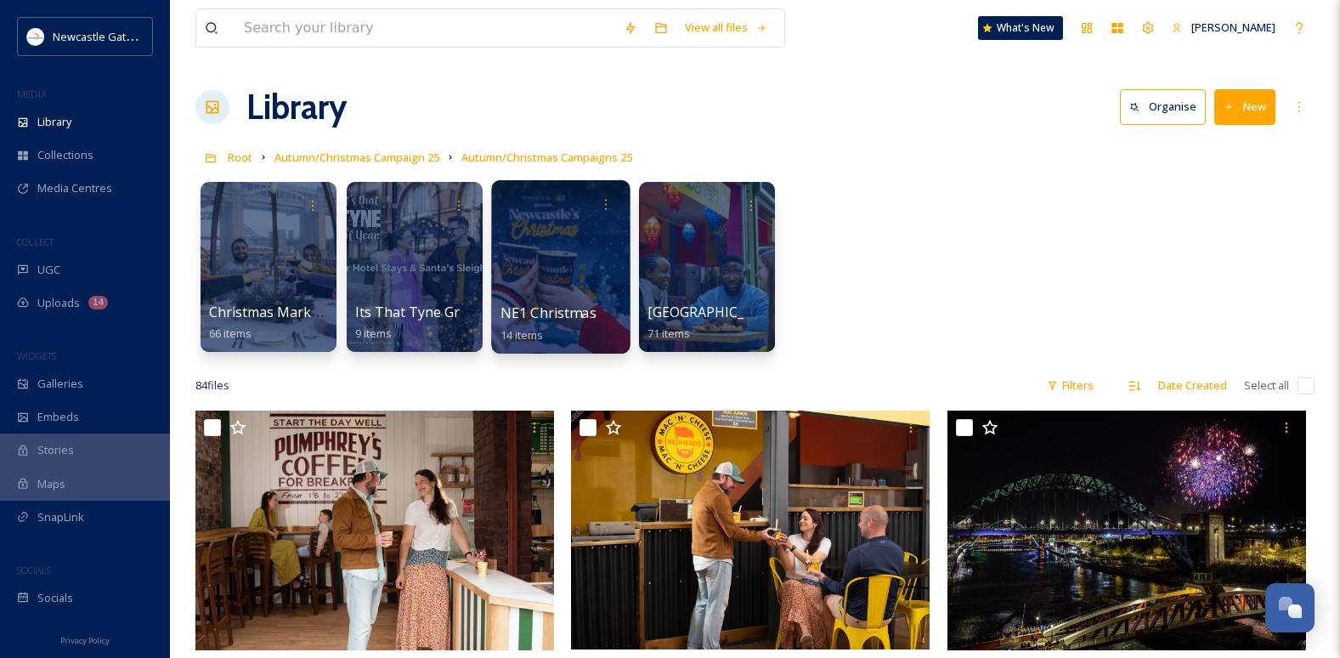
click at [570, 294] on div at bounding box center [560, 266] width 139 height 173
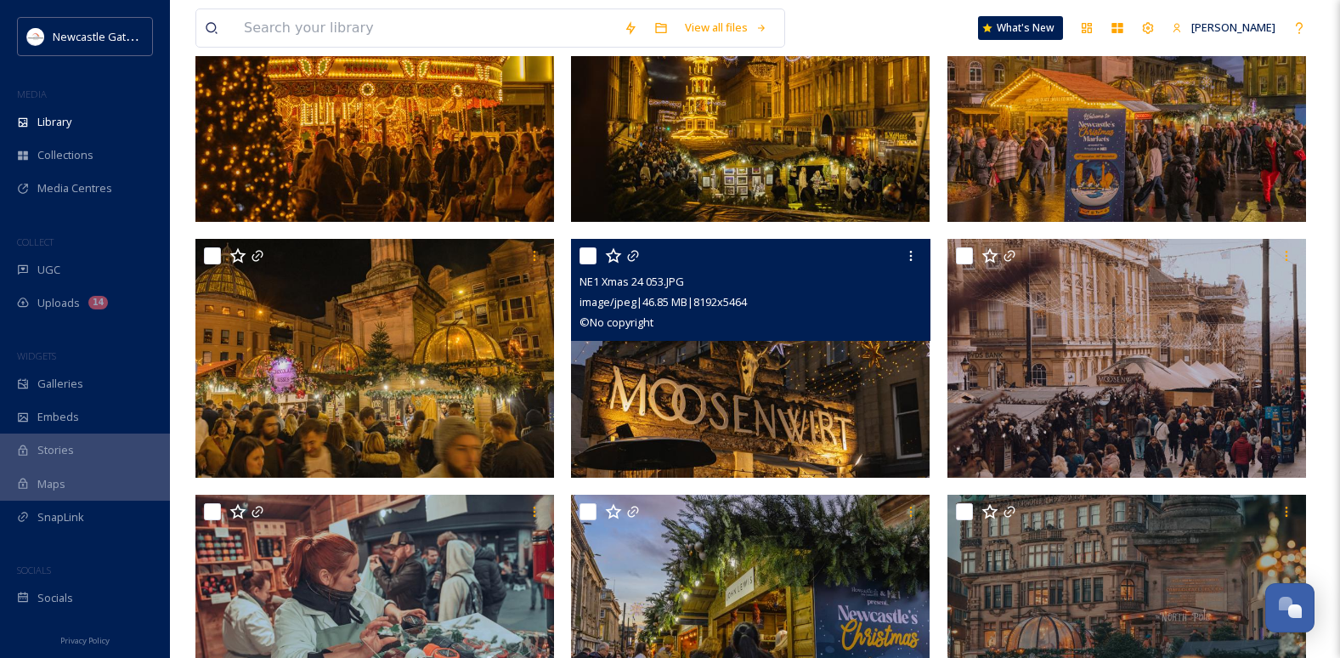
scroll to position [255, 0]
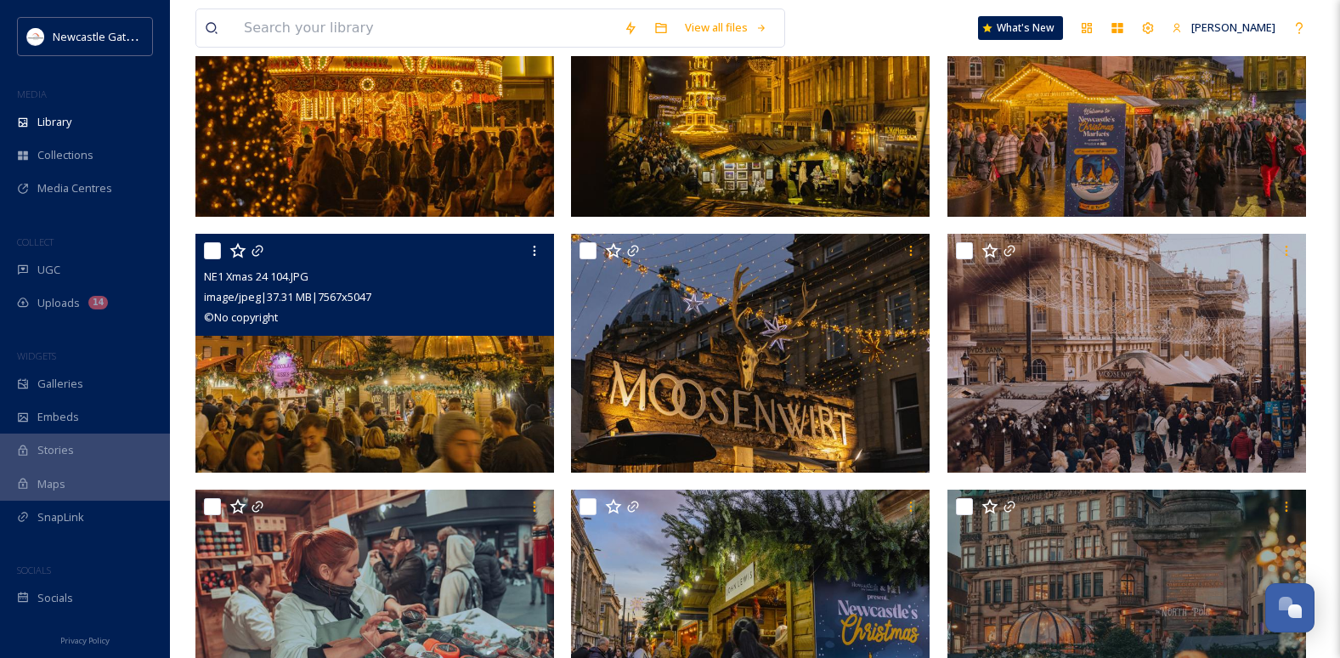
click at [359, 361] on img at bounding box center [374, 354] width 359 height 240
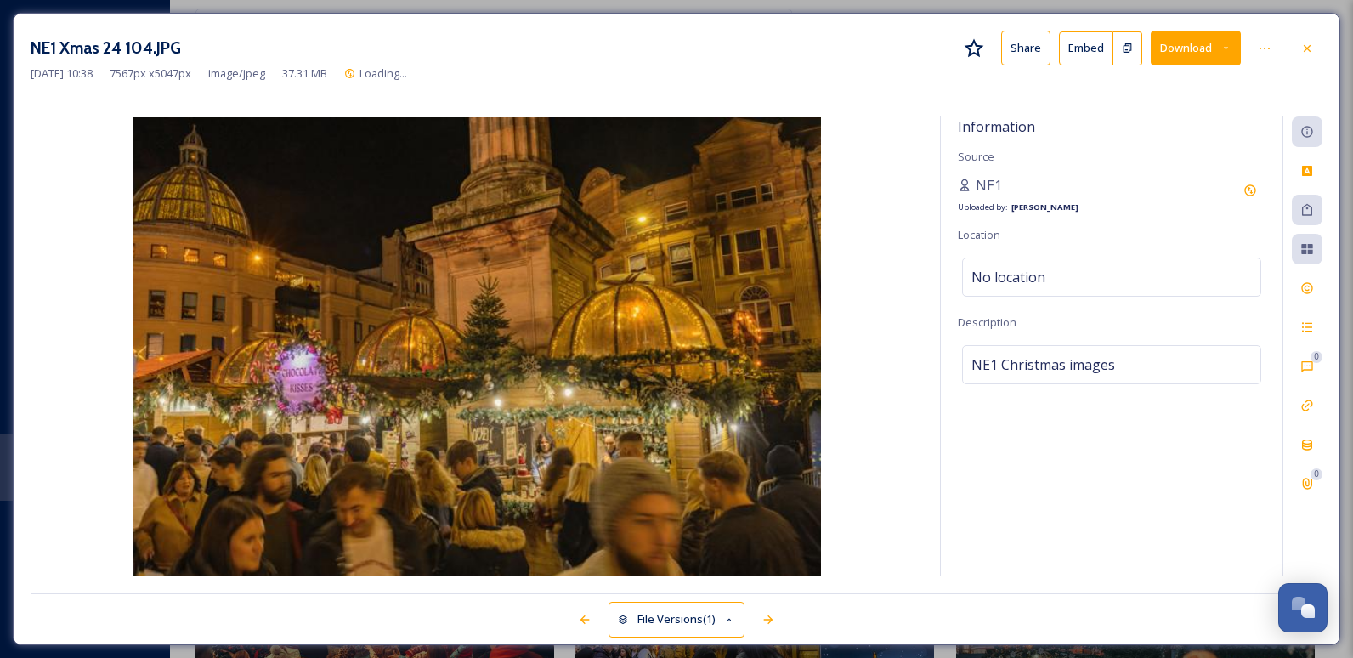
click at [1190, 54] on button "Download" at bounding box center [1196, 48] width 90 height 35
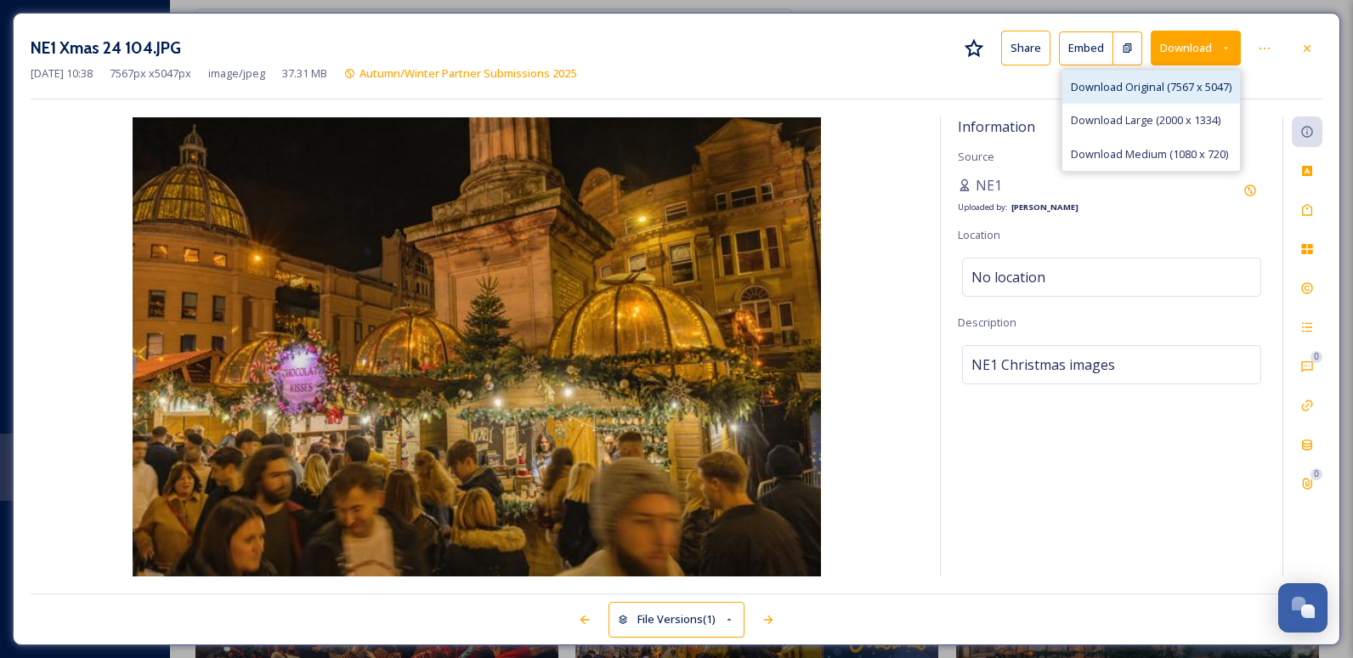
click at [1161, 86] on span "Download Original (7567 x 5047)" at bounding box center [1151, 87] width 161 height 16
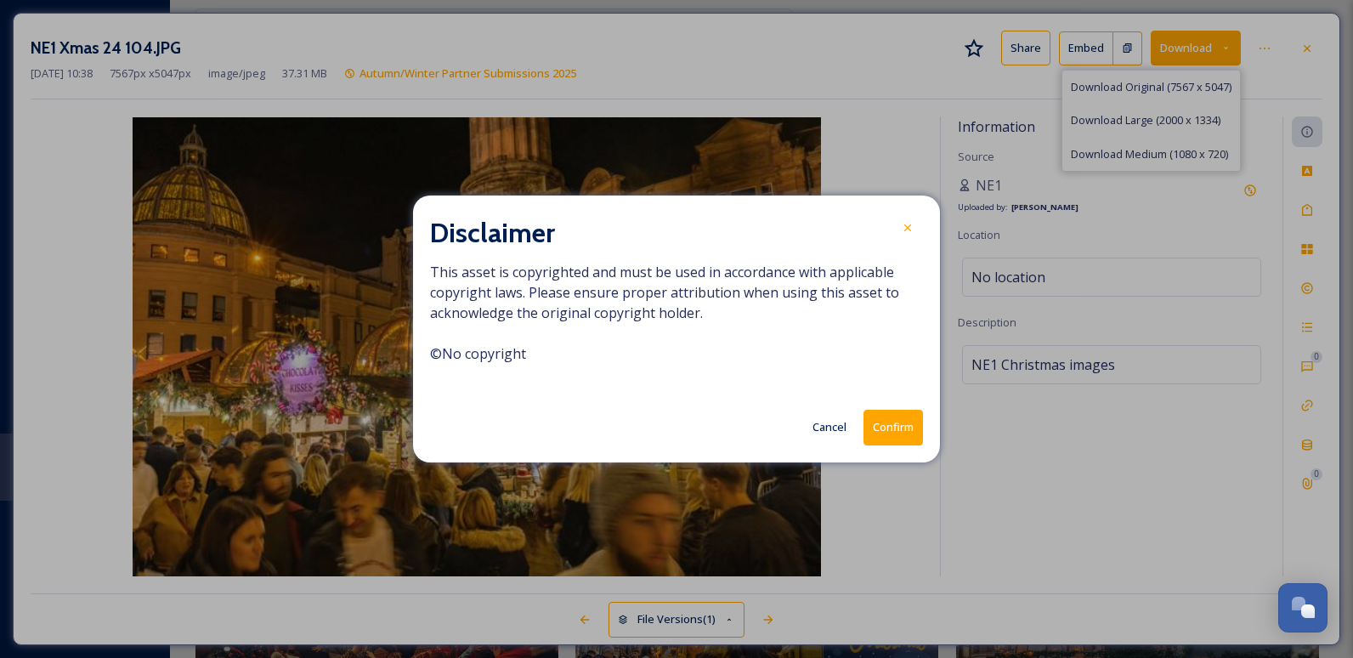
click at [903, 422] on button "Confirm" at bounding box center [892, 427] width 59 height 35
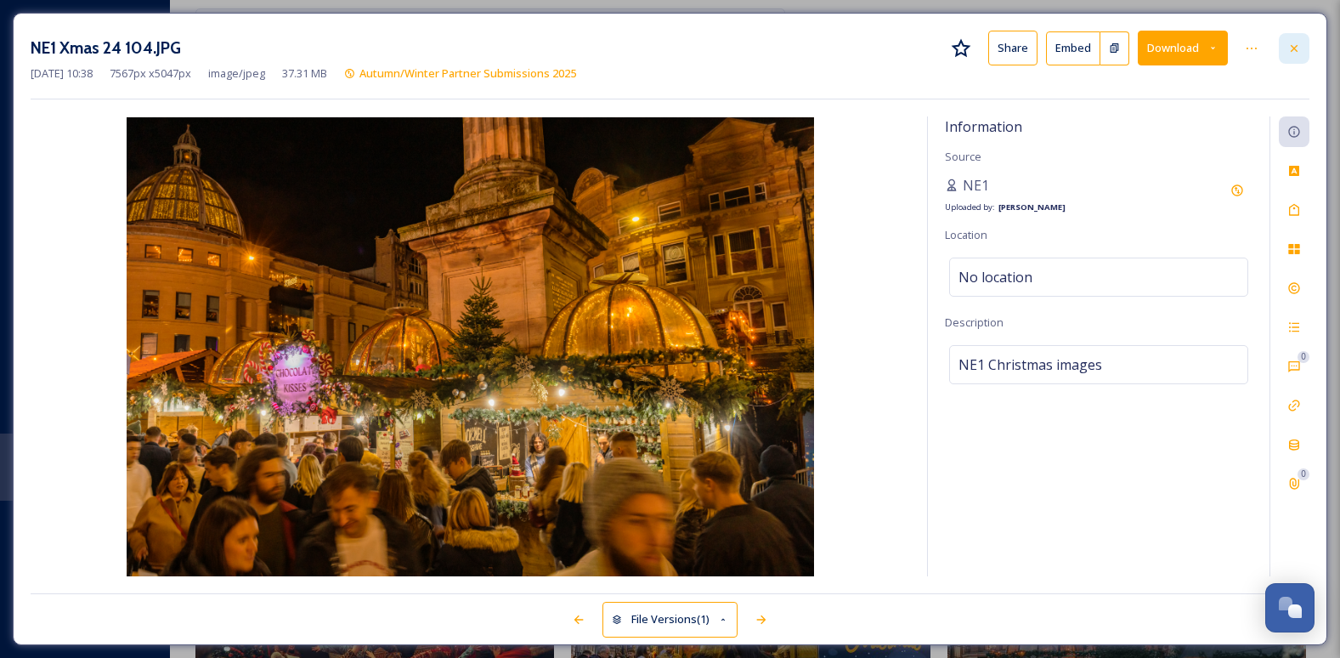
click at [1307, 47] on div at bounding box center [1294, 48] width 31 height 31
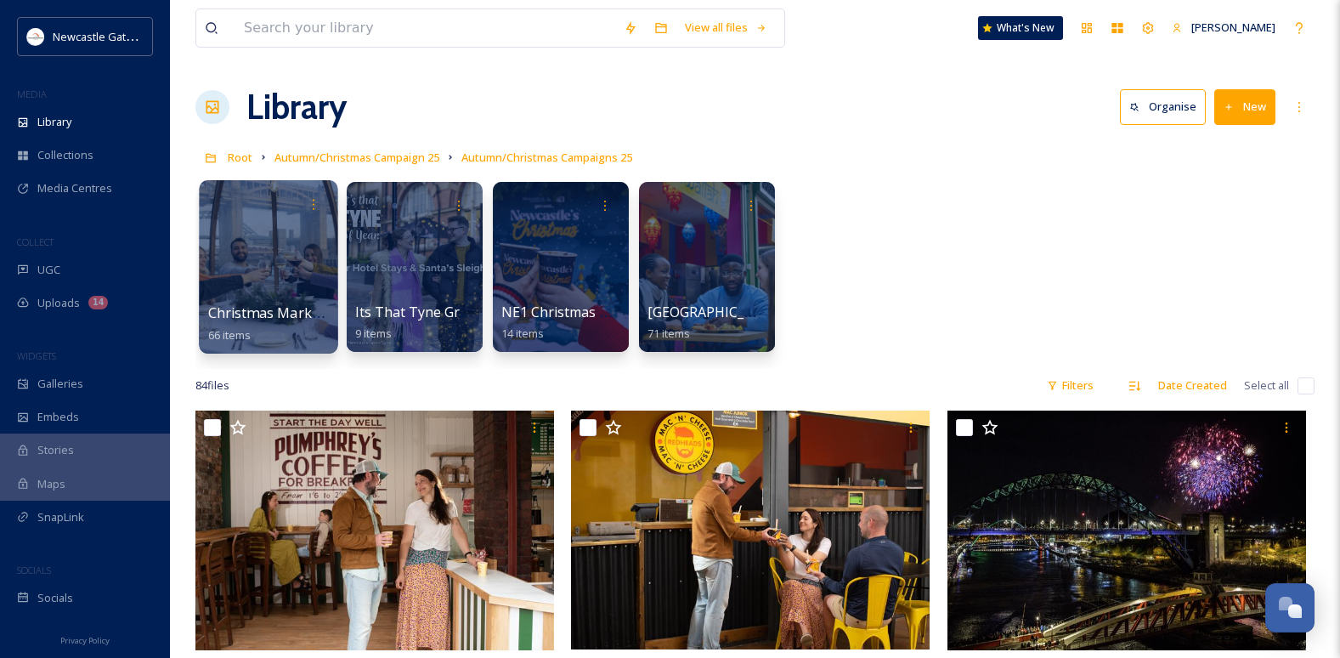
click at [254, 297] on div at bounding box center [268, 266] width 139 height 173
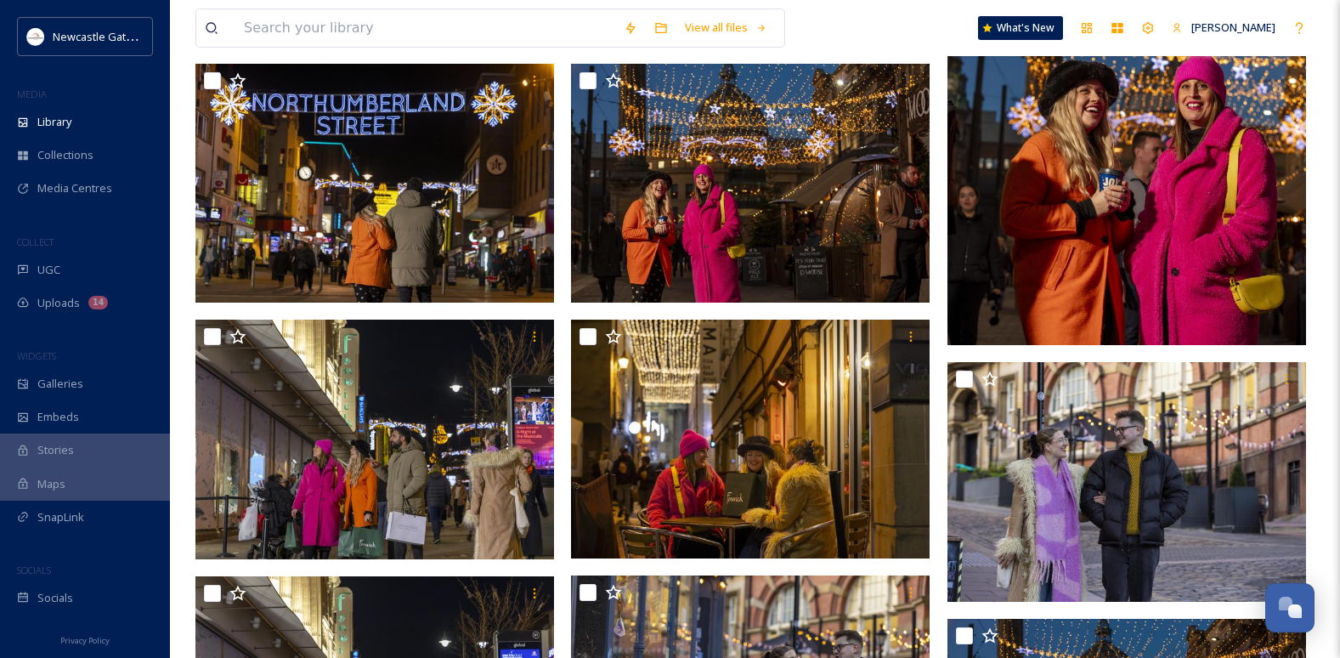
scroll to position [340, 0]
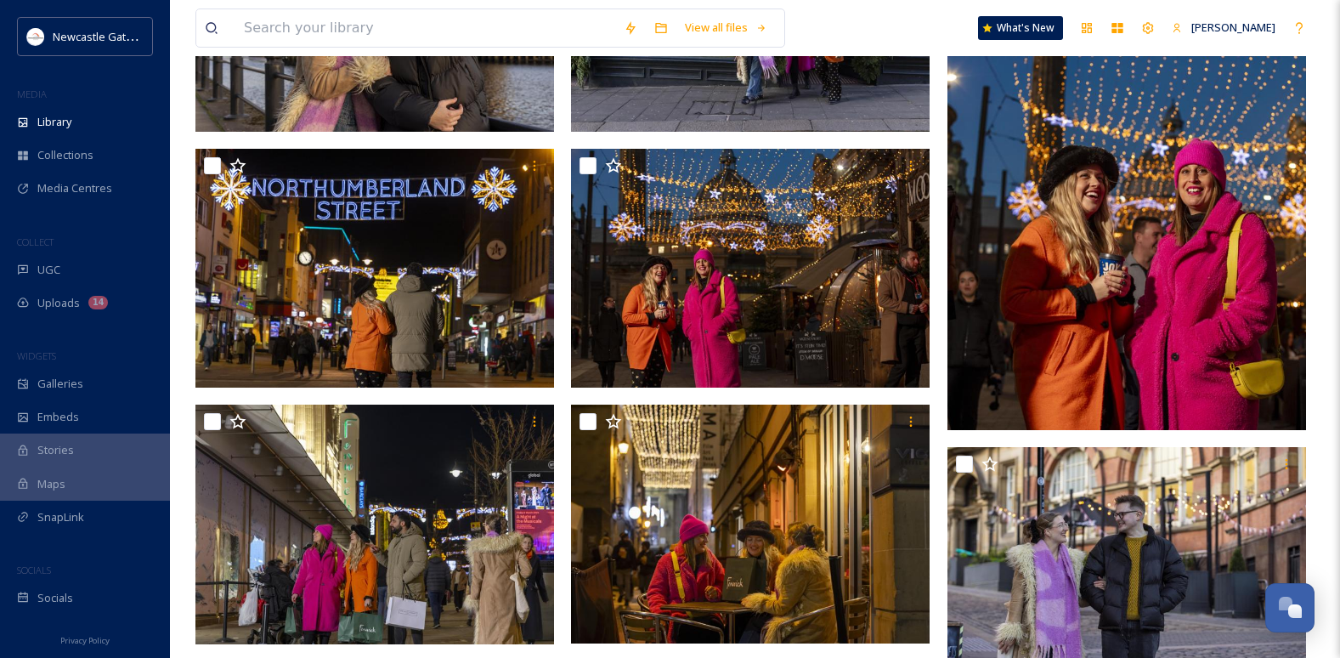
click at [1139, 290] on img at bounding box center [1126, 161] width 359 height 538
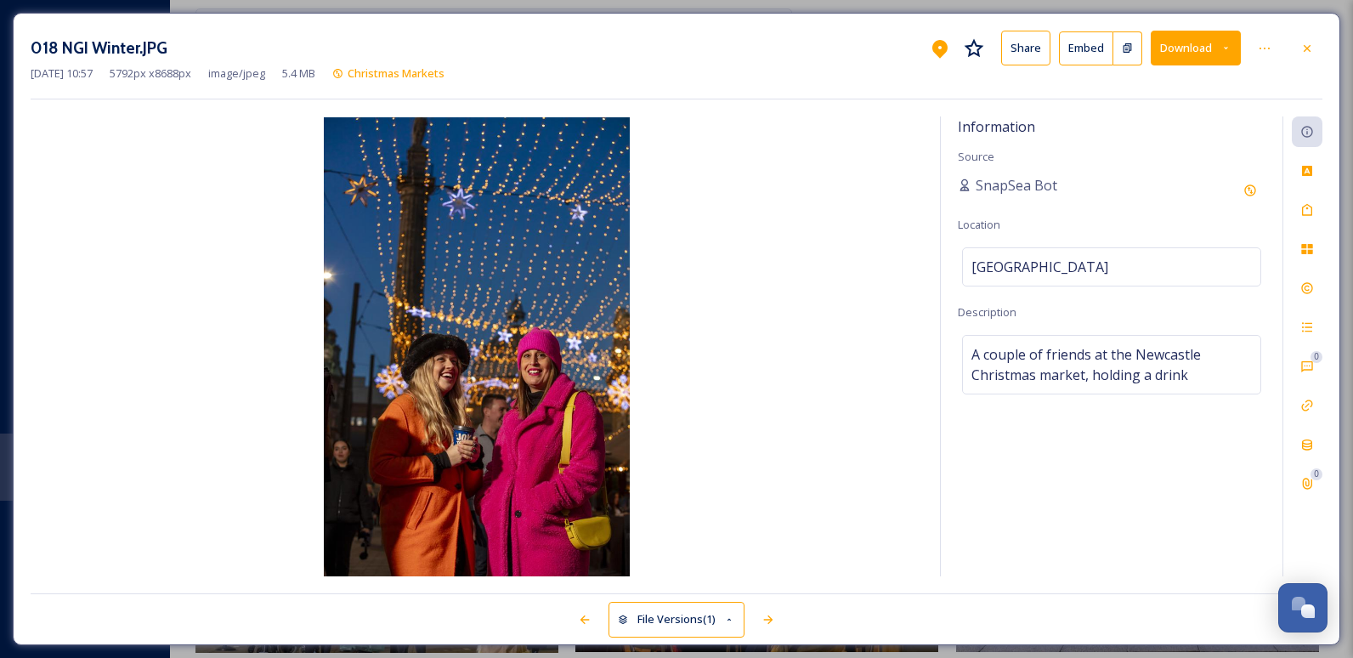
click at [1179, 48] on button "Download" at bounding box center [1196, 48] width 90 height 35
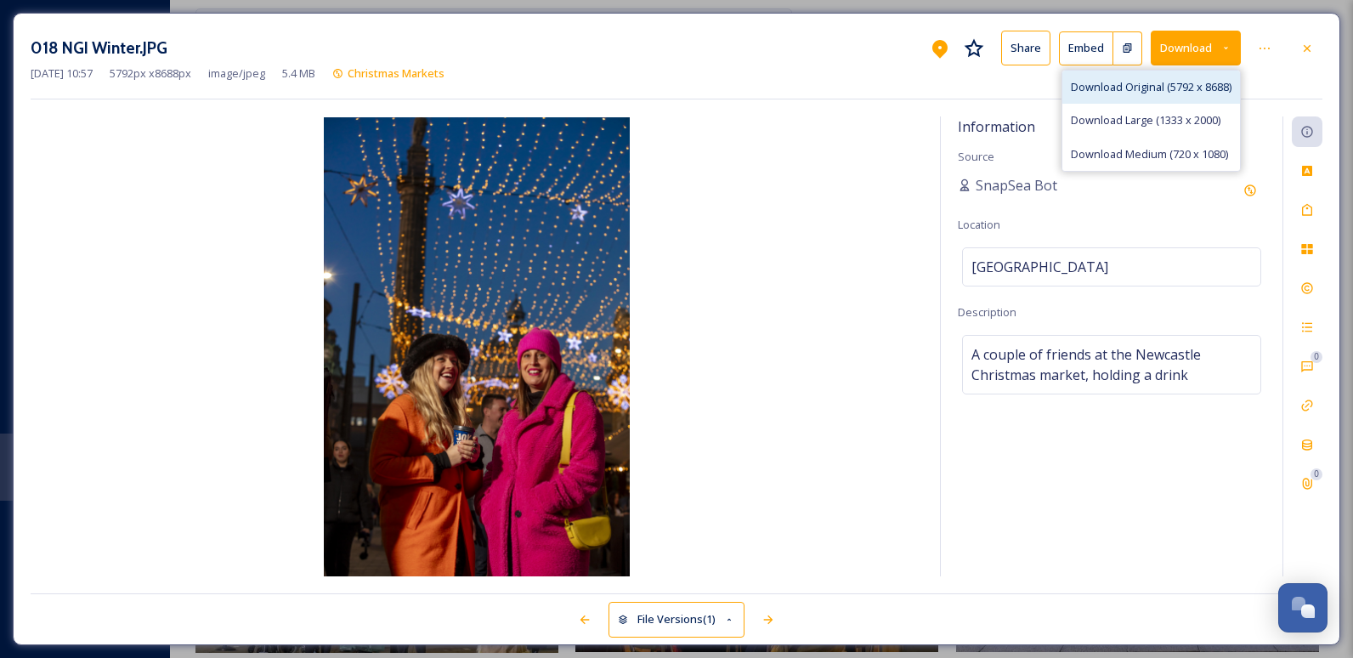
click at [1128, 88] on span "Download Original (5792 x 8688)" at bounding box center [1151, 87] width 161 height 16
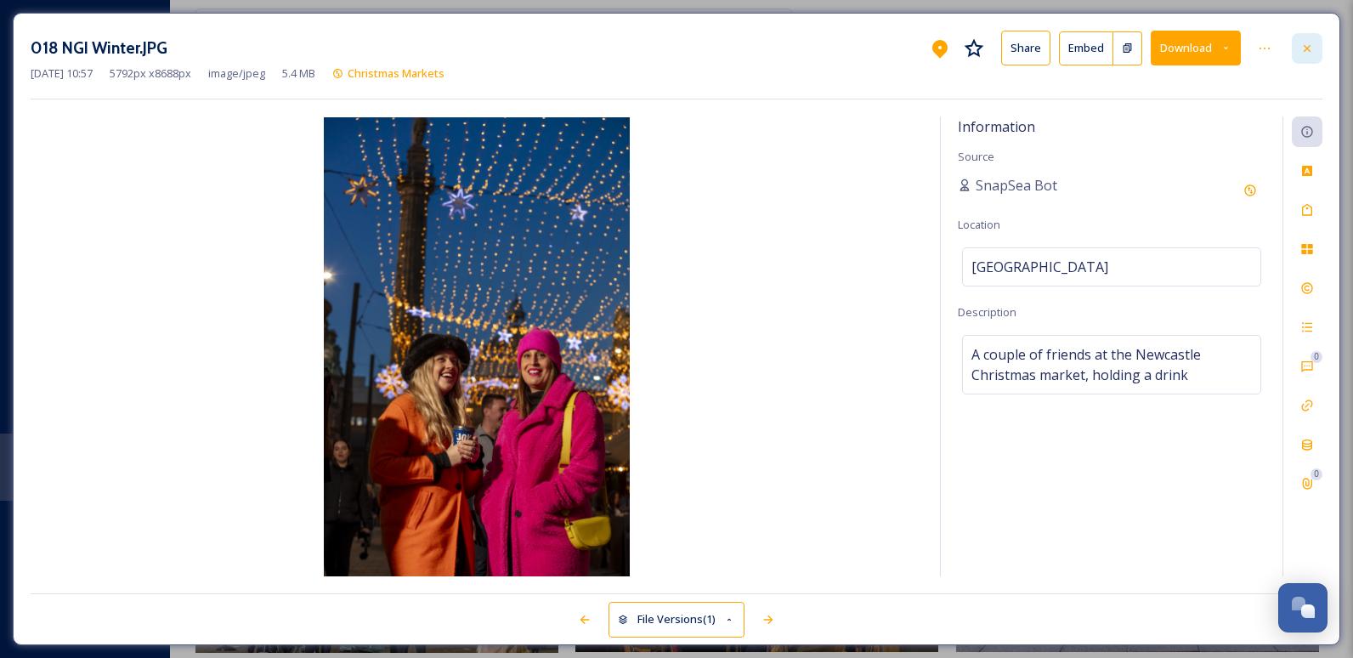
click at [1319, 45] on div at bounding box center [1307, 48] width 31 height 31
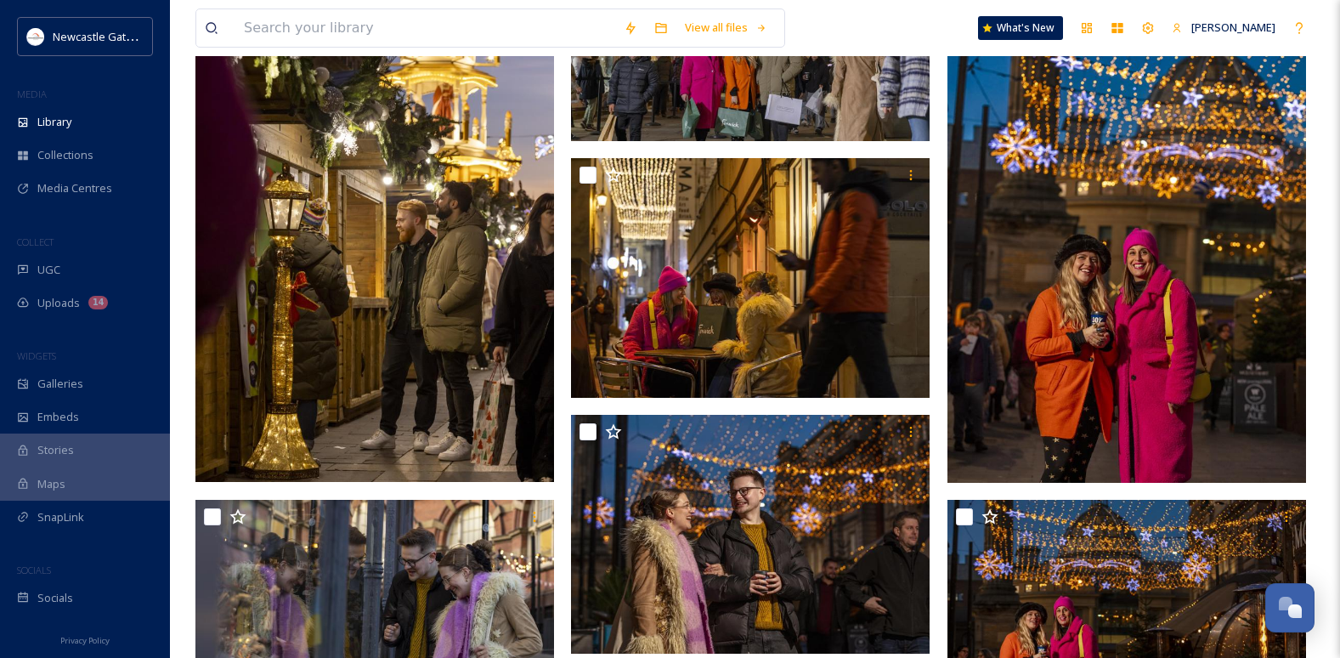
click at [366, 299] on img at bounding box center [374, 213] width 359 height 537
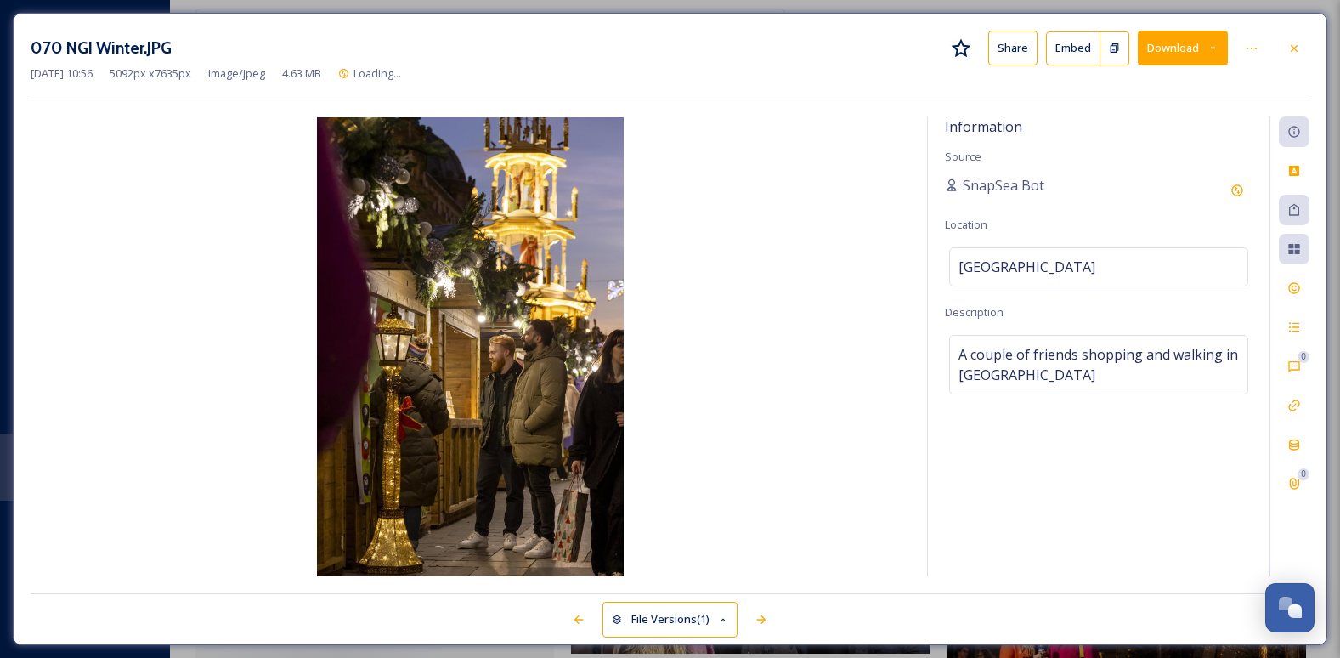
scroll to position [1824, 0]
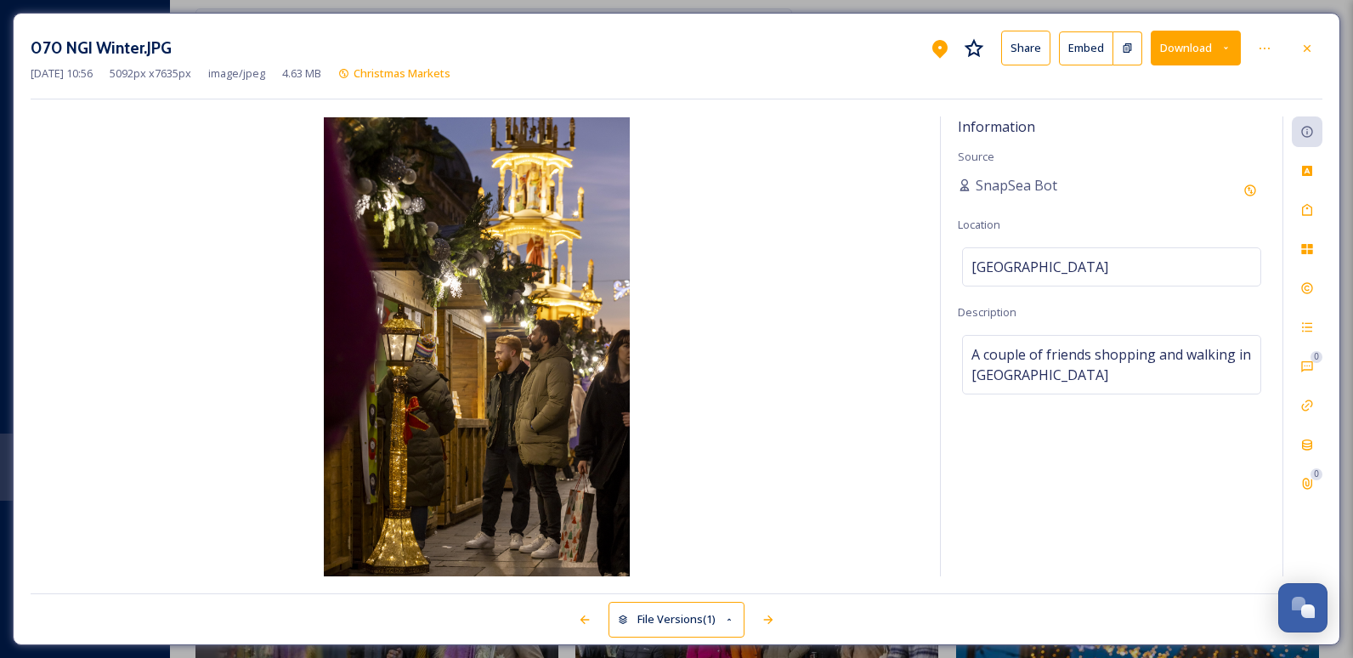
click at [1173, 57] on button "Download" at bounding box center [1196, 48] width 90 height 35
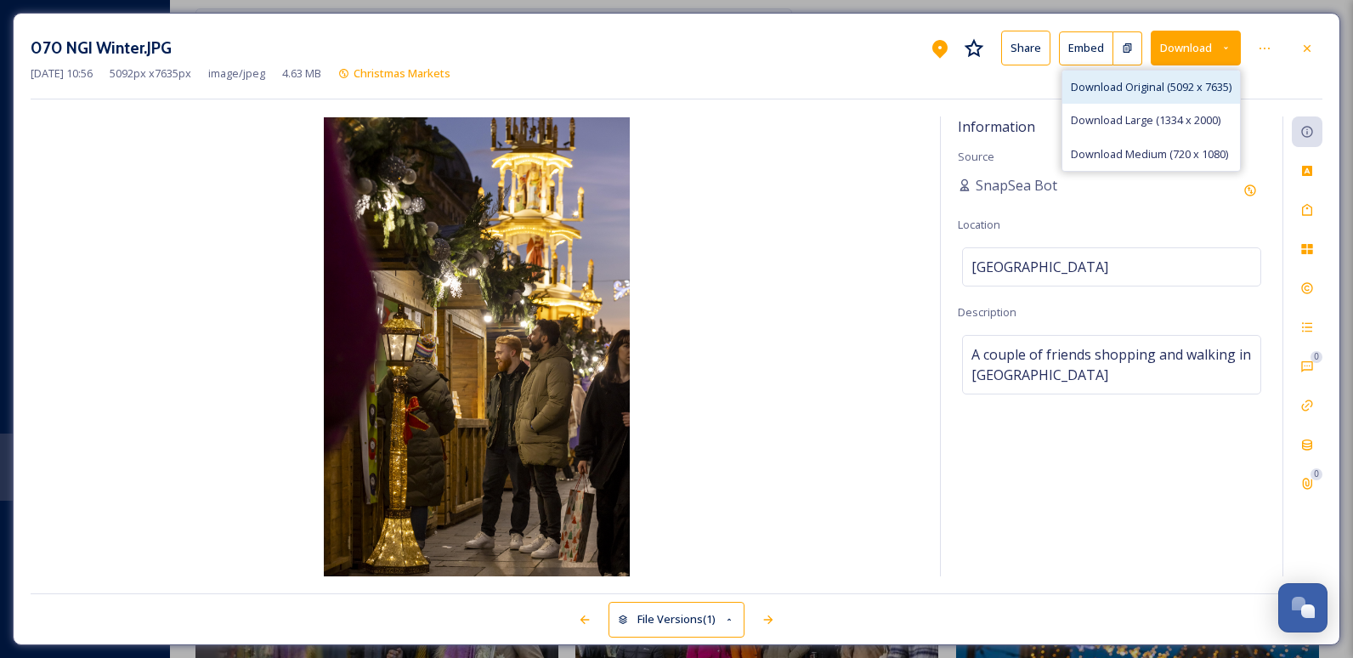
click at [1162, 92] on span "Download Original (5092 x 7635)" at bounding box center [1151, 87] width 161 height 16
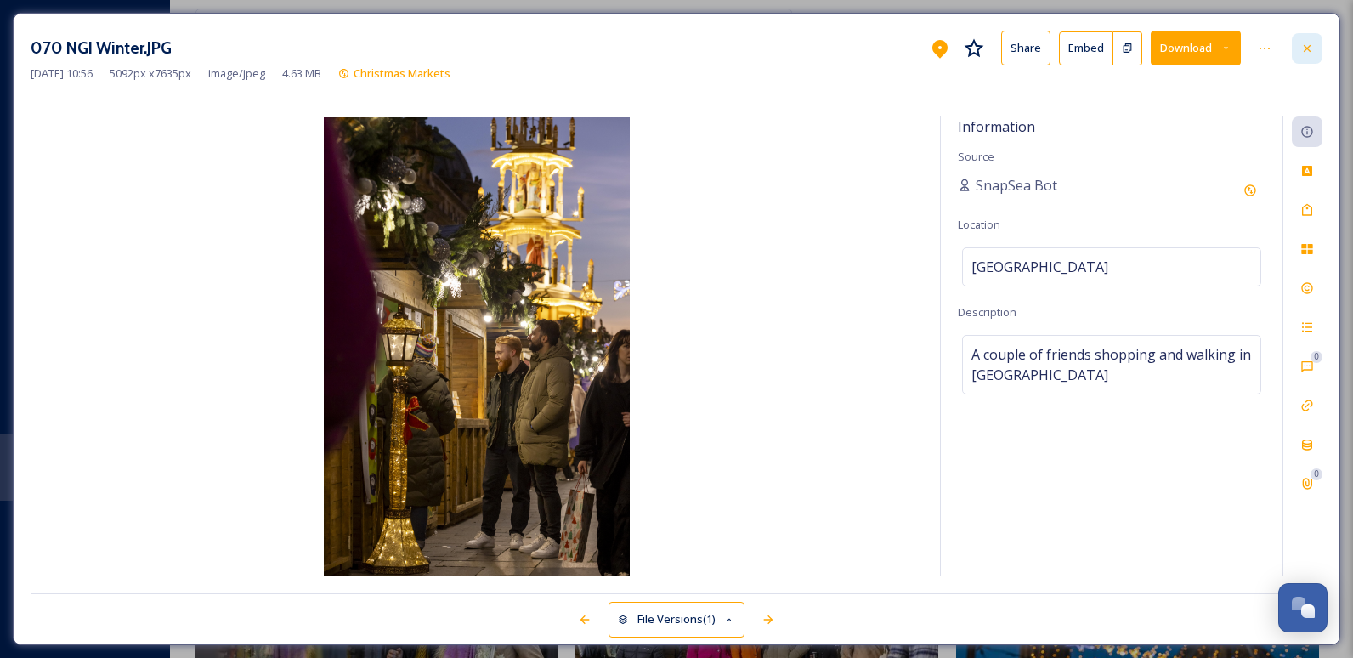
click at [1308, 50] on icon at bounding box center [1307, 49] width 14 height 14
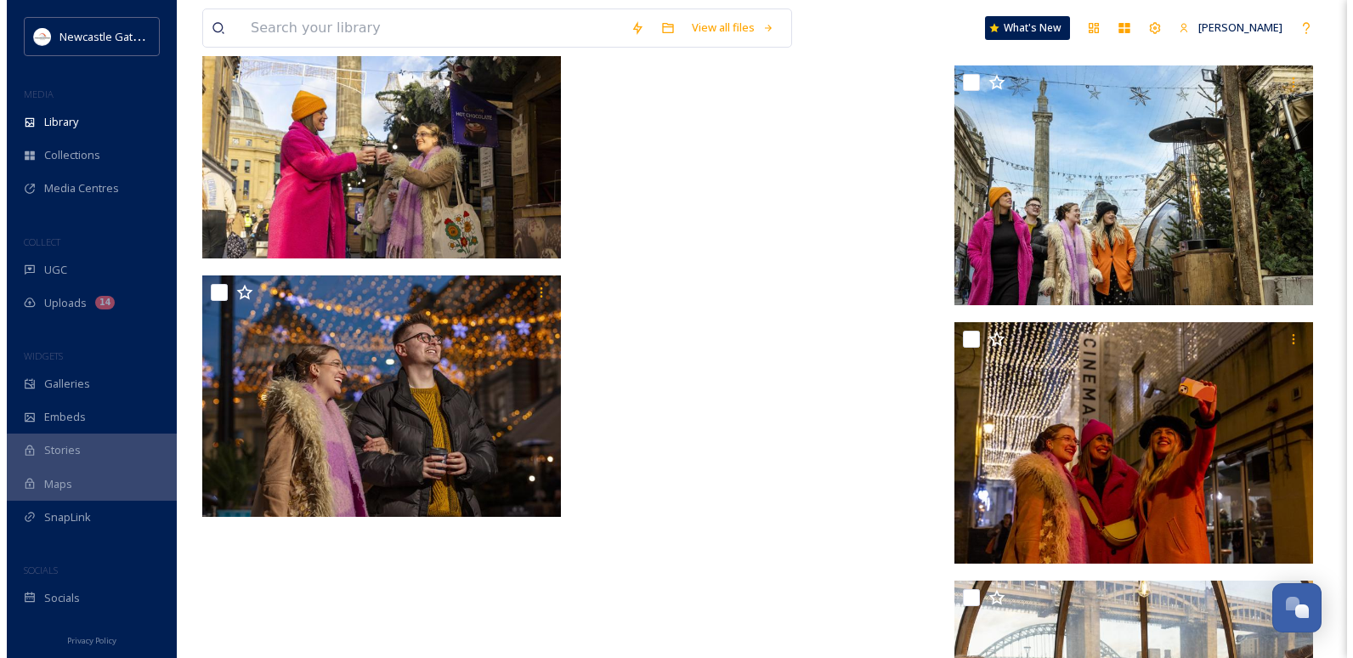
scroll to position [5903, 0]
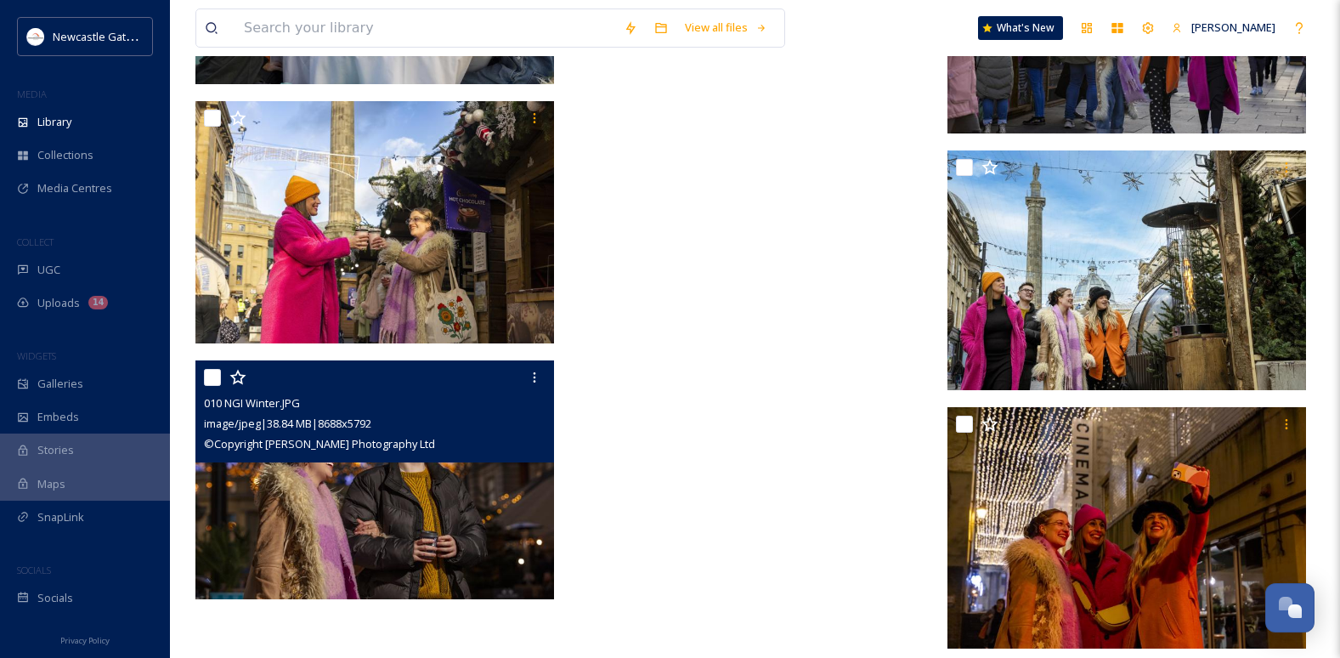
click at [404, 501] on img at bounding box center [374, 480] width 359 height 240
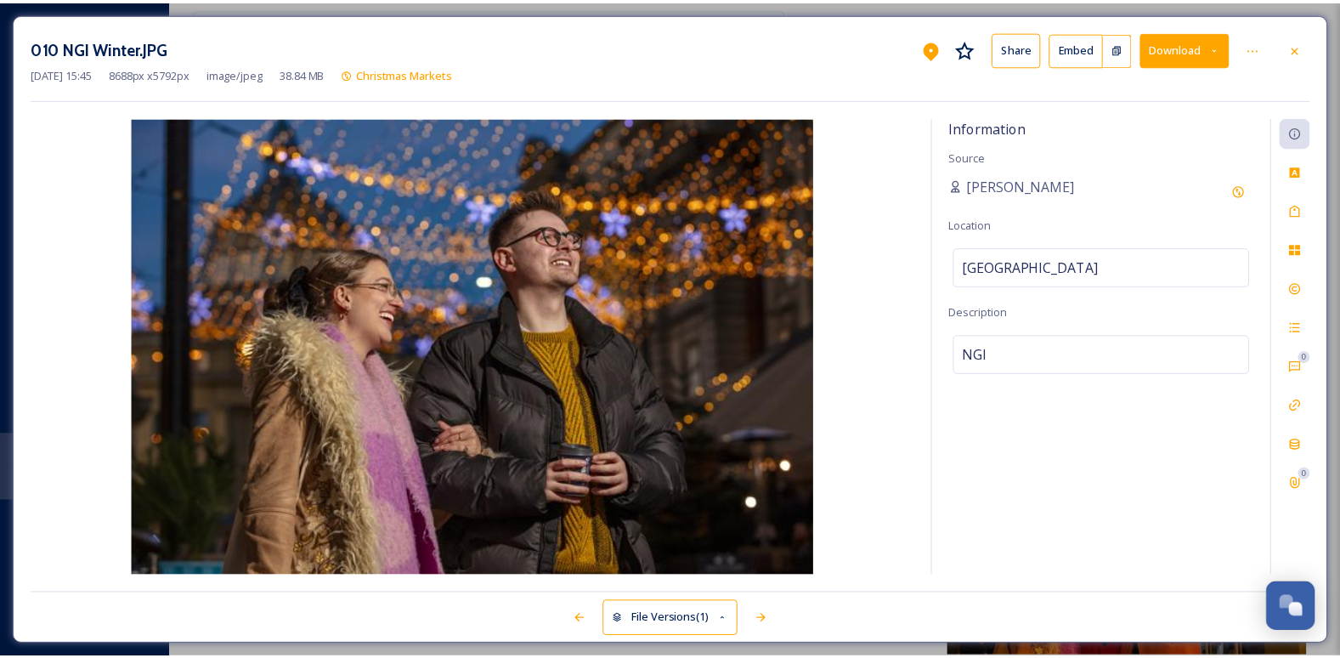
scroll to position [5915, 0]
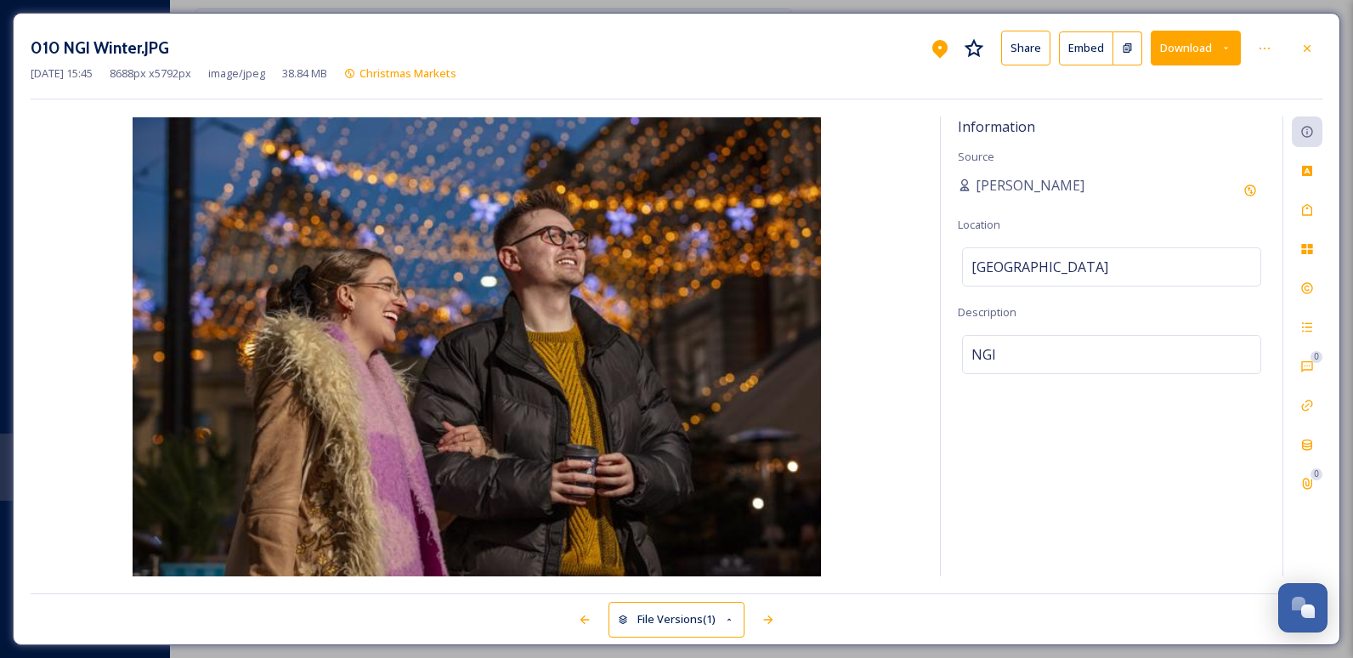
click at [1196, 56] on button "Download" at bounding box center [1196, 48] width 90 height 35
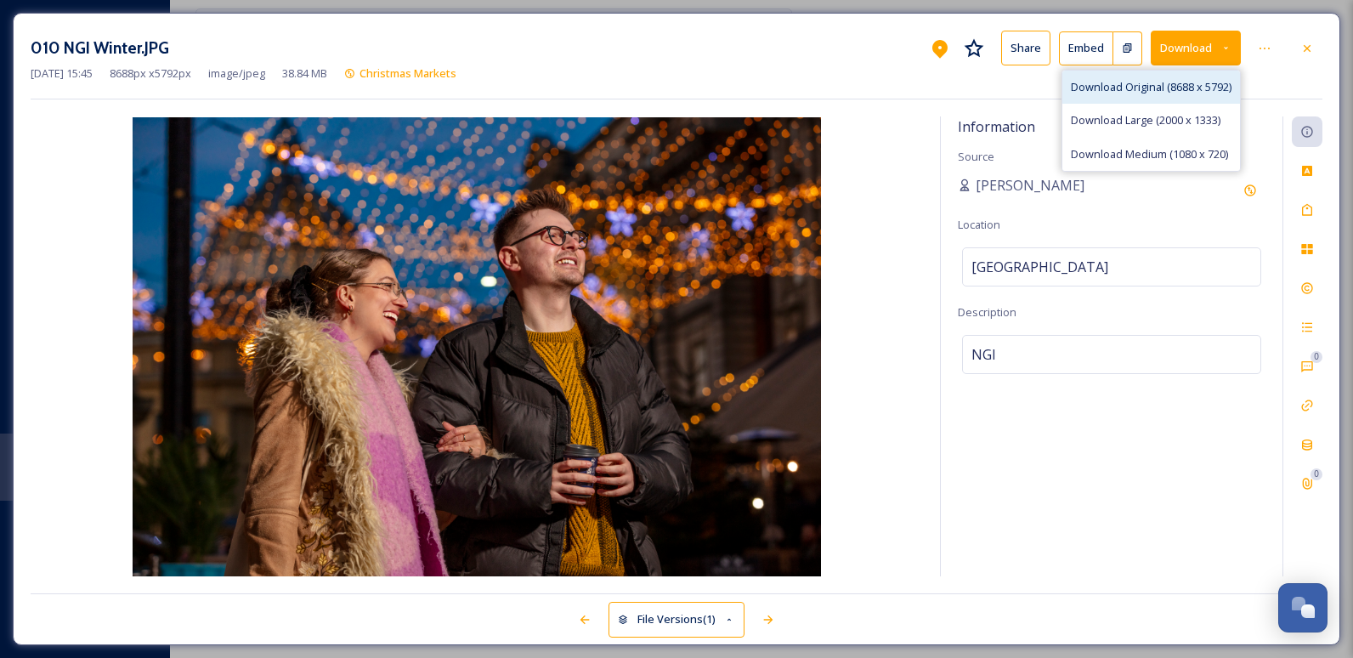
click at [1153, 92] on span "Download Original (8688 x 5792)" at bounding box center [1151, 87] width 161 height 16
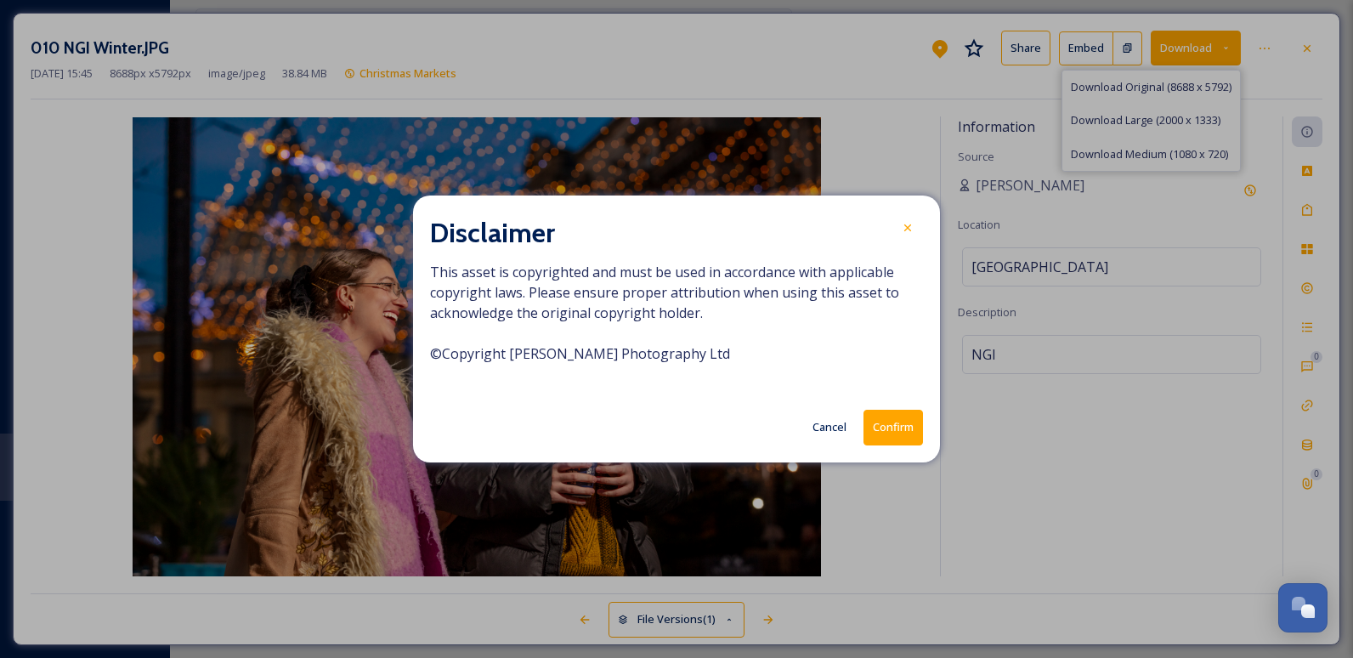
click at [890, 435] on button "Confirm" at bounding box center [892, 427] width 59 height 35
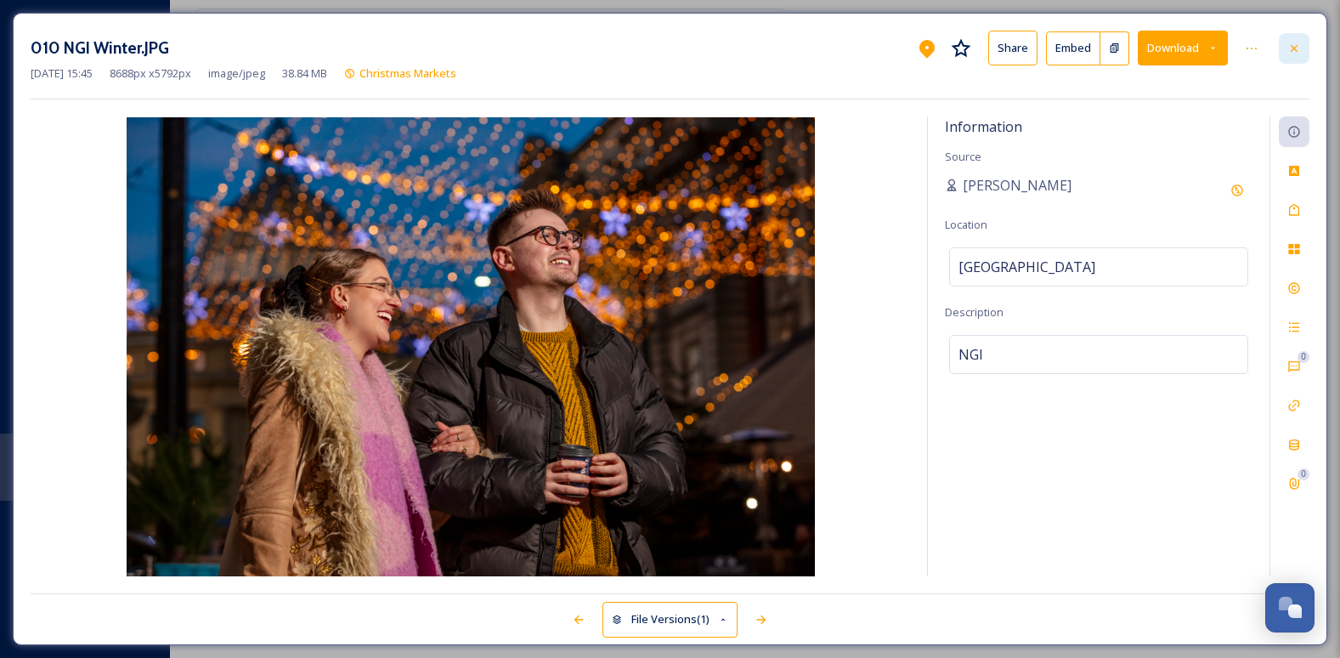
click at [1290, 51] on icon at bounding box center [1294, 49] width 14 height 14
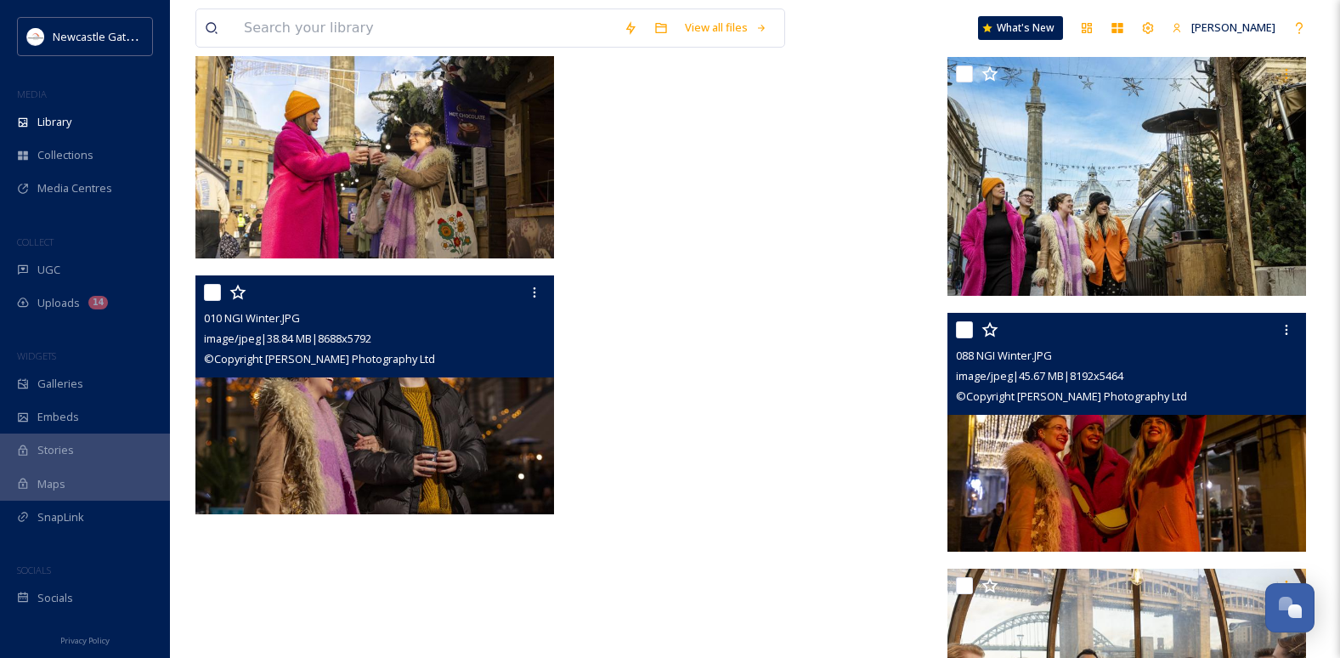
click at [1138, 435] on img at bounding box center [1126, 433] width 359 height 240
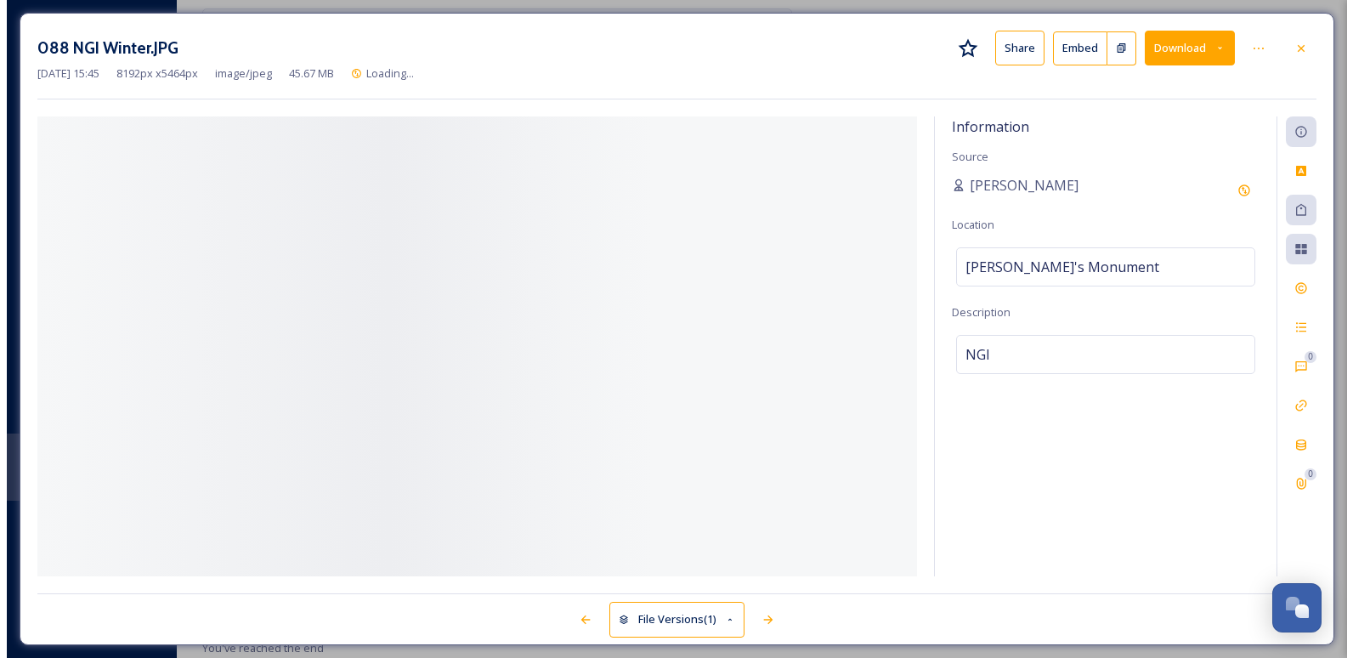
scroll to position [5926, 0]
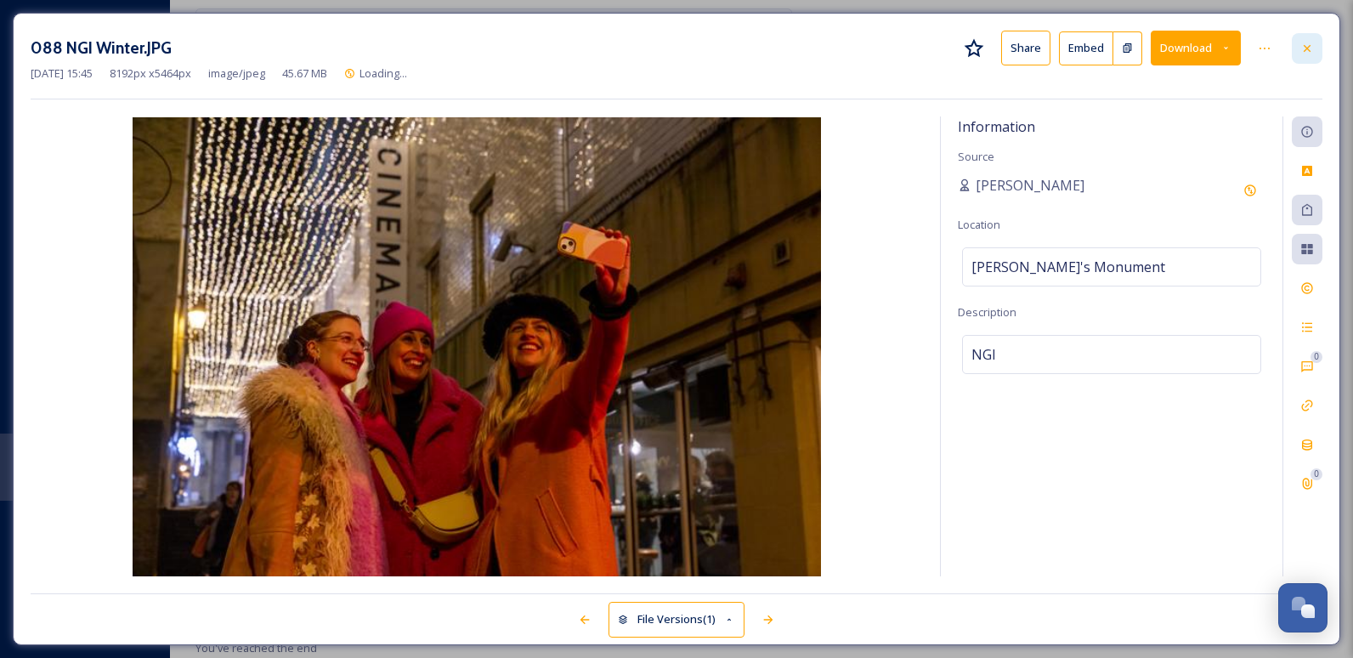
click at [1298, 51] on div at bounding box center [1307, 48] width 31 height 31
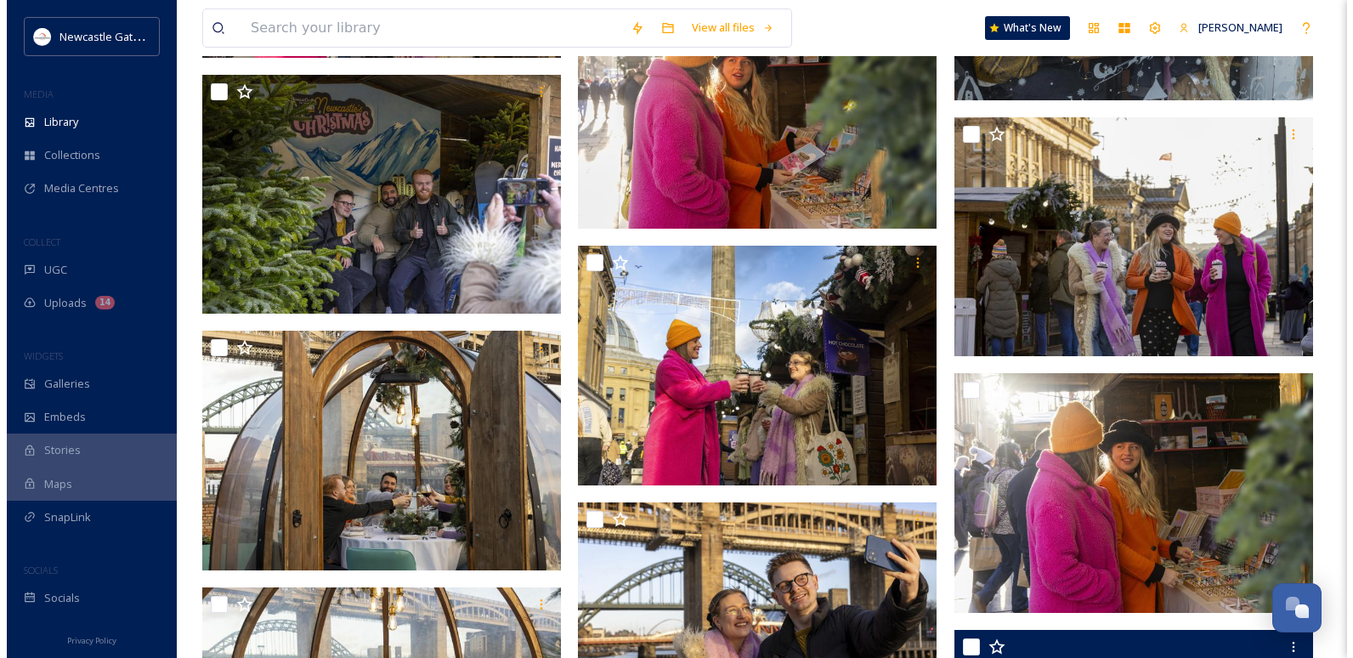
scroll to position [5087, 0]
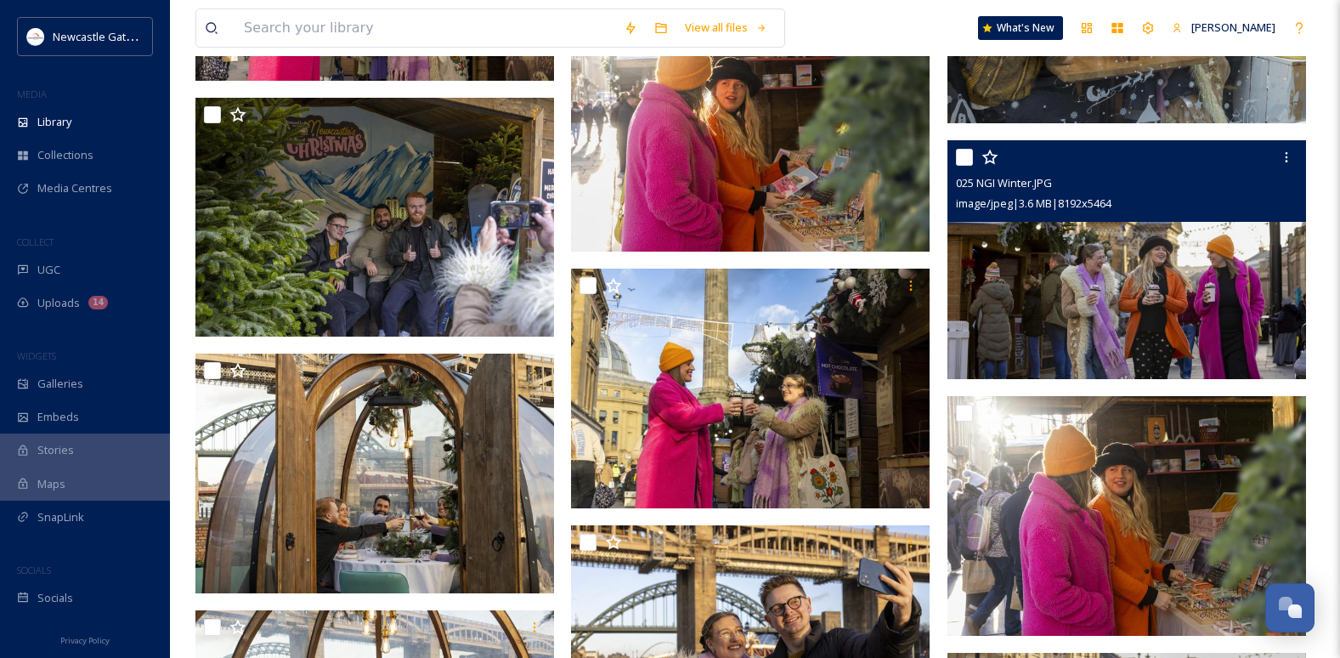
click at [1119, 348] on img at bounding box center [1126, 260] width 359 height 240
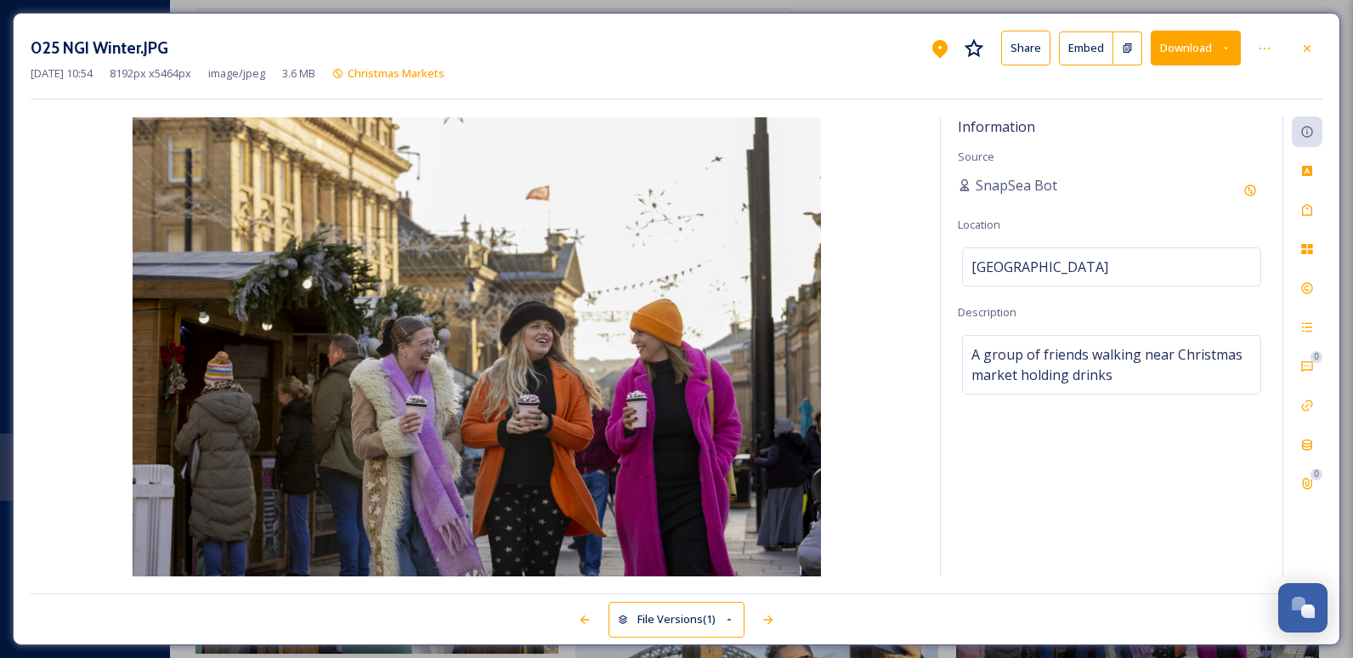
click at [1187, 50] on button "Download" at bounding box center [1196, 48] width 90 height 35
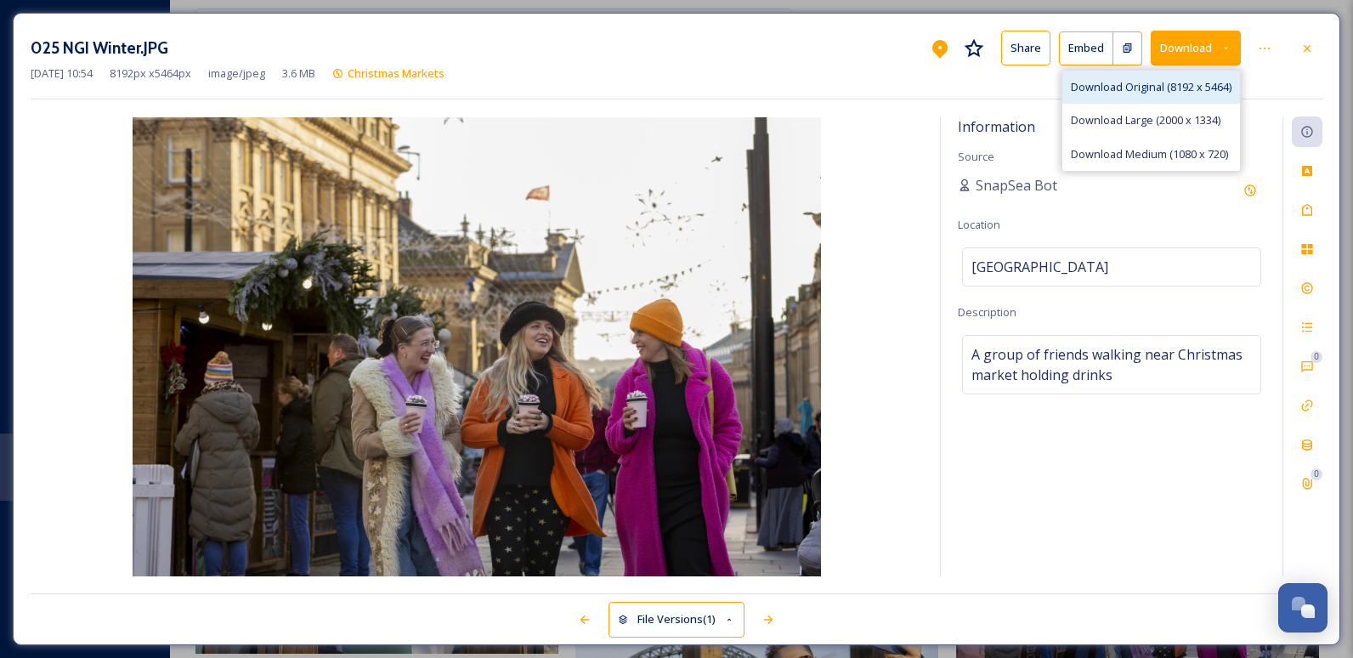
click at [1164, 87] on span "Download Original (8192 x 5464)" at bounding box center [1151, 87] width 161 height 16
